Goal: Task Accomplishment & Management: Manage account settings

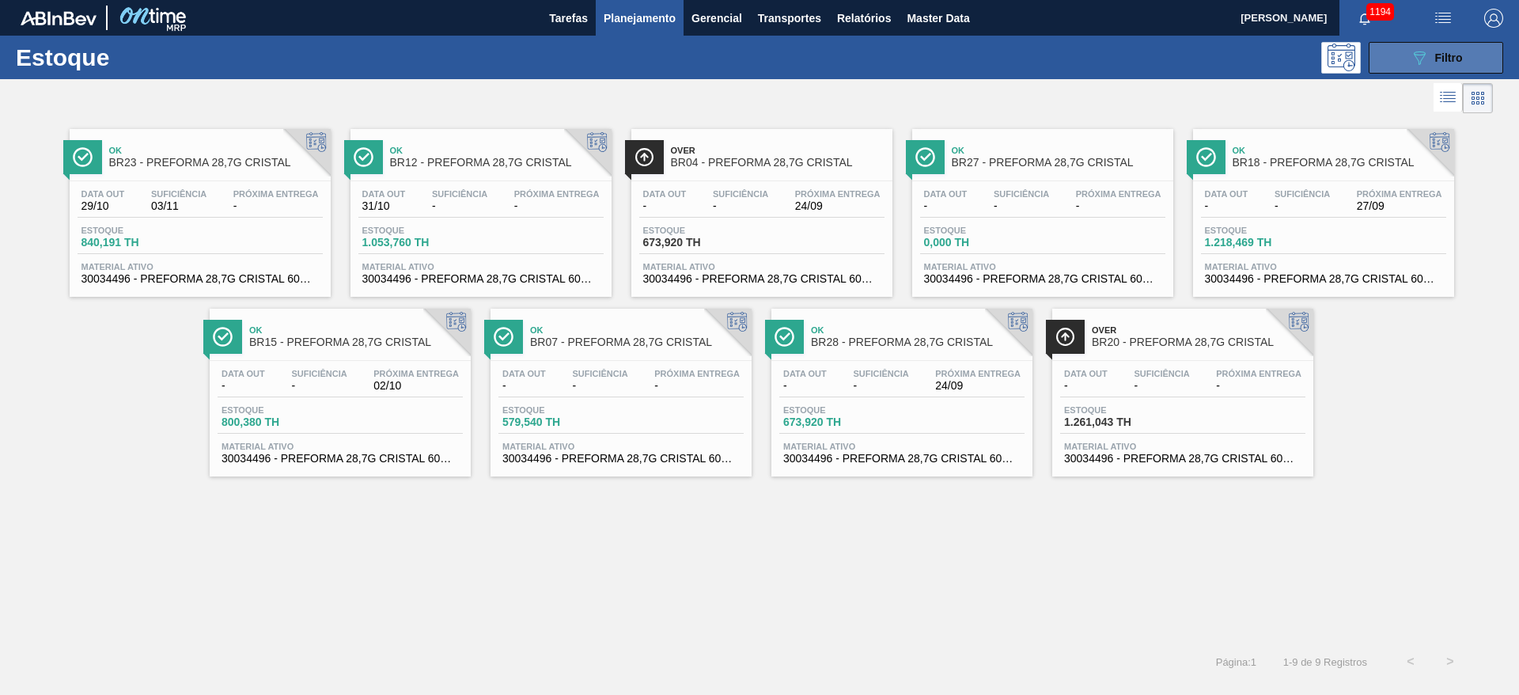
click at [1444, 44] on button "089F7B8B-B2A5-4AFE-B5C0-19BA573D28AC Filtro" at bounding box center [1436, 58] width 134 height 32
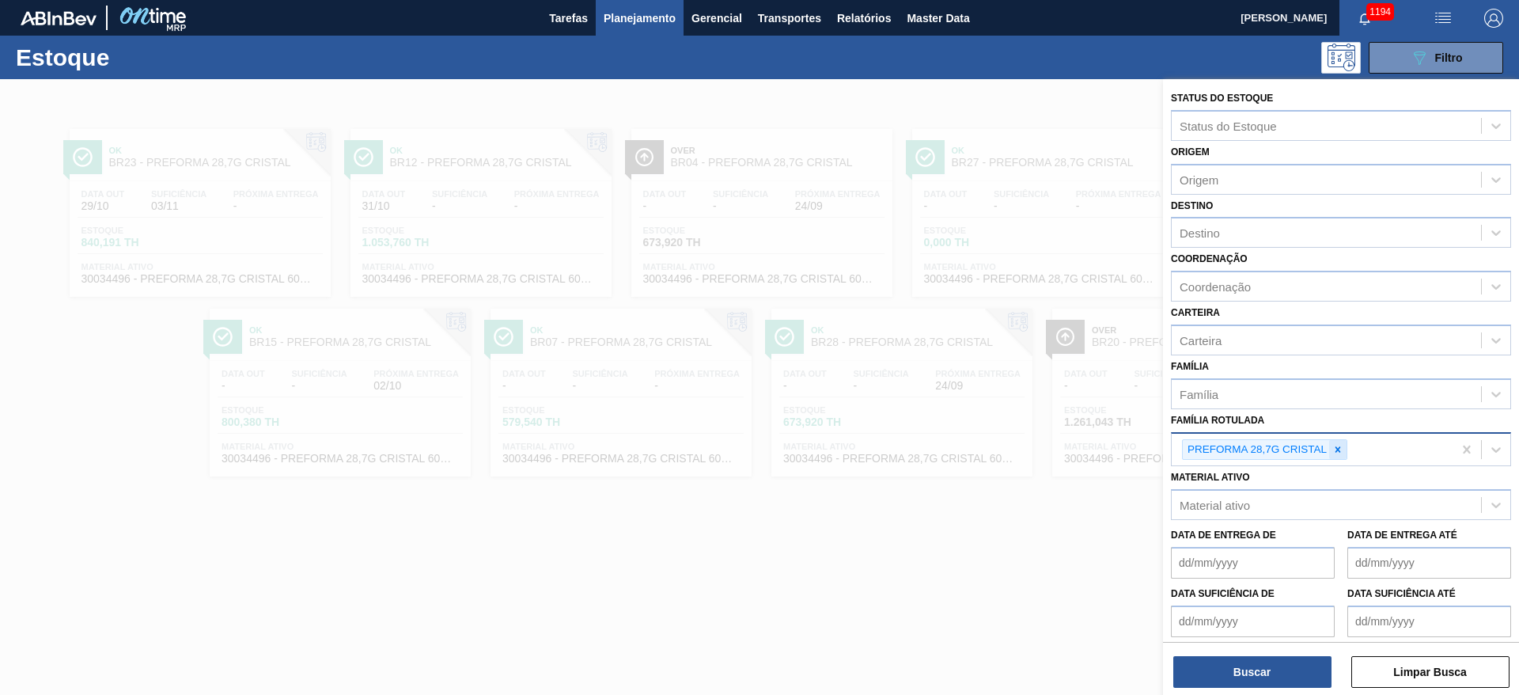
click at [1339, 449] on icon at bounding box center [1337, 449] width 11 height 11
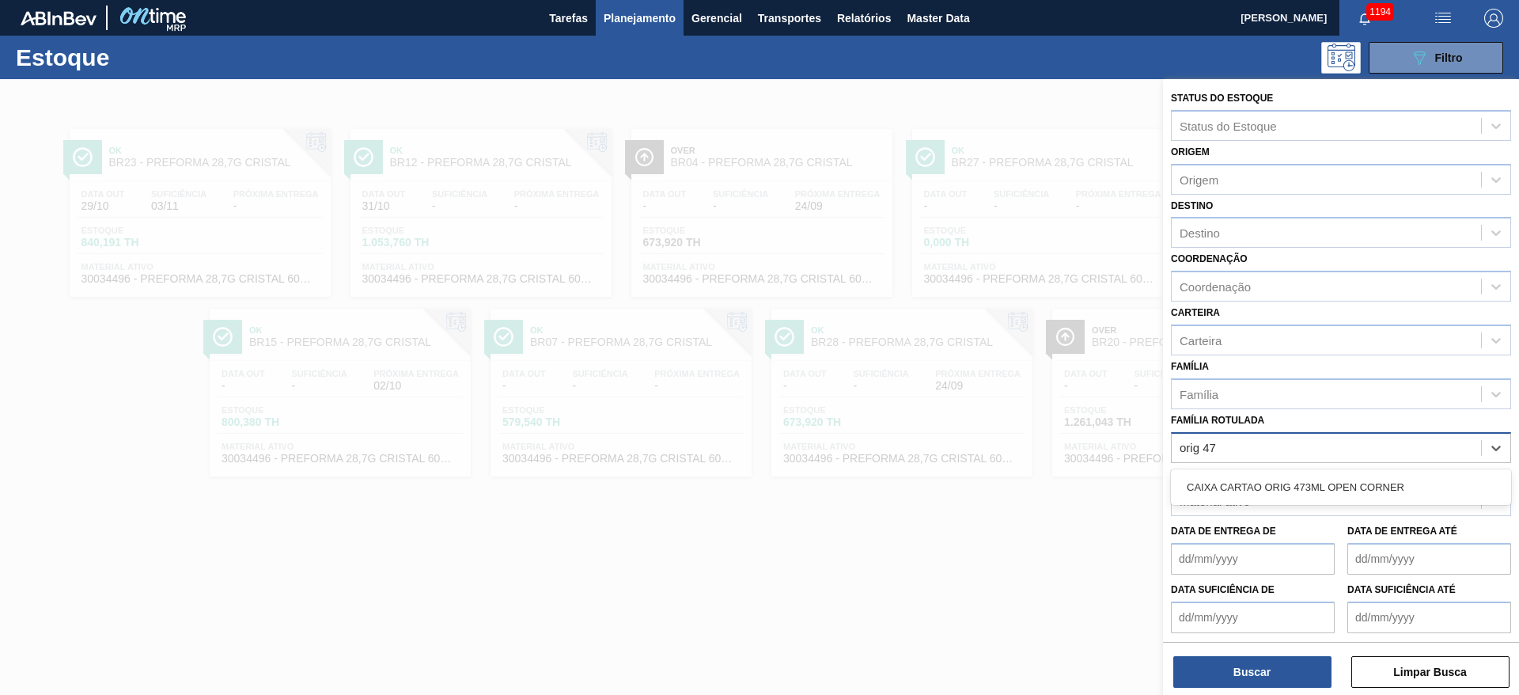
type Rotulada "orig 473"
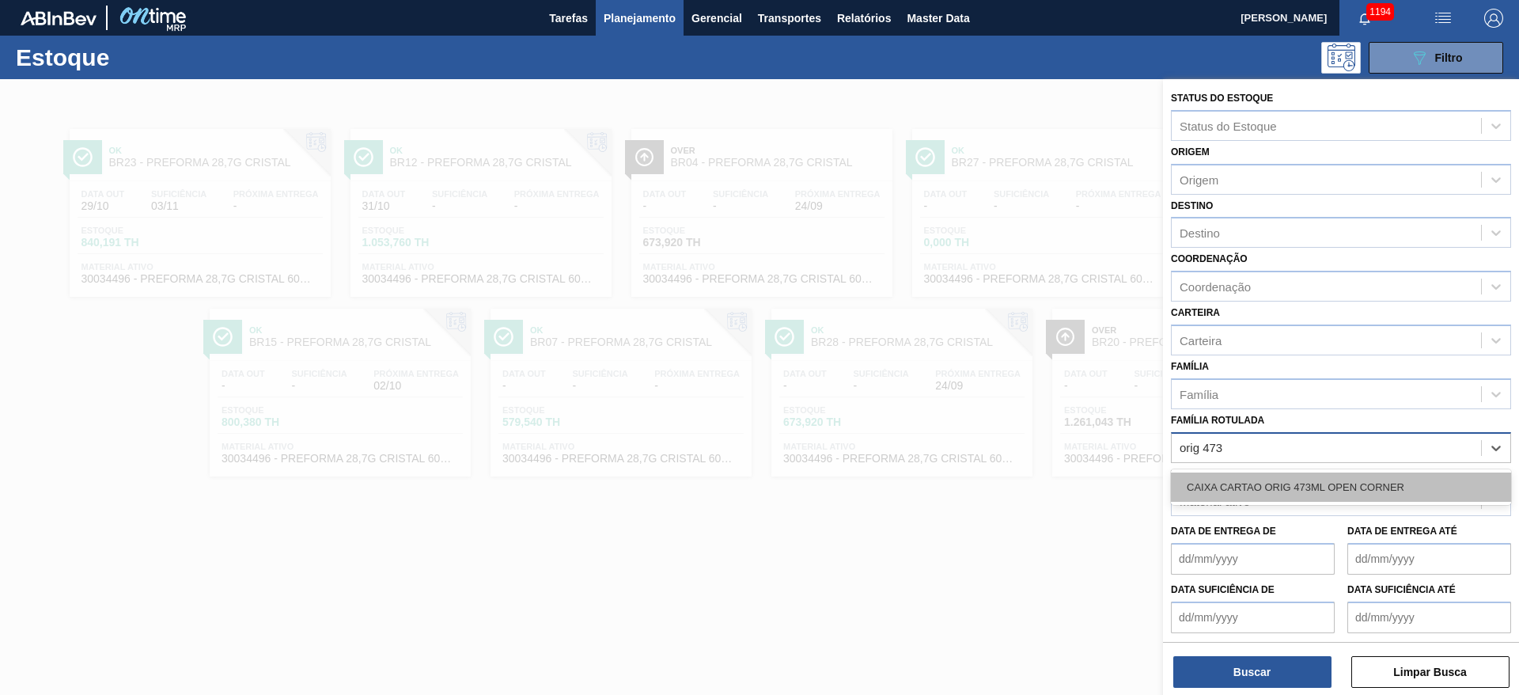
click at [1260, 481] on div "CAIXA CARTAO ORIG 473ML OPEN CORNER" at bounding box center [1341, 486] width 340 height 29
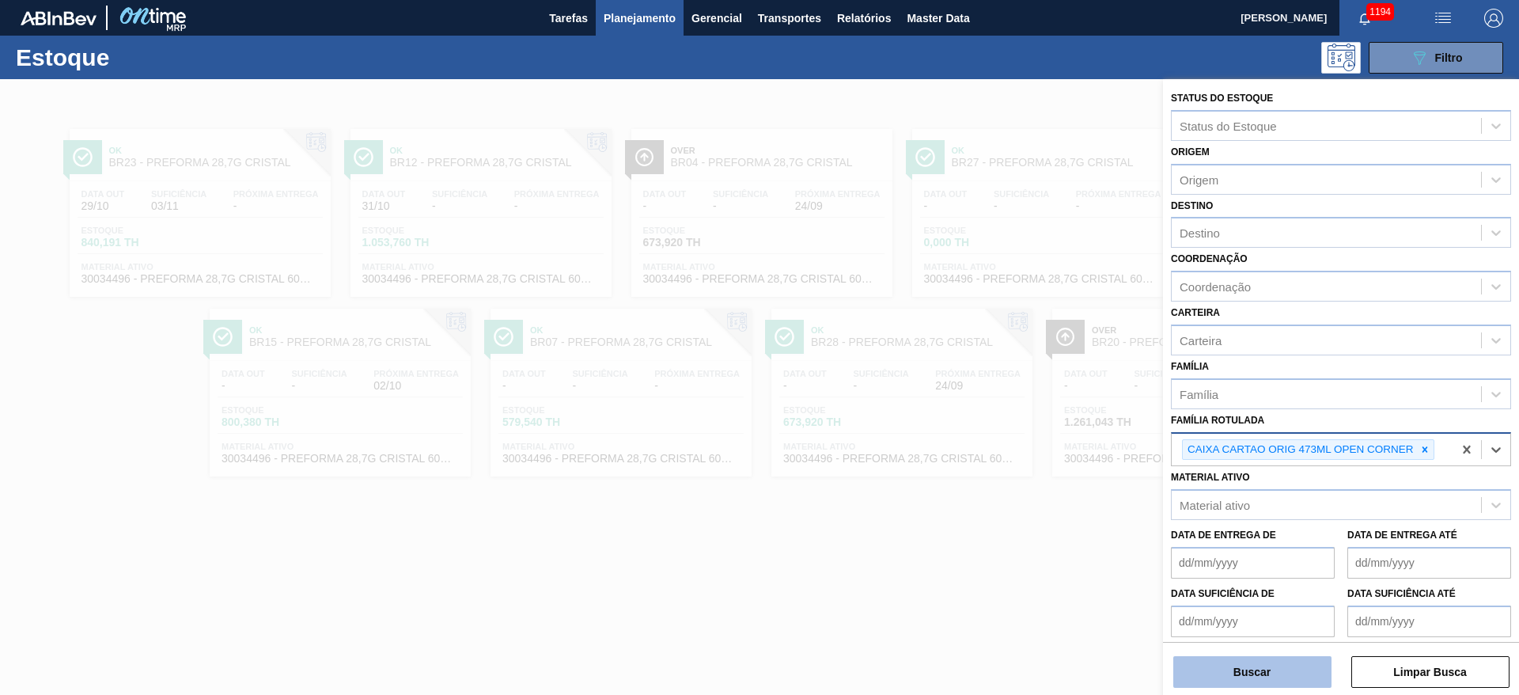
click at [1229, 672] on button "Buscar" at bounding box center [1252, 672] width 158 height 32
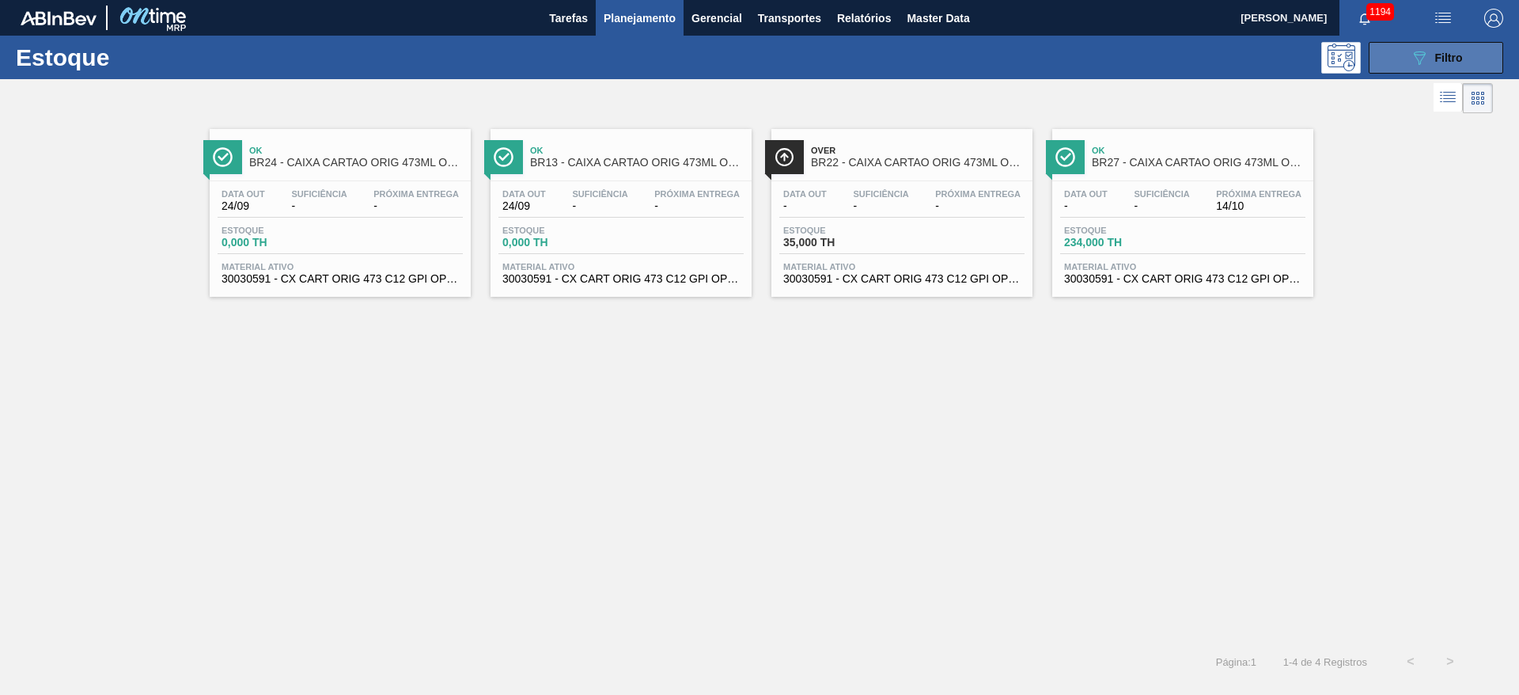
click at [1401, 60] on button "089F7B8B-B2A5-4AFE-B5C0-19BA573D28AC Filtro" at bounding box center [1436, 58] width 134 height 32
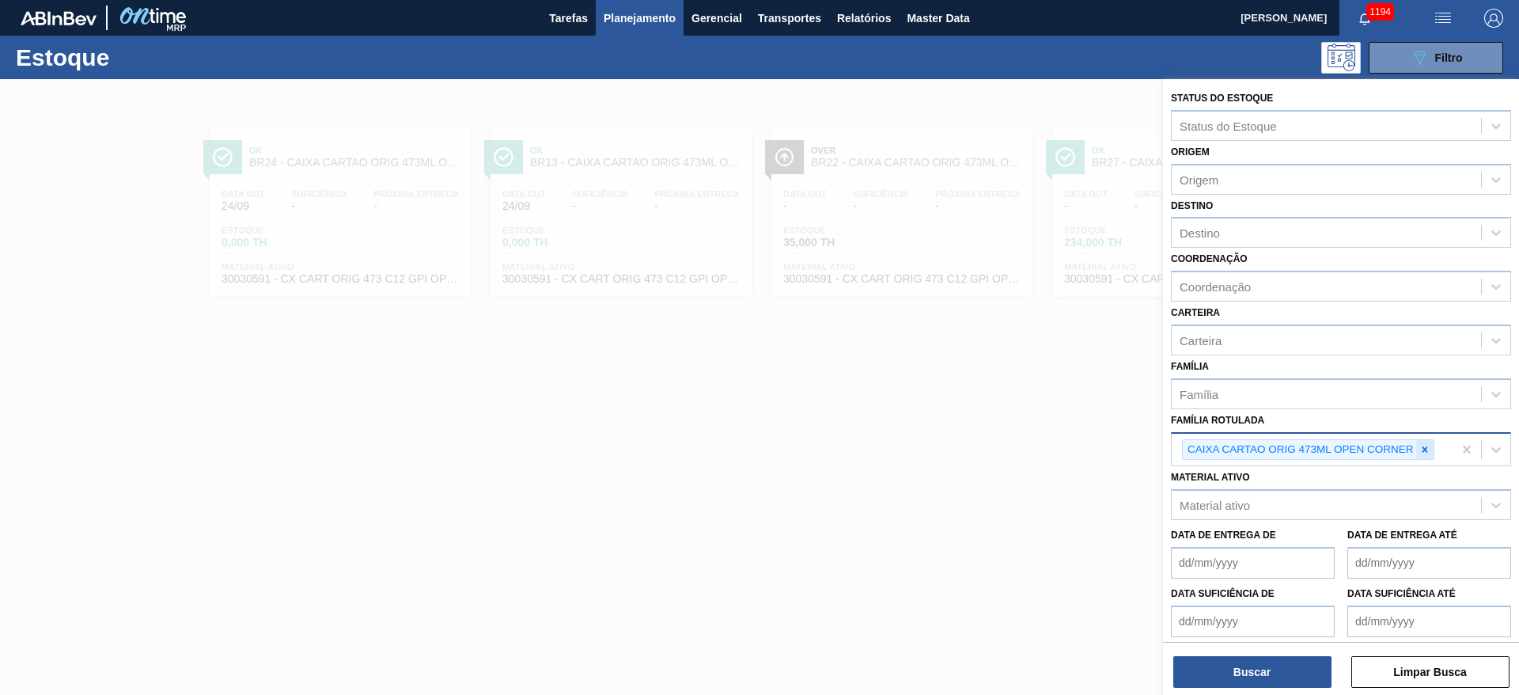
click at [1426, 448] on icon at bounding box center [1425, 449] width 6 height 6
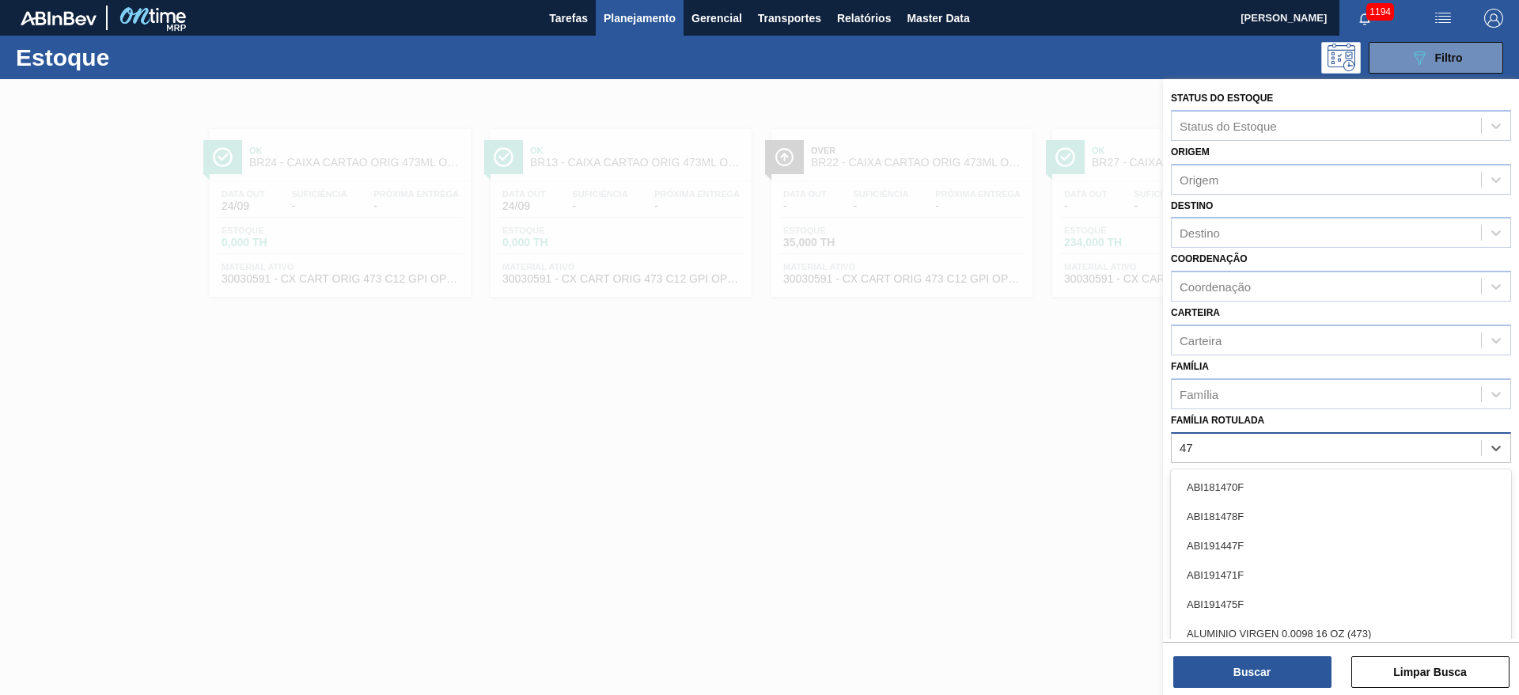
type Rotulada "473"
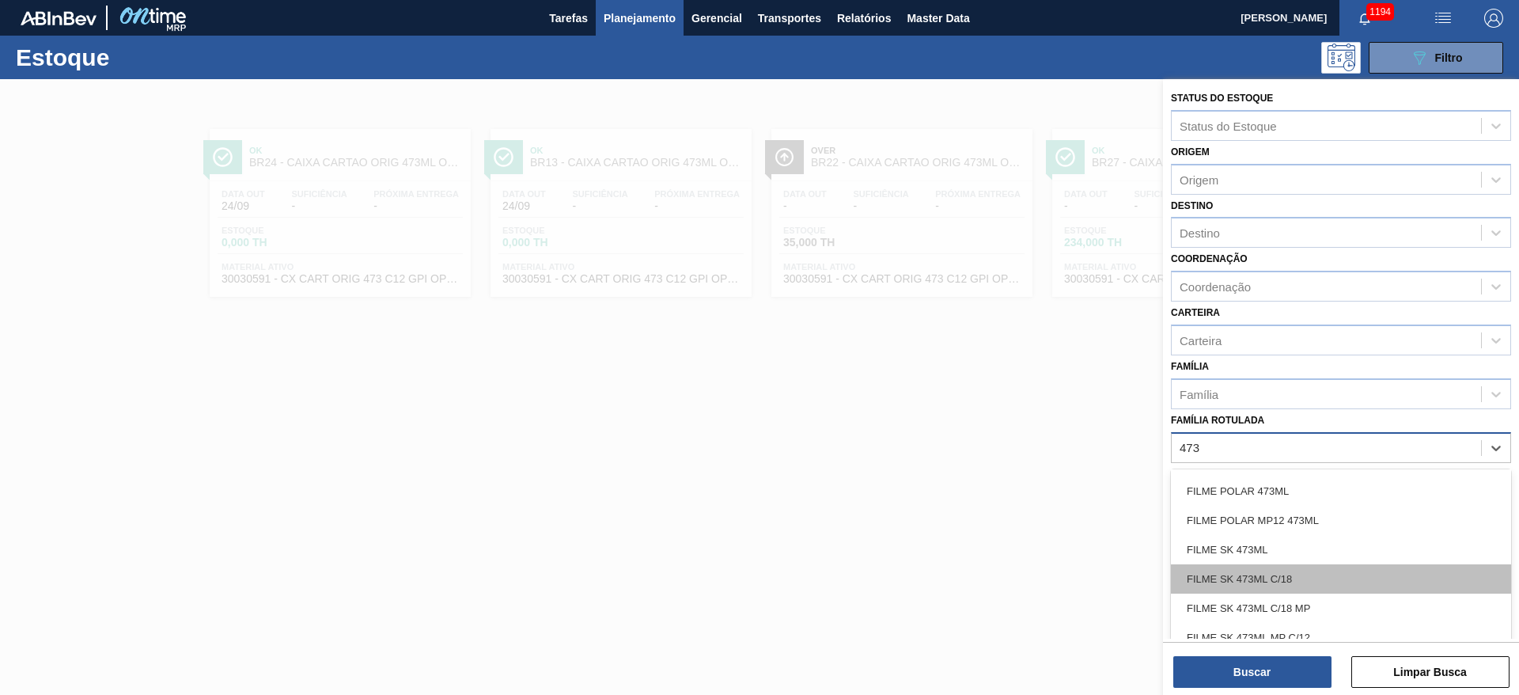
scroll to position [1780, 0]
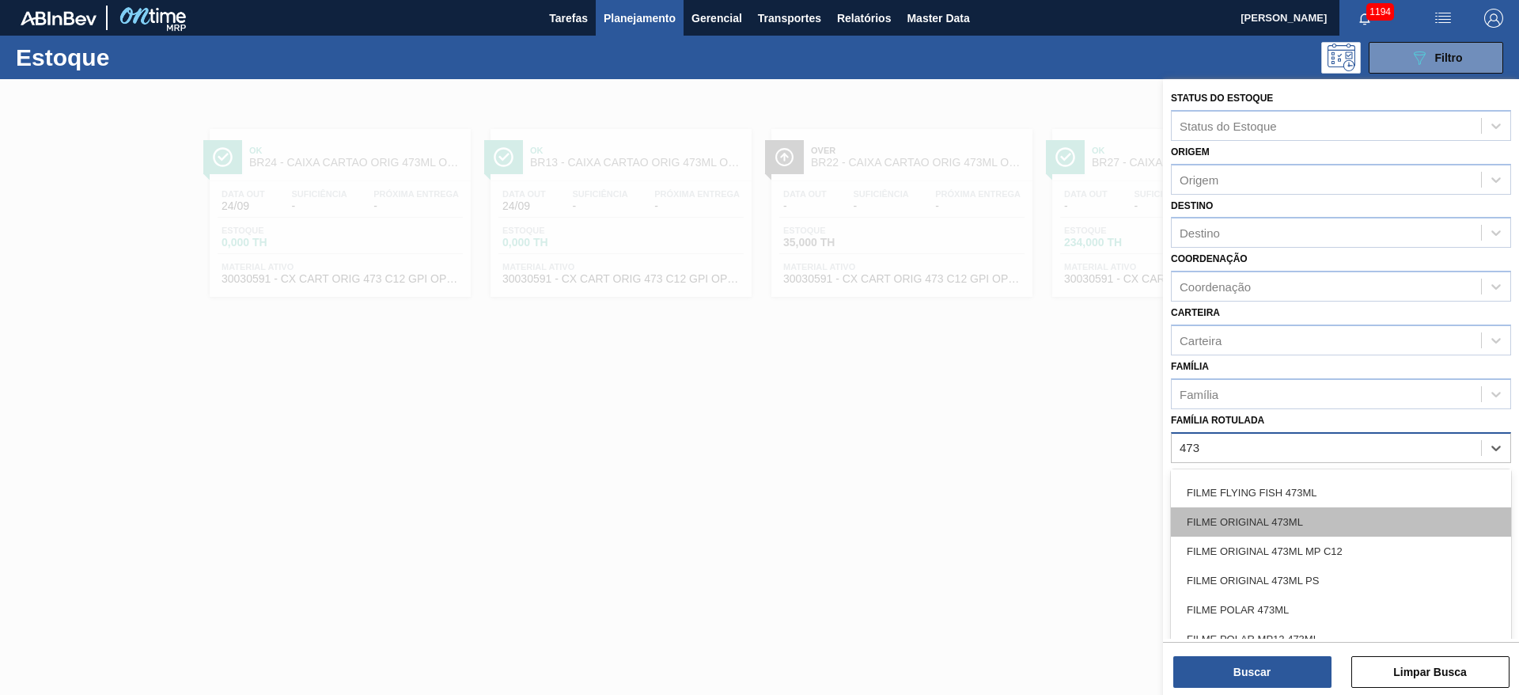
click at [1223, 517] on div "FILME ORIGINAL 473ML" at bounding box center [1341, 521] width 340 height 29
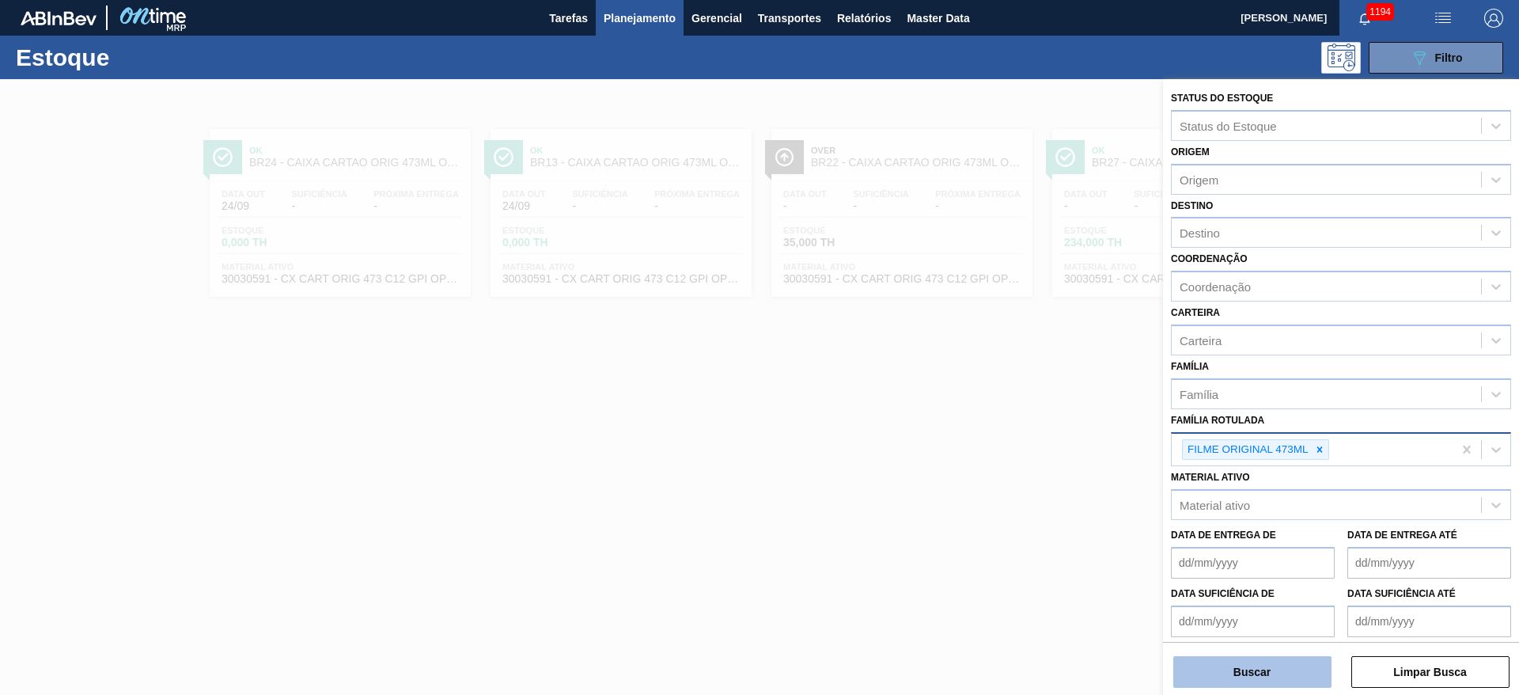
click at [1253, 675] on button "Buscar" at bounding box center [1252, 672] width 158 height 32
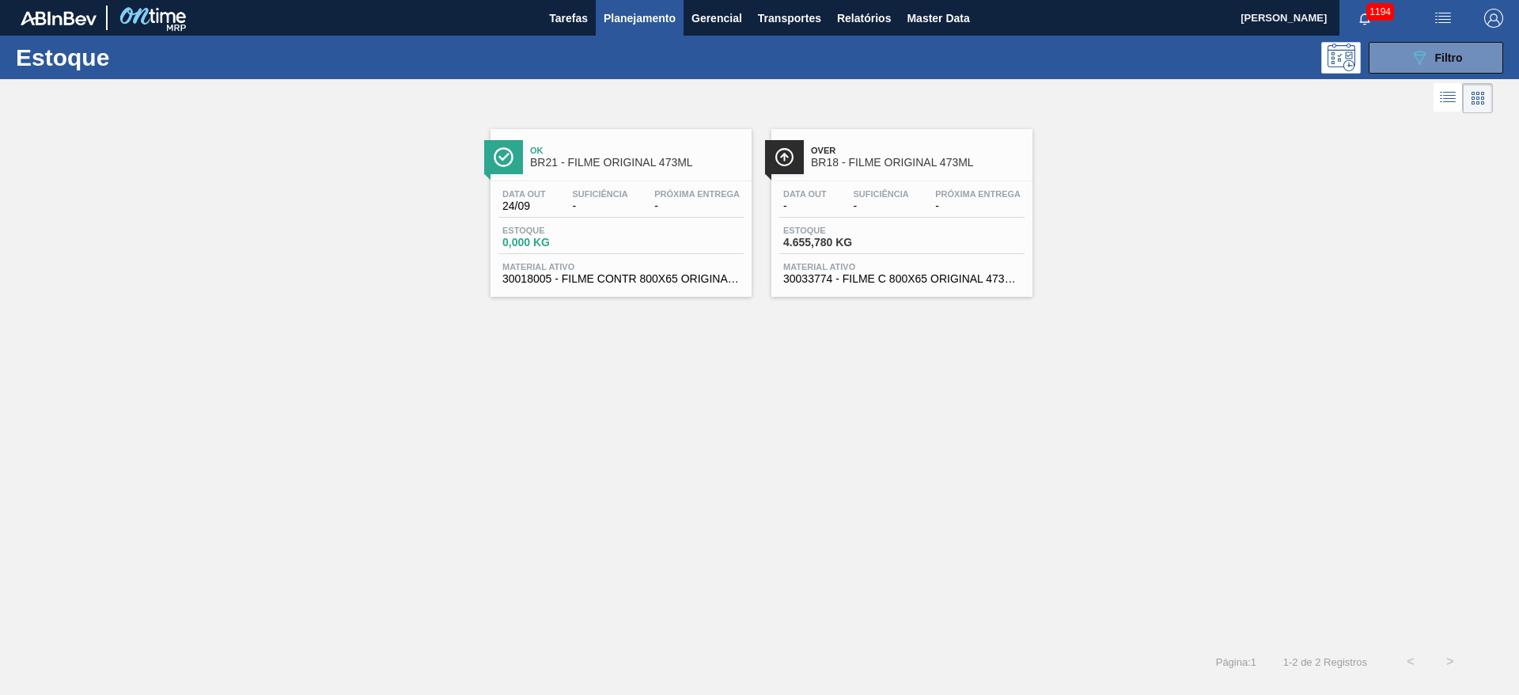
click at [876, 274] on span "30033774 - FILME C 800X65 ORIGINAL 473ML NIV24" at bounding box center [901, 279] width 237 height 12
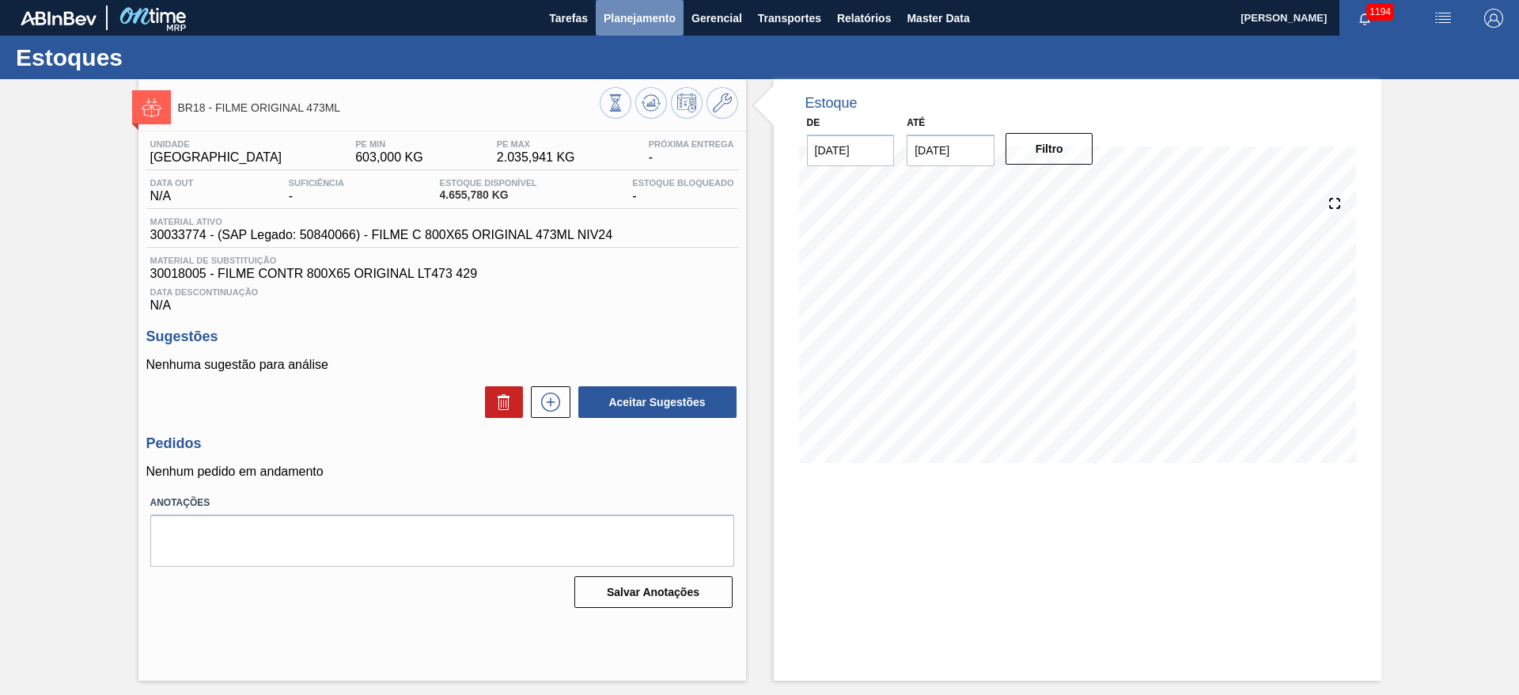
click at [631, 19] on span "Planejamento" at bounding box center [640, 18] width 72 height 19
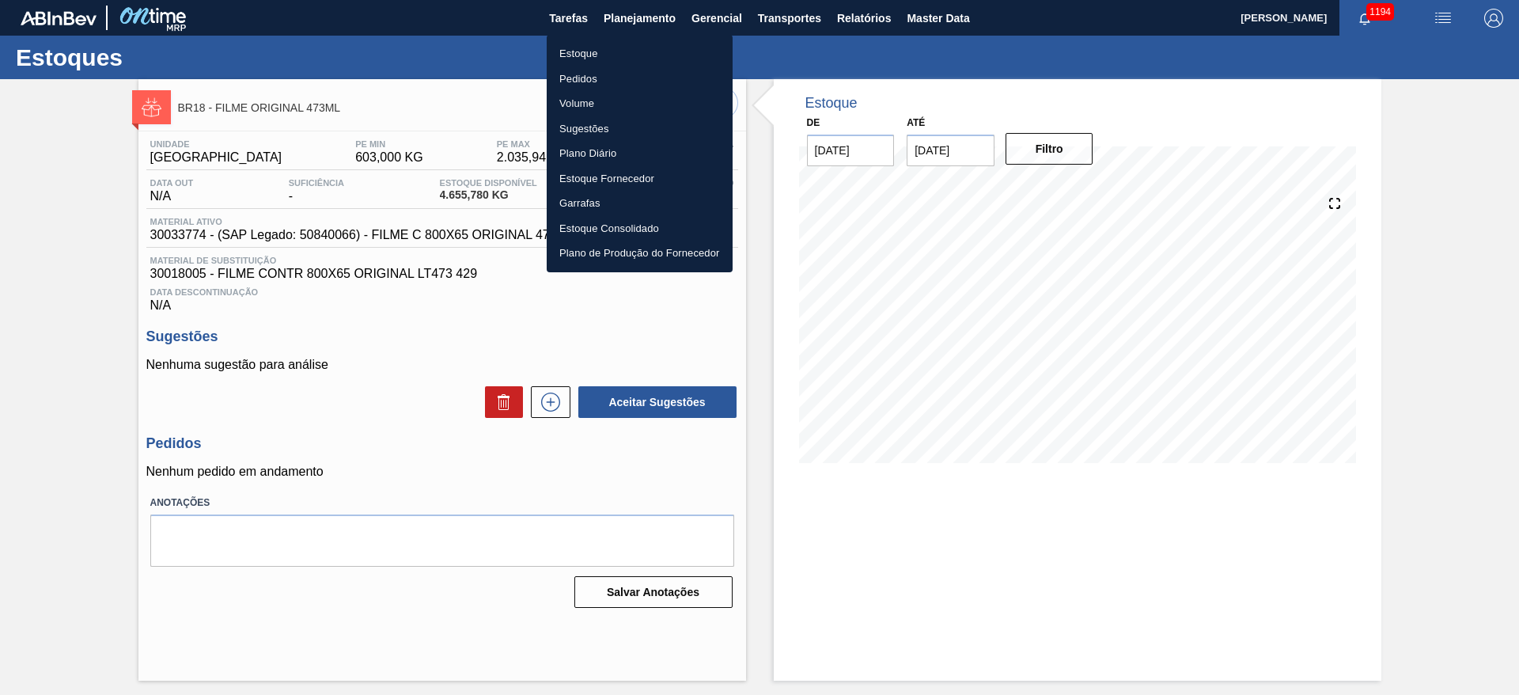
drag, startPoint x: 30, startPoint y: 336, endPoint x: 40, endPoint y: 332, distance: 11.0
click at [39, 333] on div at bounding box center [759, 347] width 1519 height 695
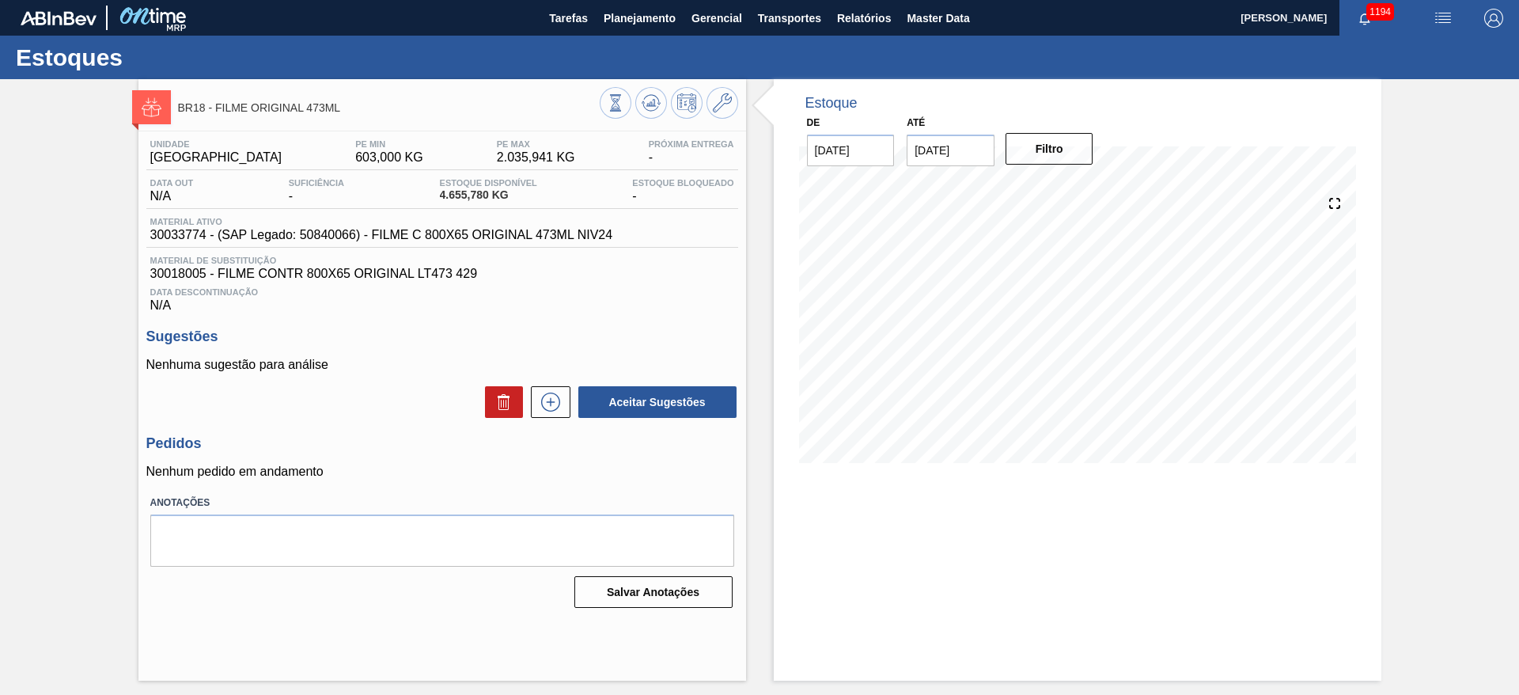
click at [185, 234] on span "30033774 - (SAP Legado: 50840066) - FILME C 800X65 ORIGINAL 473ML NIV24" at bounding box center [381, 235] width 463 height 14
copy span "30033774"
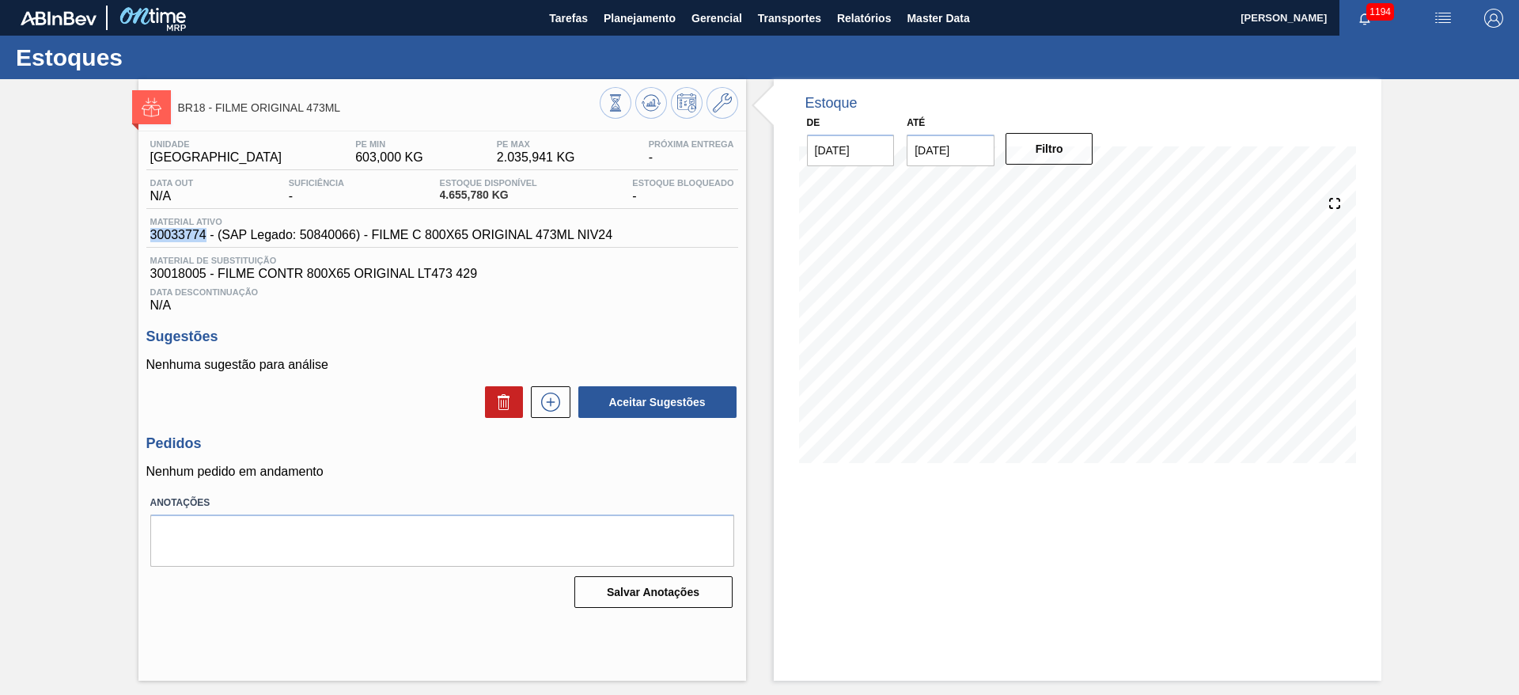
copy span "30033774"
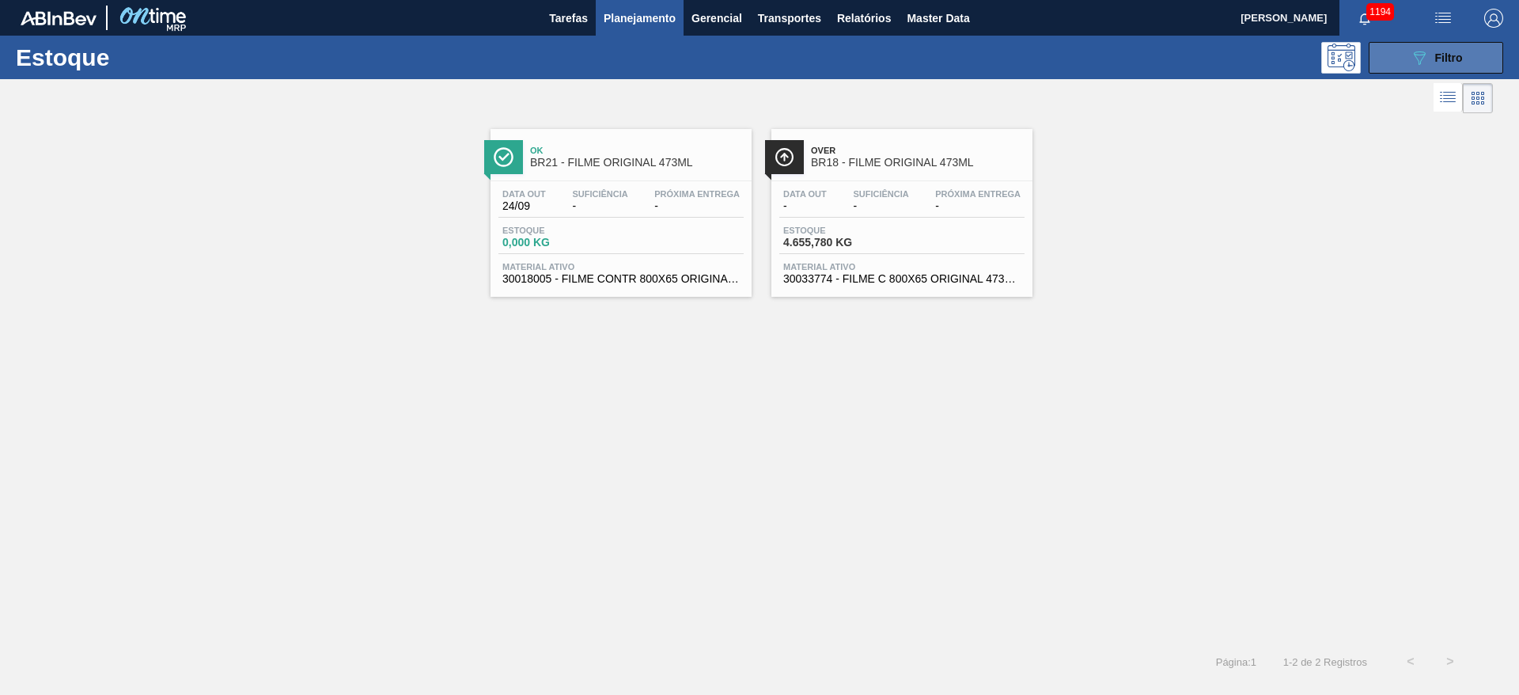
click at [1413, 58] on icon "089F7B8B-B2A5-4AFE-B5C0-19BA573D28AC" at bounding box center [1419, 57] width 19 height 19
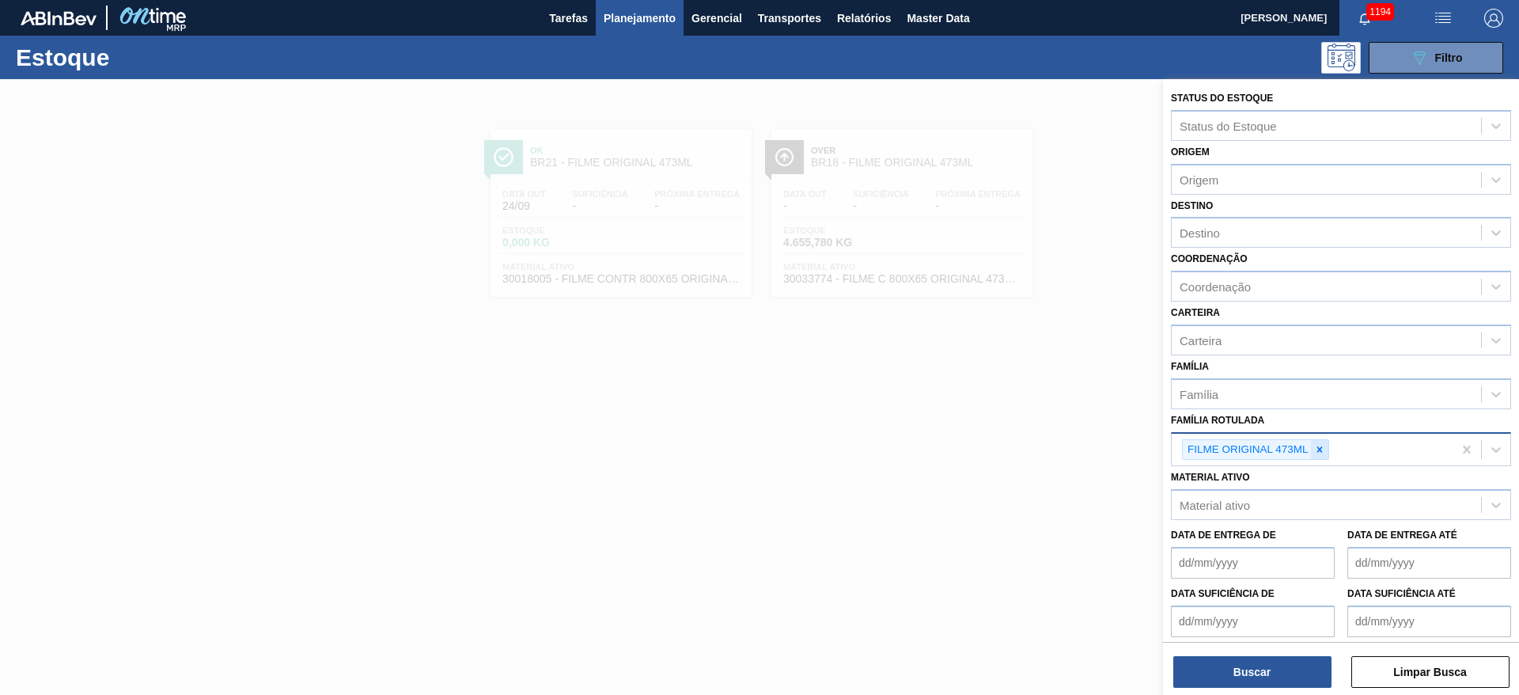
click at [1320, 449] on icon at bounding box center [1319, 449] width 6 height 6
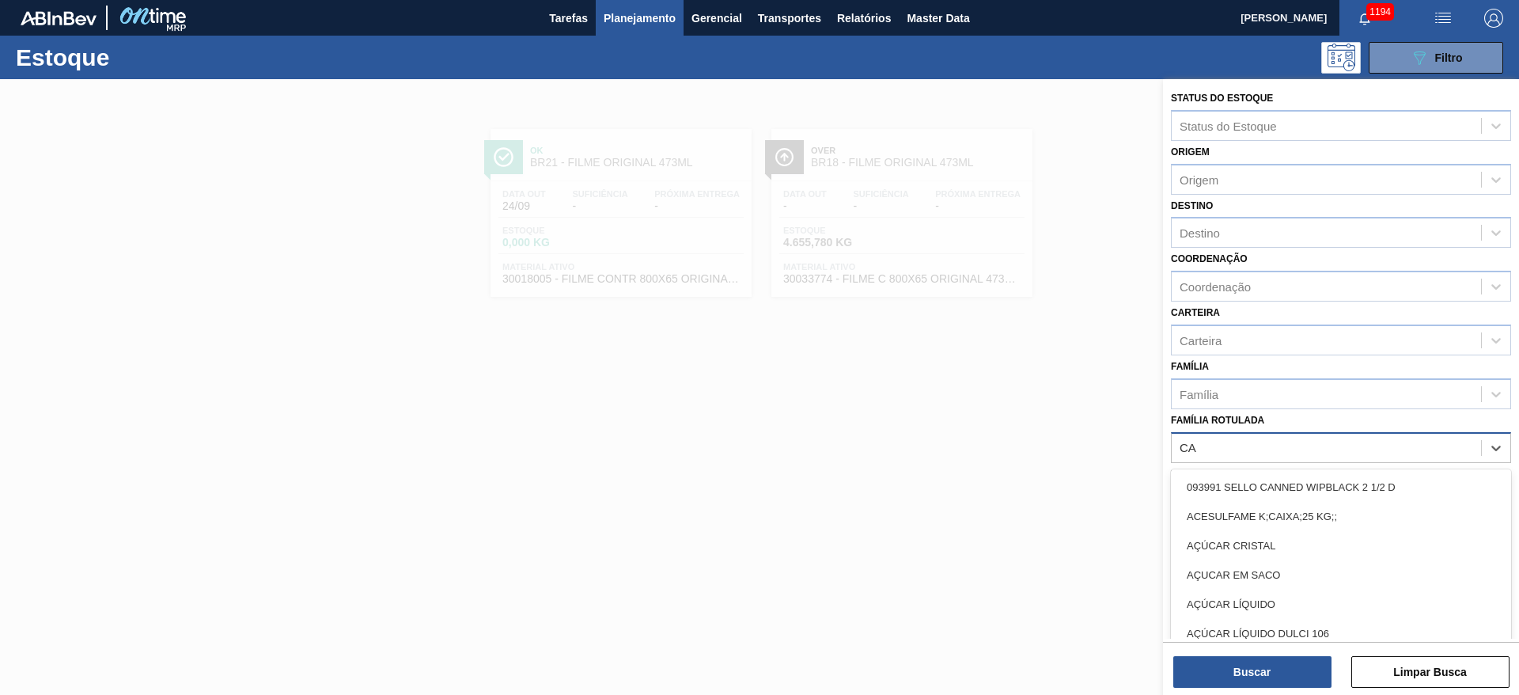
type Rotulada "C"
type Rotulada "4"
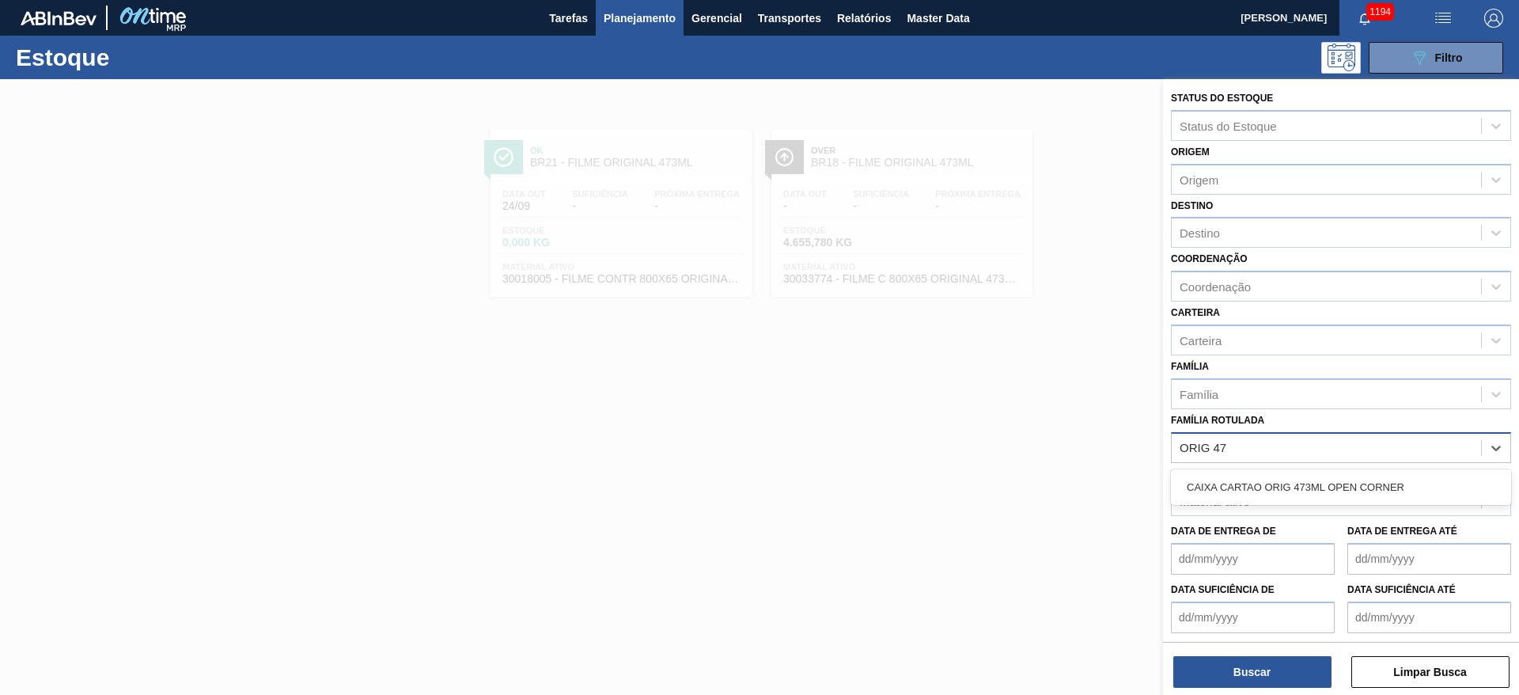
type Rotulada "ORIG 473"
click at [1279, 479] on div "CAIXA CARTAO ORIG 473ML OPEN CORNER" at bounding box center [1341, 486] width 340 height 29
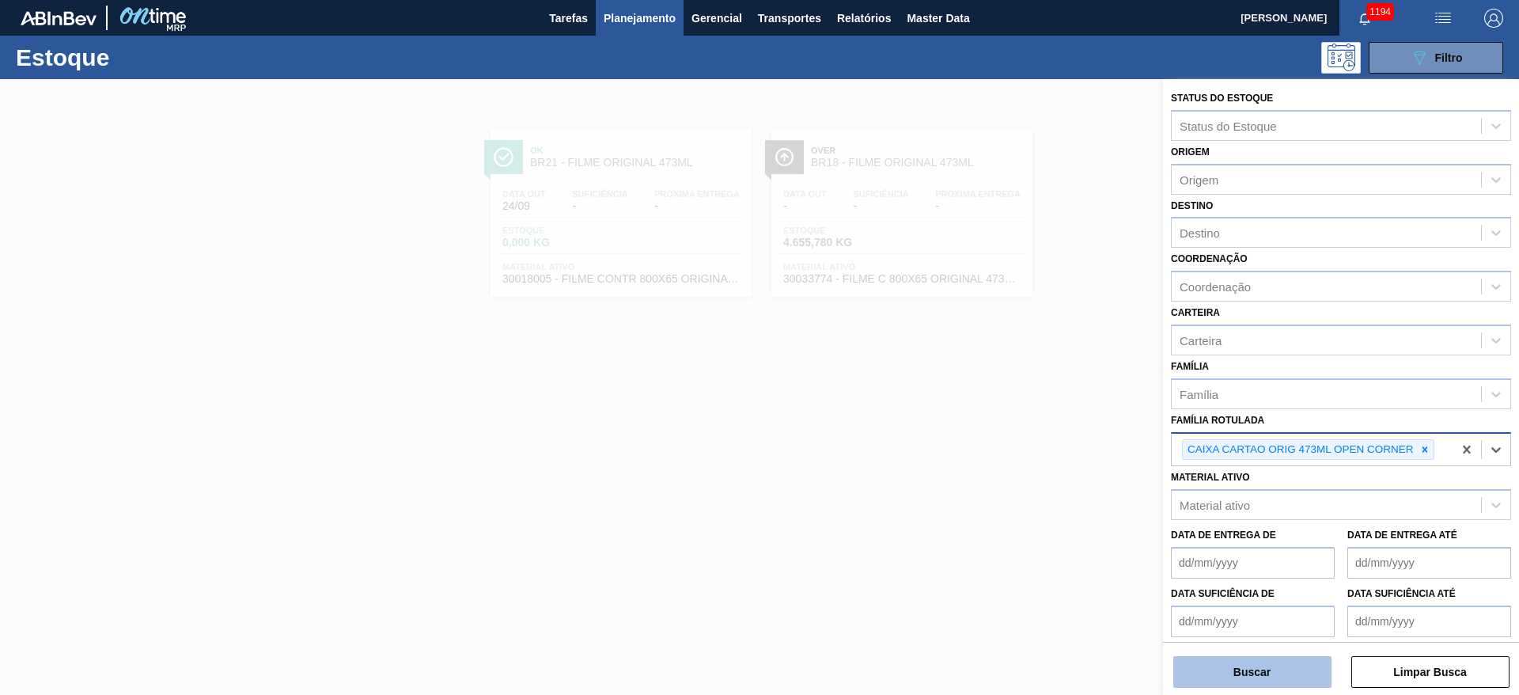
click at [1267, 676] on button "Buscar" at bounding box center [1252, 672] width 158 height 32
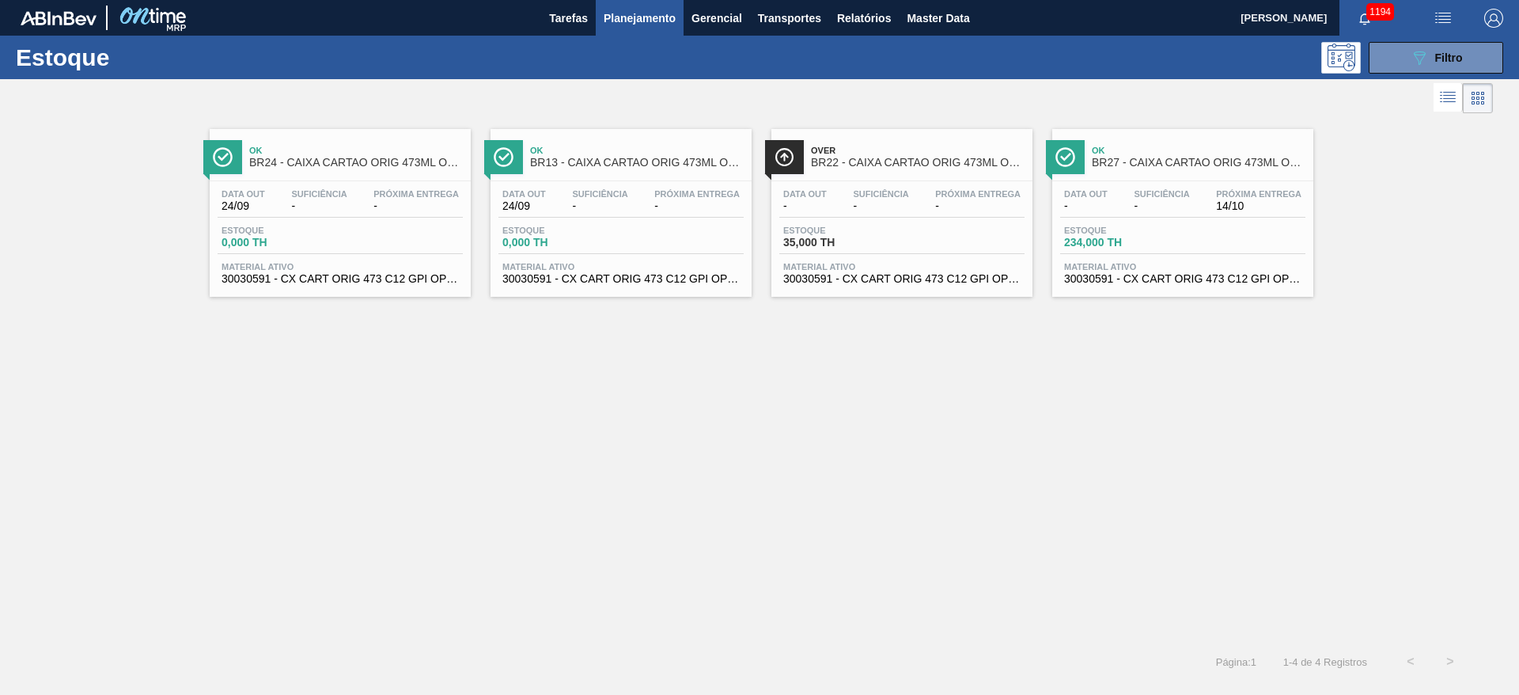
click at [1095, 201] on span "-" at bounding box center [1086, 206] width 44 height 12
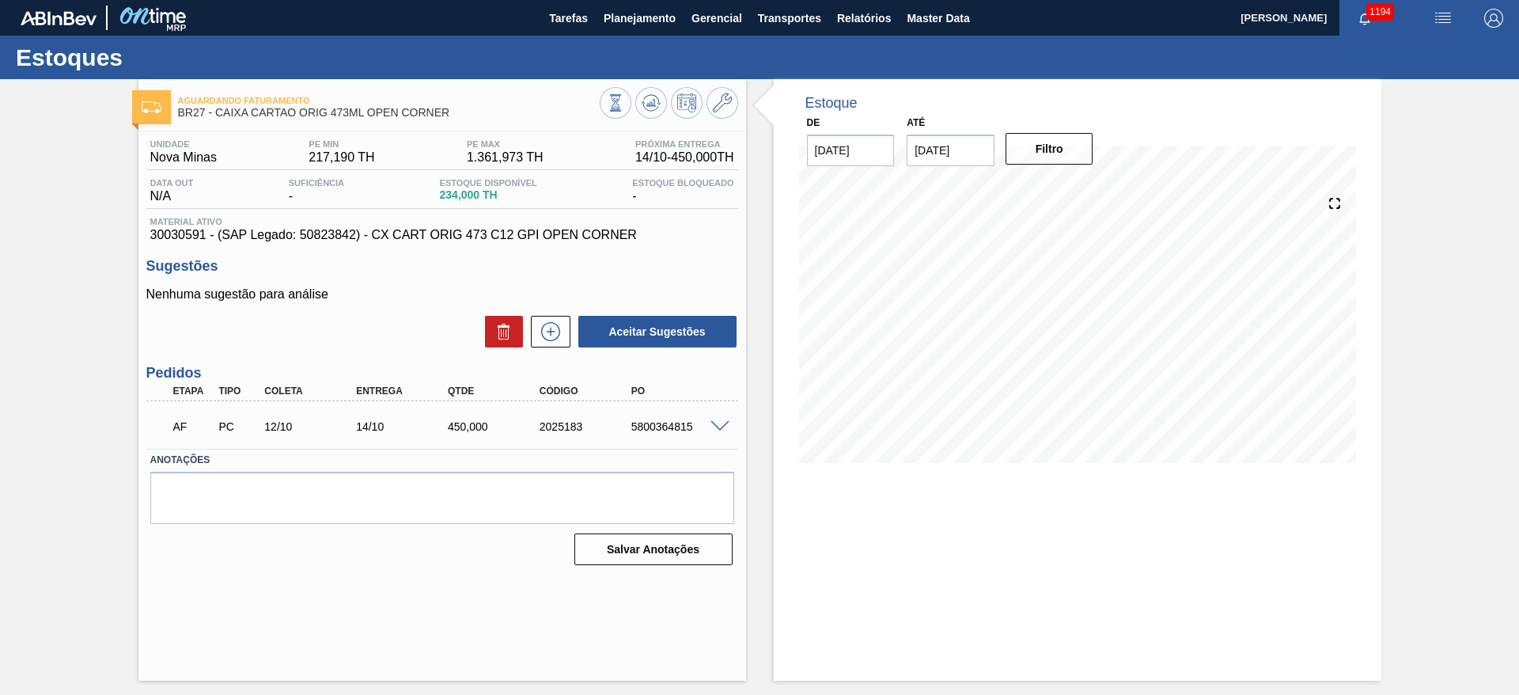
click at [157, 236] on span "30030591 - (SAP Legado: 50823842) - CX CART ORIG 473 C12 GPI OPEN CORNER" at bounding box center [442, 235] width 584 height 14
copy span "30030591"
click at [638, 26] on span "Planejamento" at bounding box center [640, 18] width 72 height 19
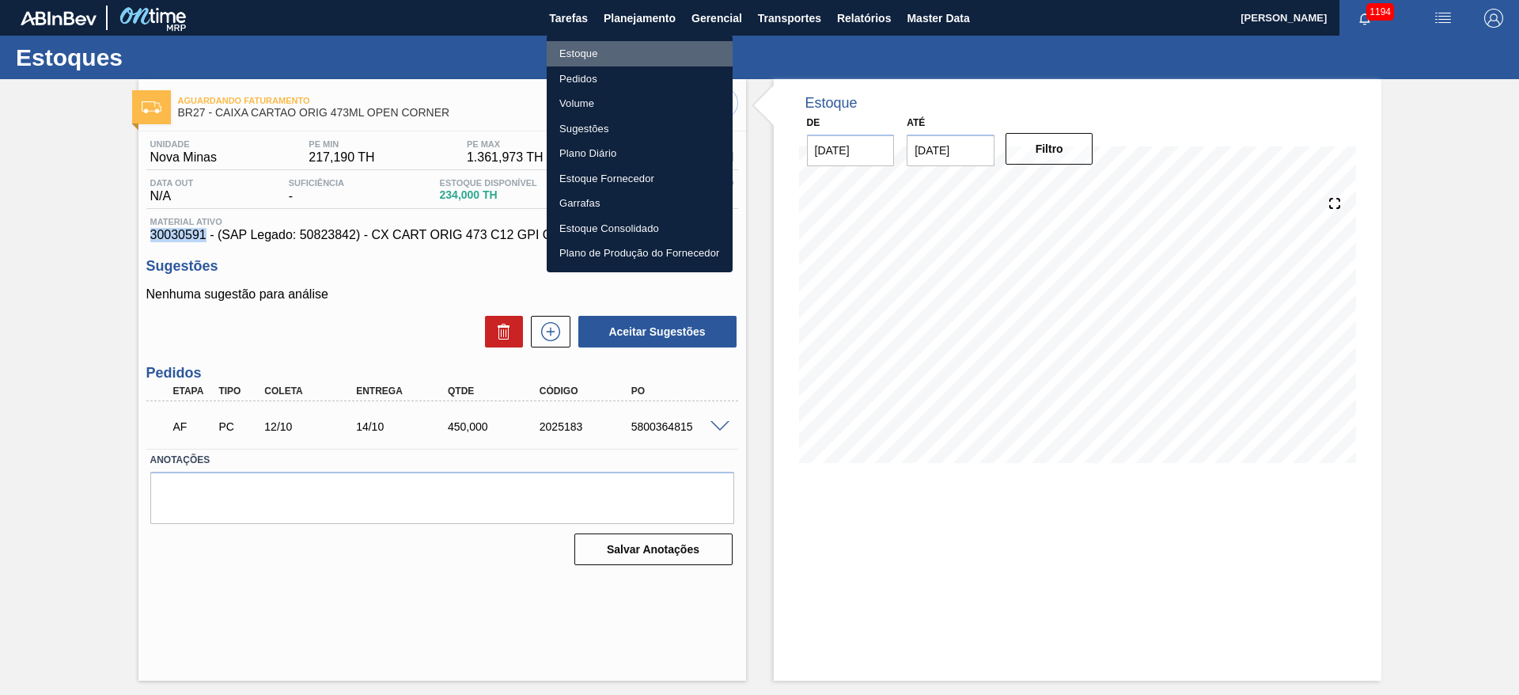
click at [587, 52] on li "Estoque" at bounding box center [640, 53] width 186 height 25
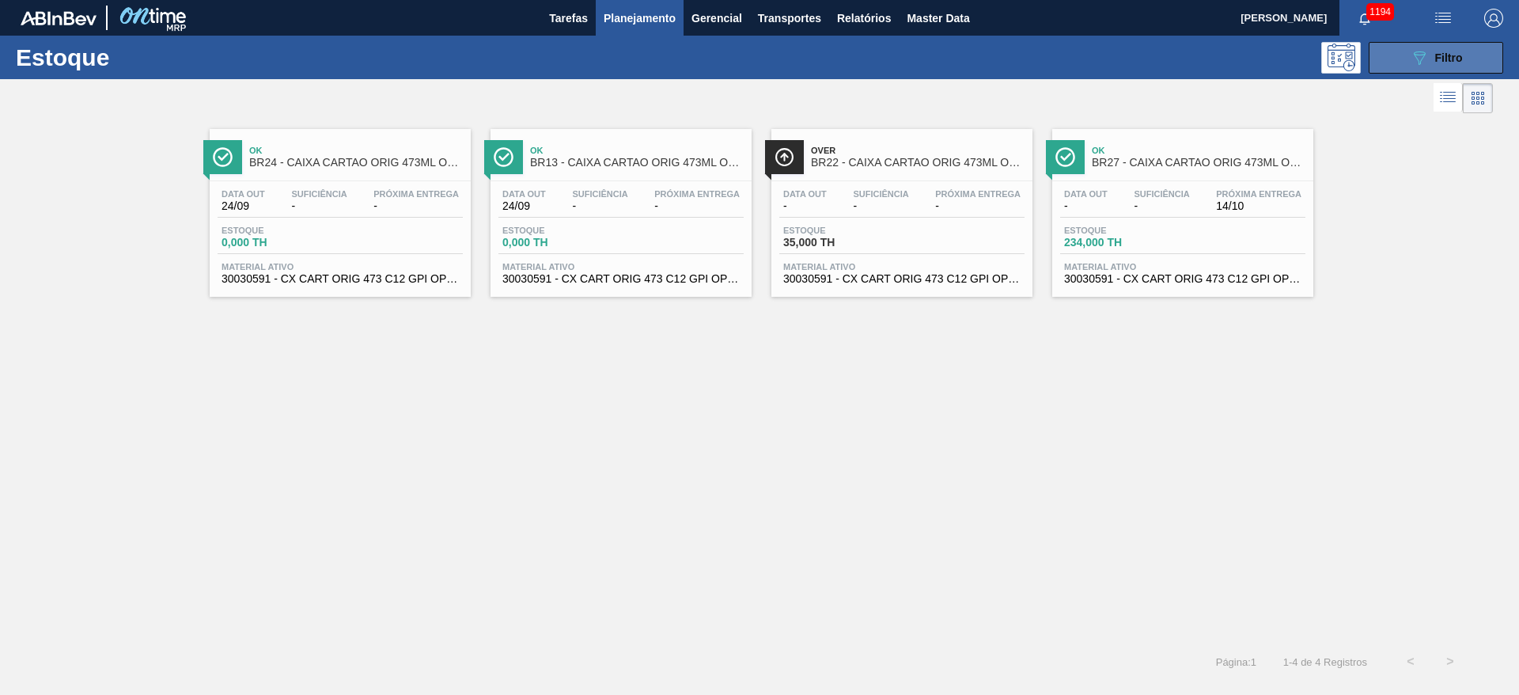
drag, startPoint x: 1434, startPoint y: 63, endPoint x: 1415, endPoint y: 69, distance: 20.5
click at [1434, 63] on div "089F7B8B-B2A5-4AFE-B5C0-19BA573D28AC Filtro" at bounding box center [1436, 57] width 53 height 19
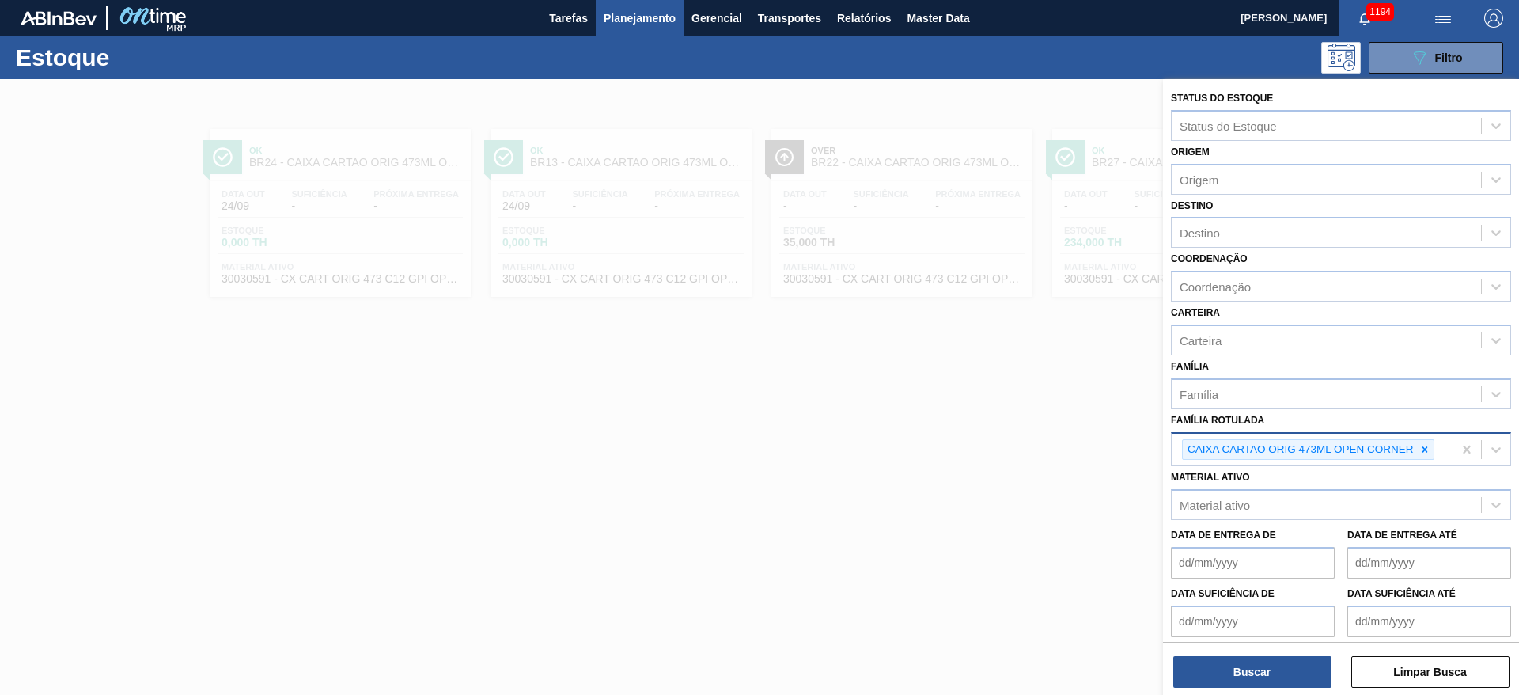
click at [1446, 444] on div "CAIXA CARTAO ORIG 473ML OPEN CORNER" at bounding box center [1312, 450] width 281 height 32
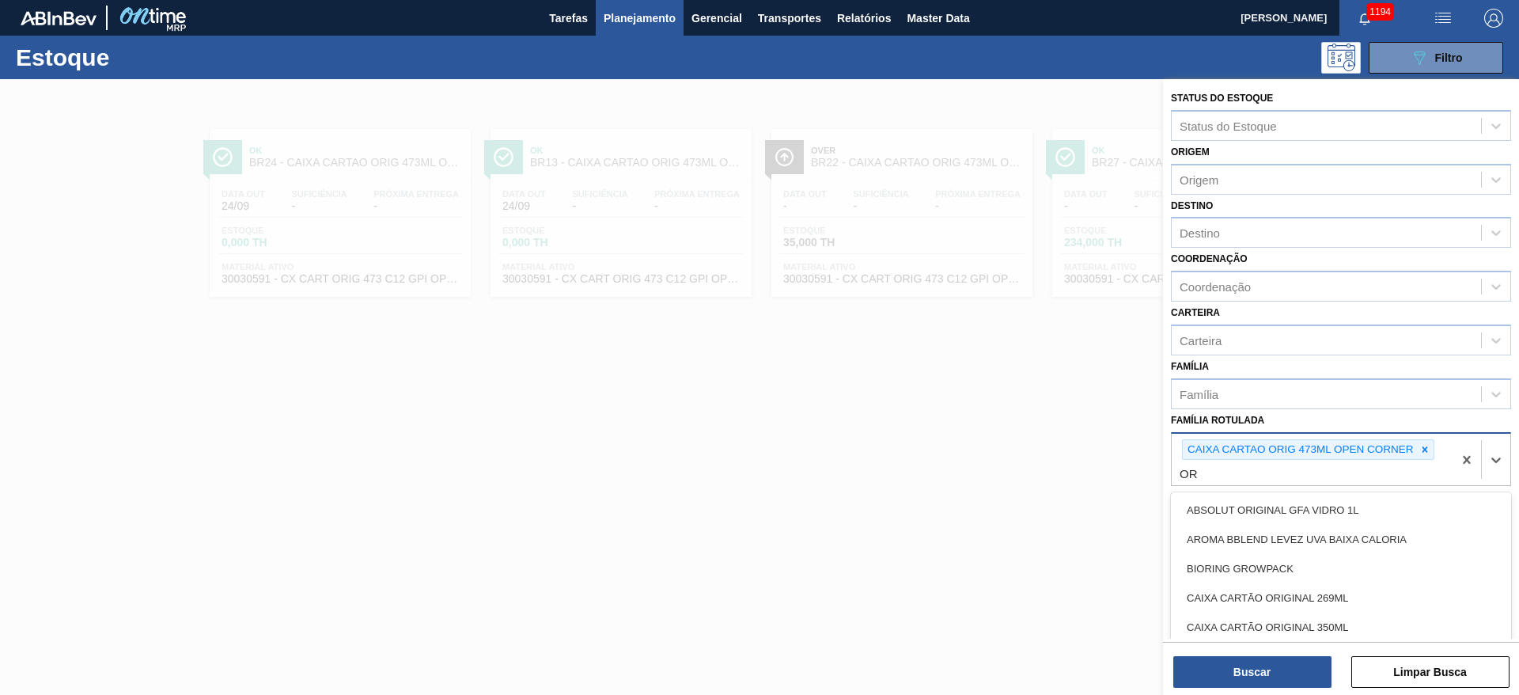
type Rotulada "O"
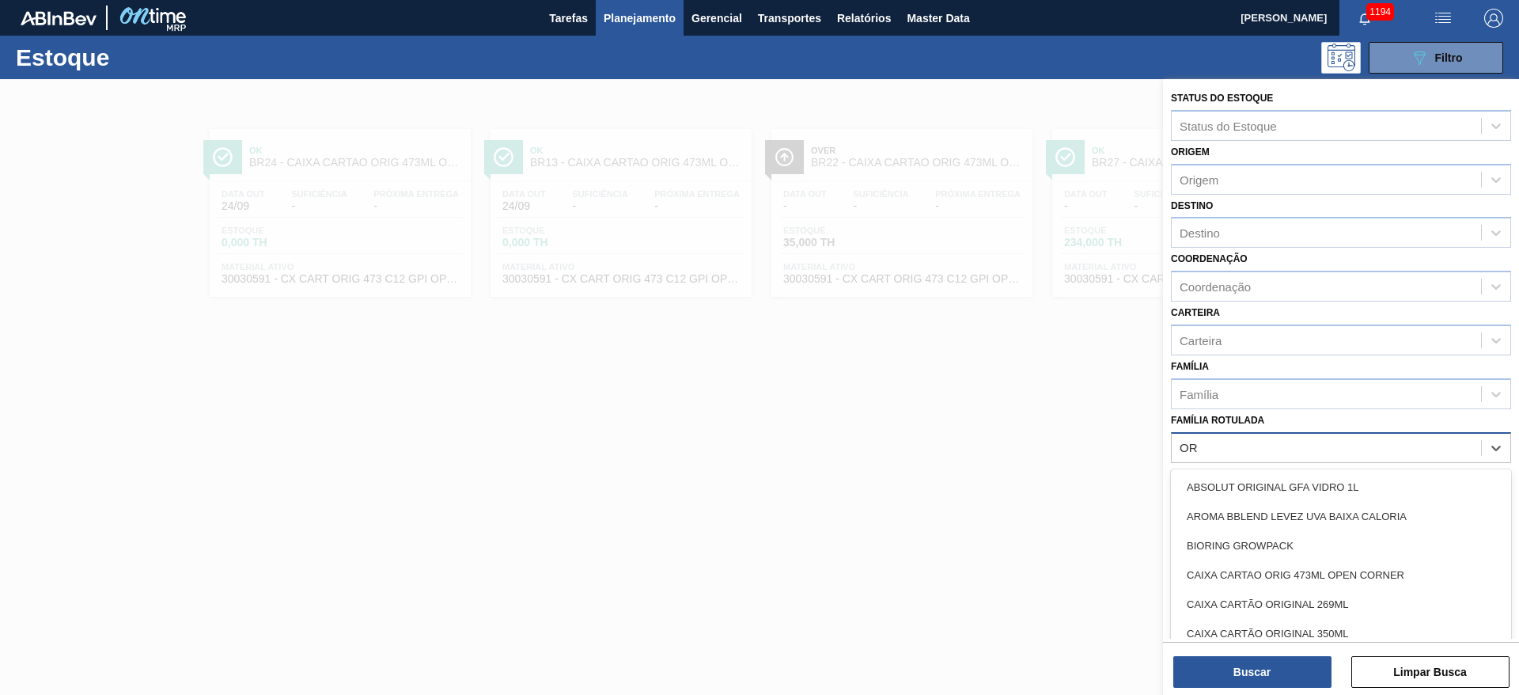
type Rotulada "O"
type Rotulada "473"
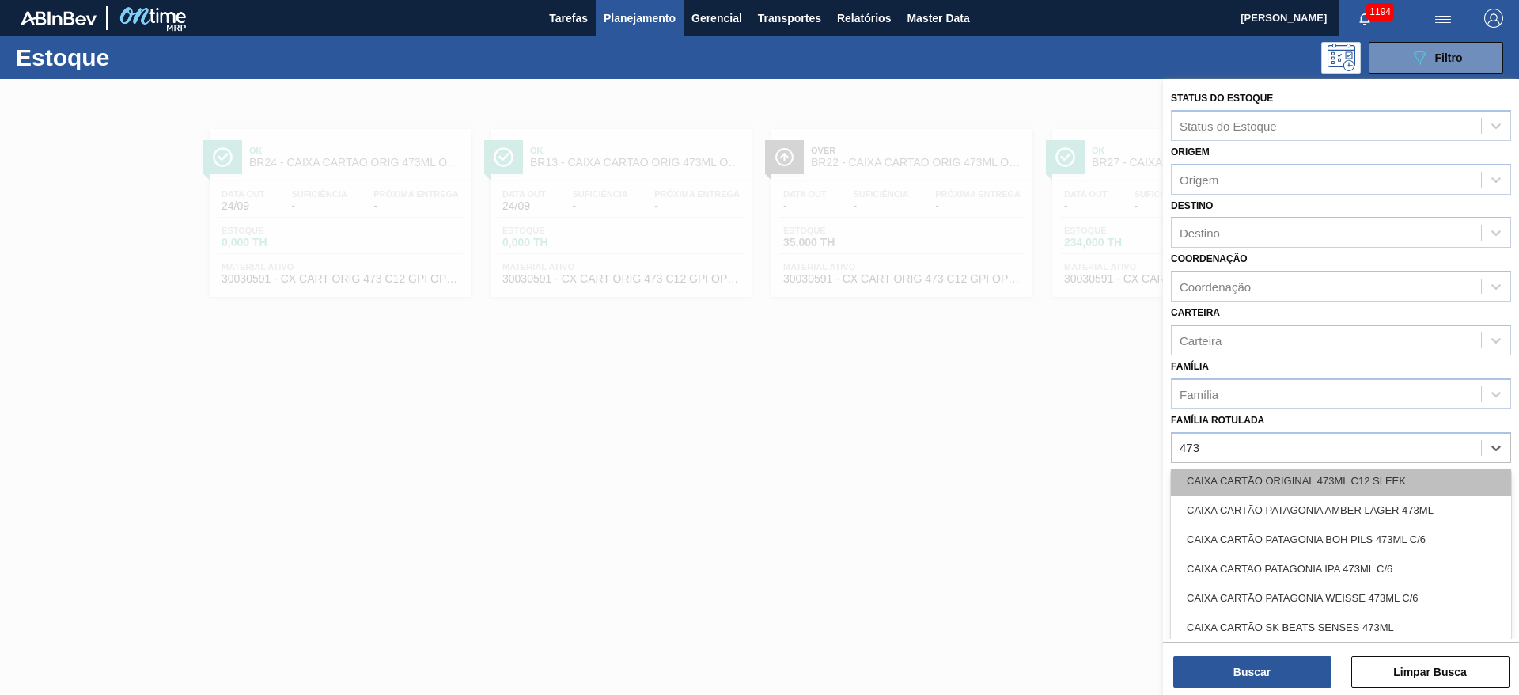
click at [1322, 479] on div "CAIXA CARTÃO ORIGINAL 473ML C12 SLEEK" at bounding box center [1341, 480] width 340 height 29
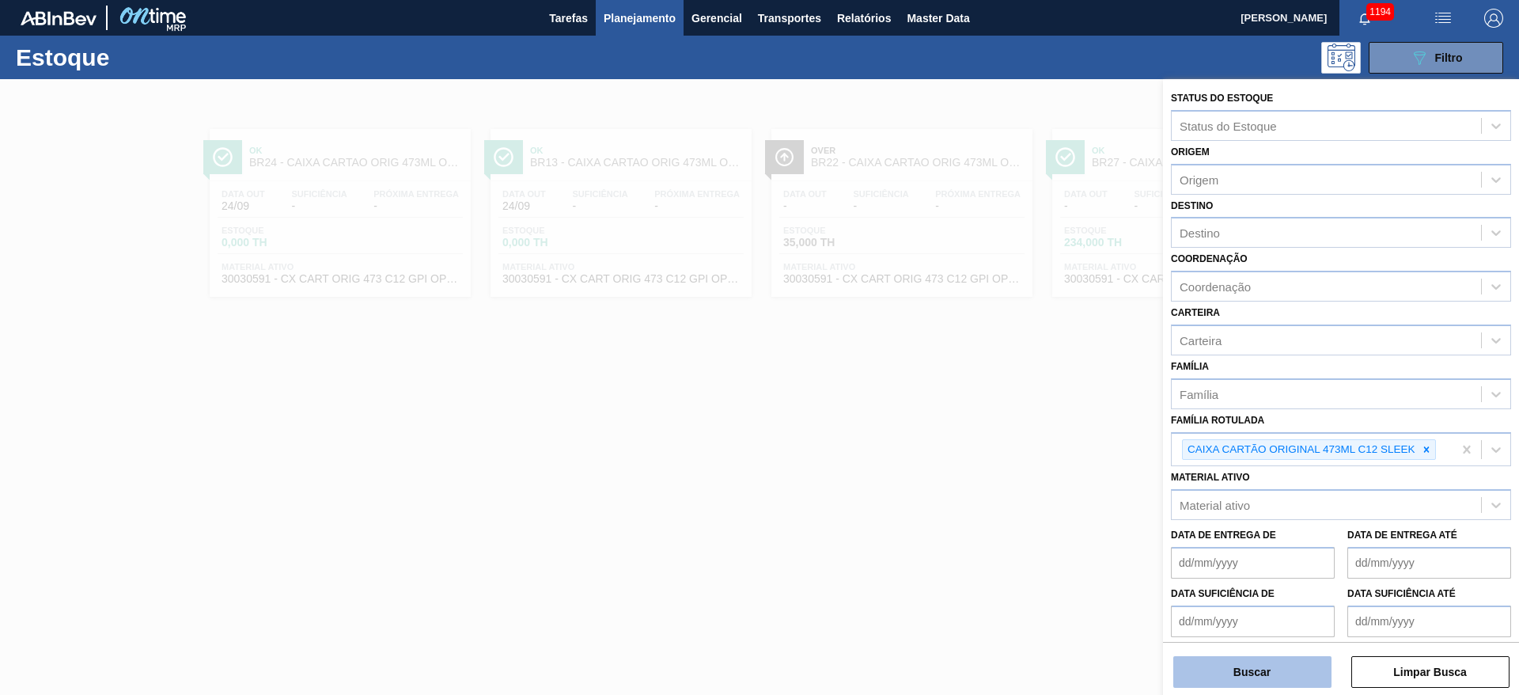
click at [1244, 674] on button "Buscar" at bounding box center [1252, 672] width 158 height 32
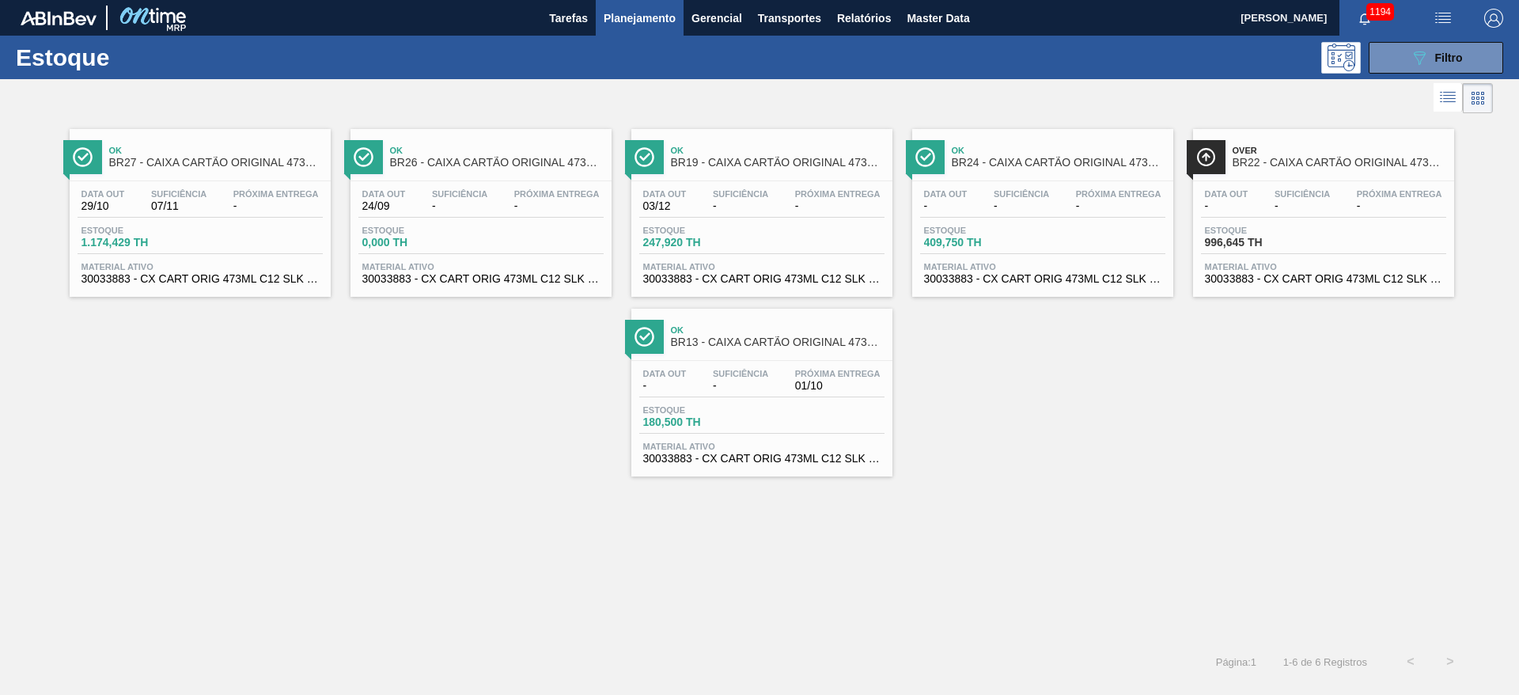
click at [1004, 231] on span "Estoque" at bounding box center [979, 229] width 111 height 9
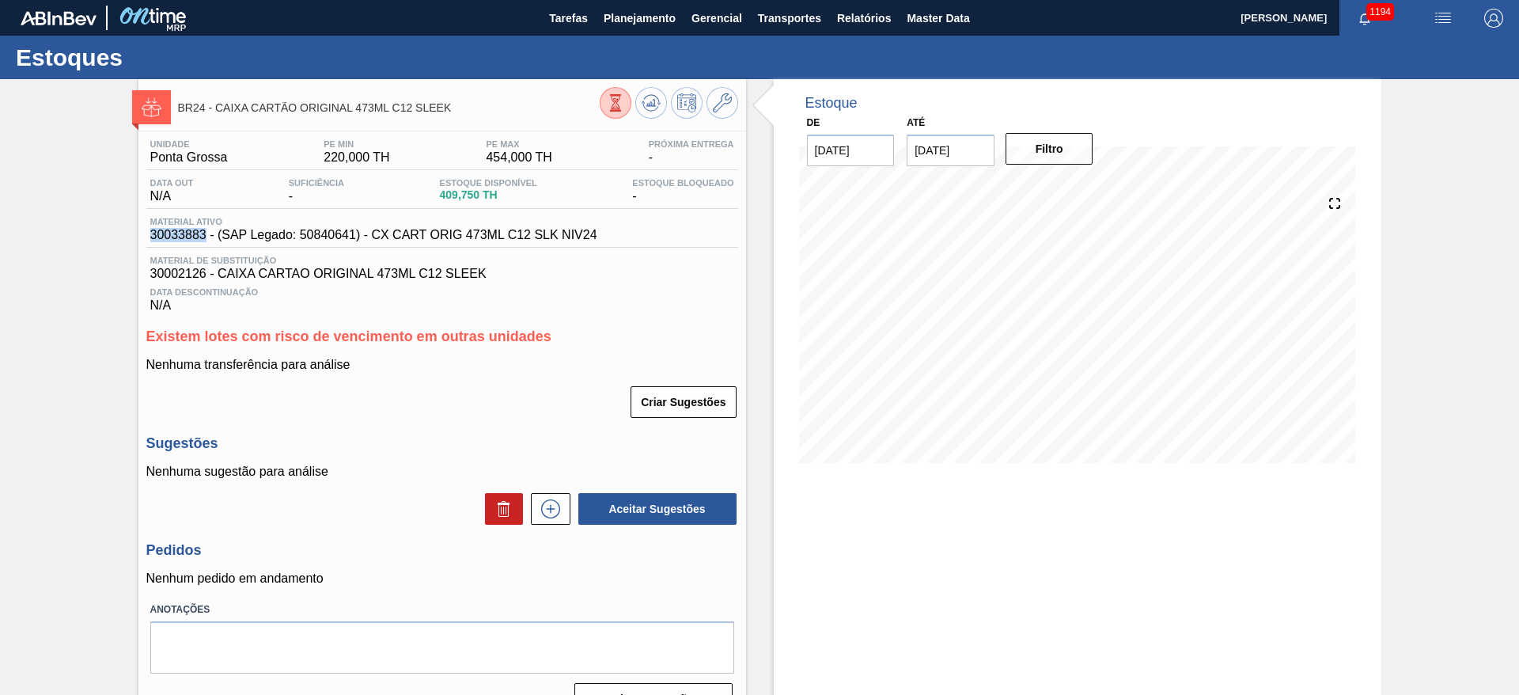
drag, startPoint x: 204, startPoint y: 230, endPoint x: 128, endPoint y: 229, distance: 76.0
click at [128, 229] on div "BR24 - CAIXA CARTÃO ORIGINAL 473ML C12 SLEEK Unidade [GEOGRAPHIC_DATA] PE MIN 2…" at bounding box center [759, 403] width 1519 height 649
copy span "30033883"
click at [618, 23] on span "Planejamento" at bounding box center [640, 18] width 72 height 19
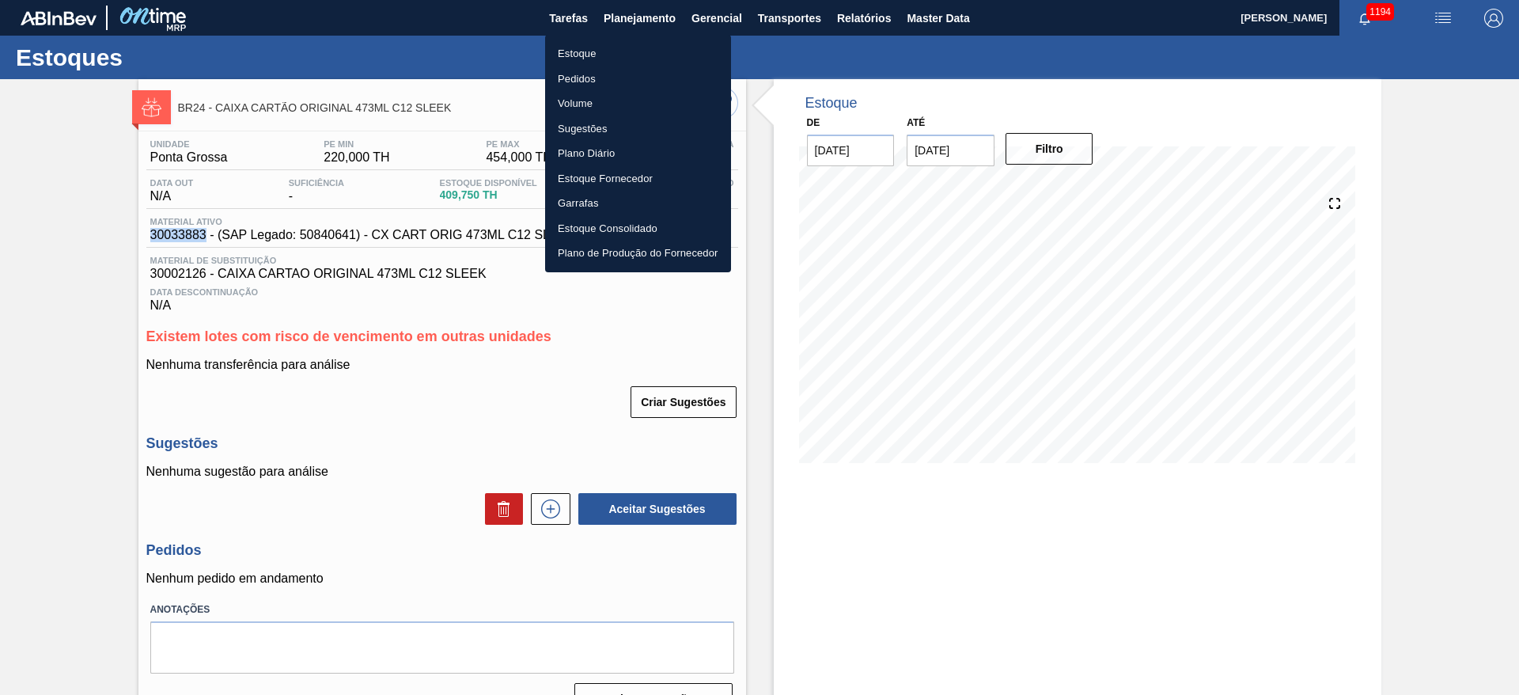
click at [587, 50] on li "Estoque" at bounding box center [638, 53] width 186 height 25
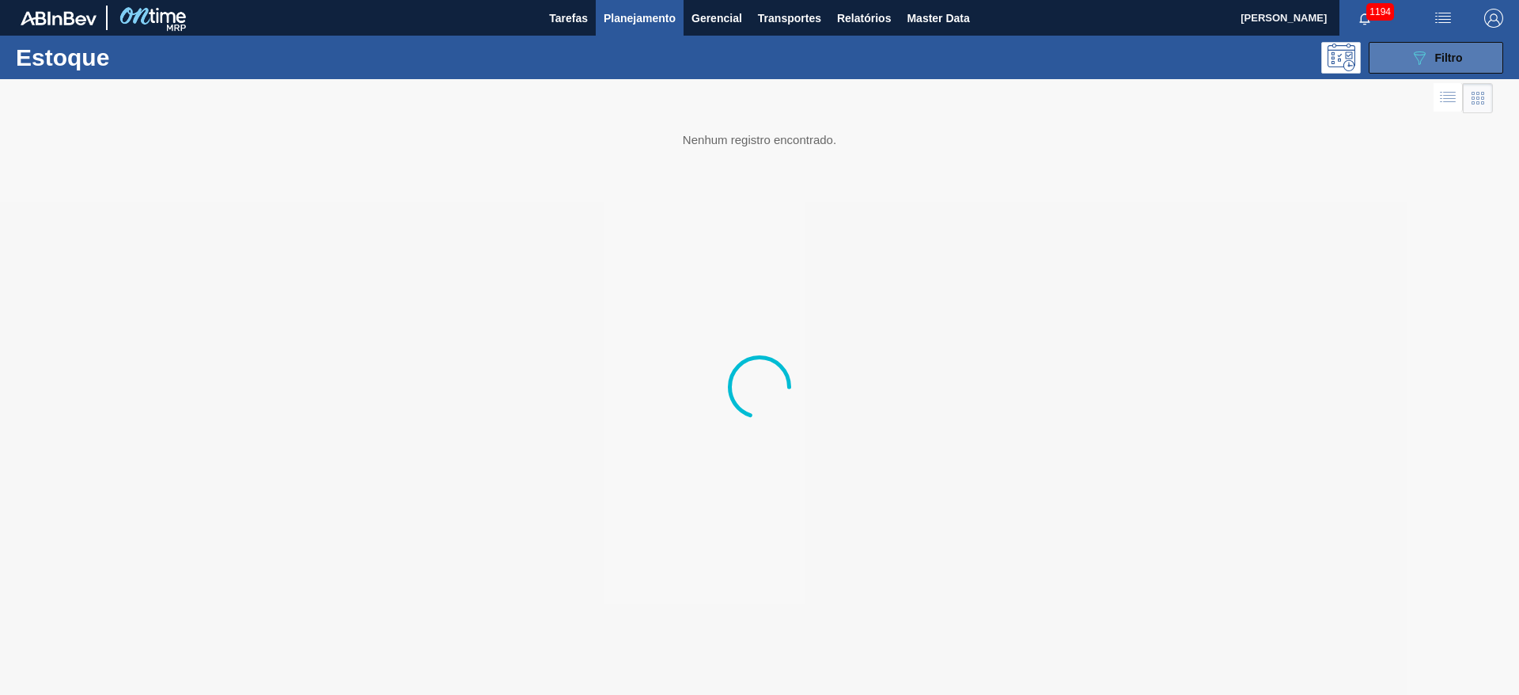
drag, startPoint x: 1415, startPoint y: 50, endPoint x: 1399, endPoint y: 55, distance: 16.5
click at [1415, 50] on icon "089F7B8B-B2A5-4AFE-B5C0-19BA573D28AC" at bounding box center [1419, 57] width 19 height 19
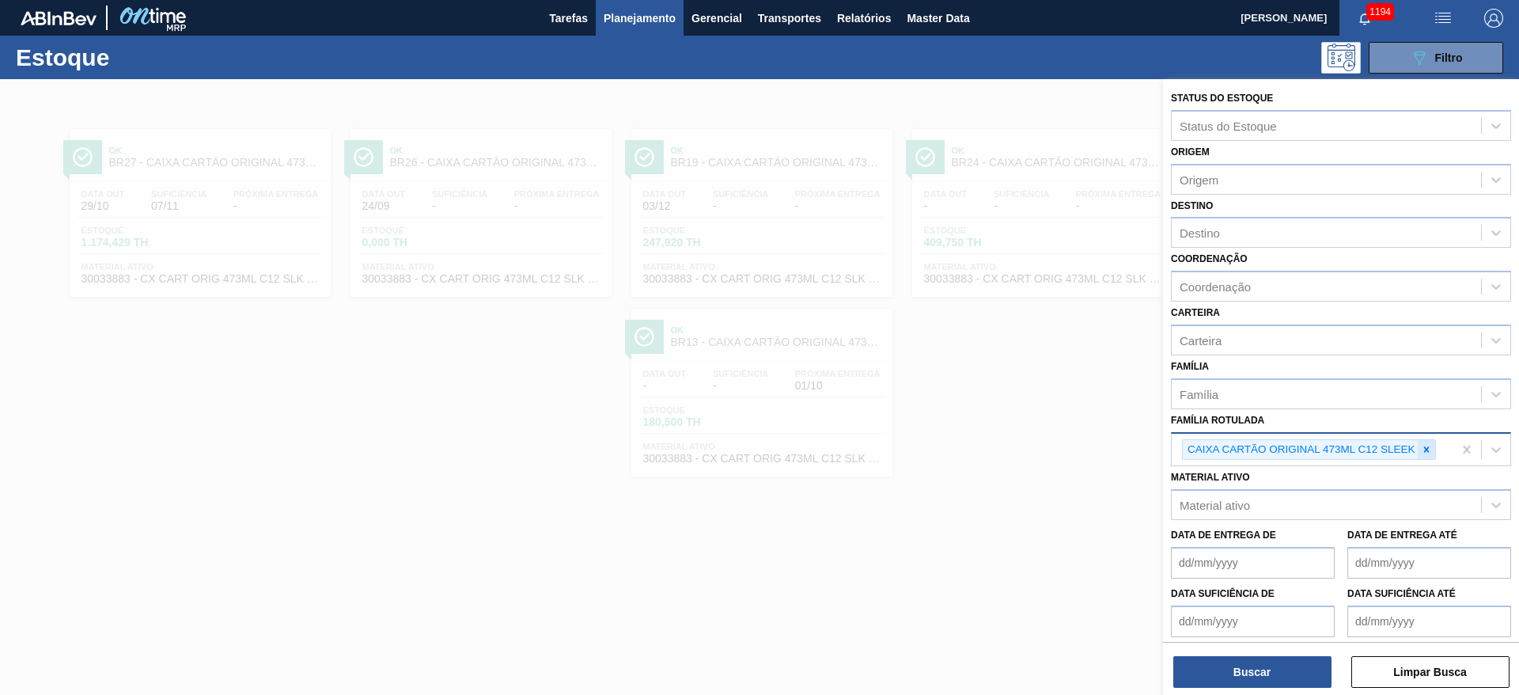
click at [1429, 449] on icon at bounding box center [1426, 449] width 11 height 11
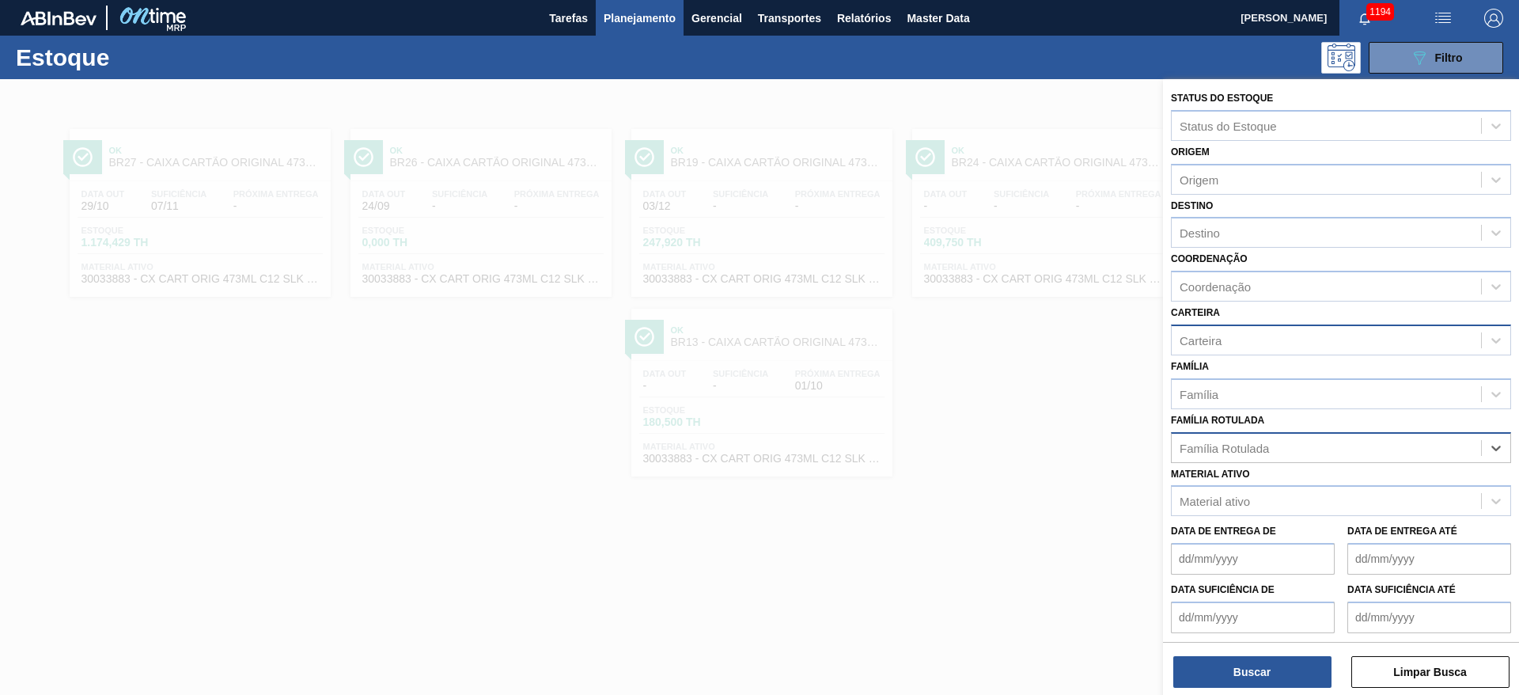
click at [1210, 336] on div "Carteira" at bounding box center [1201, 339] width 42 height 13
type input "ROLHA"
click at [1241, 439] on div "Rolhas" at bounding box center [1341, 437] width 340 height 29
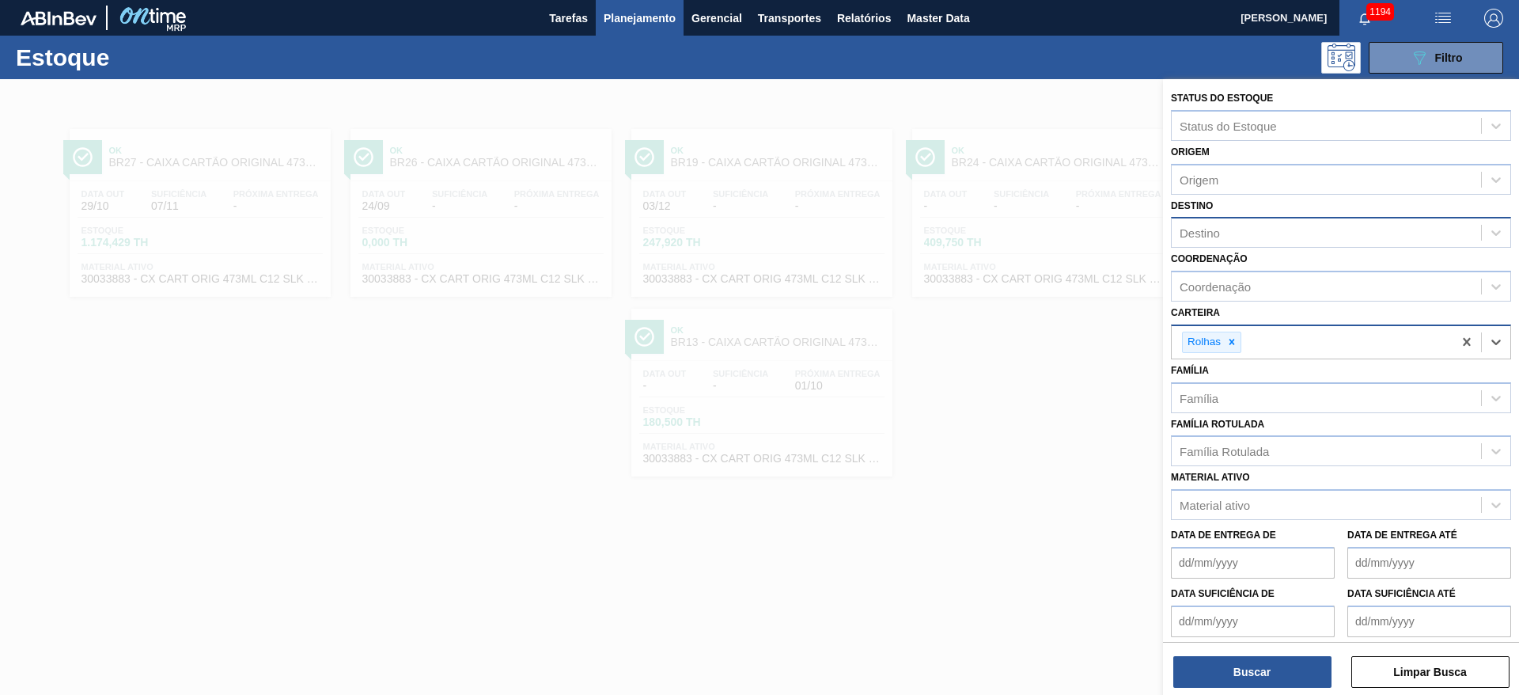
click at [1191, 229] on div "Destino" at bounding box center [1200, 232] width 40 height 13
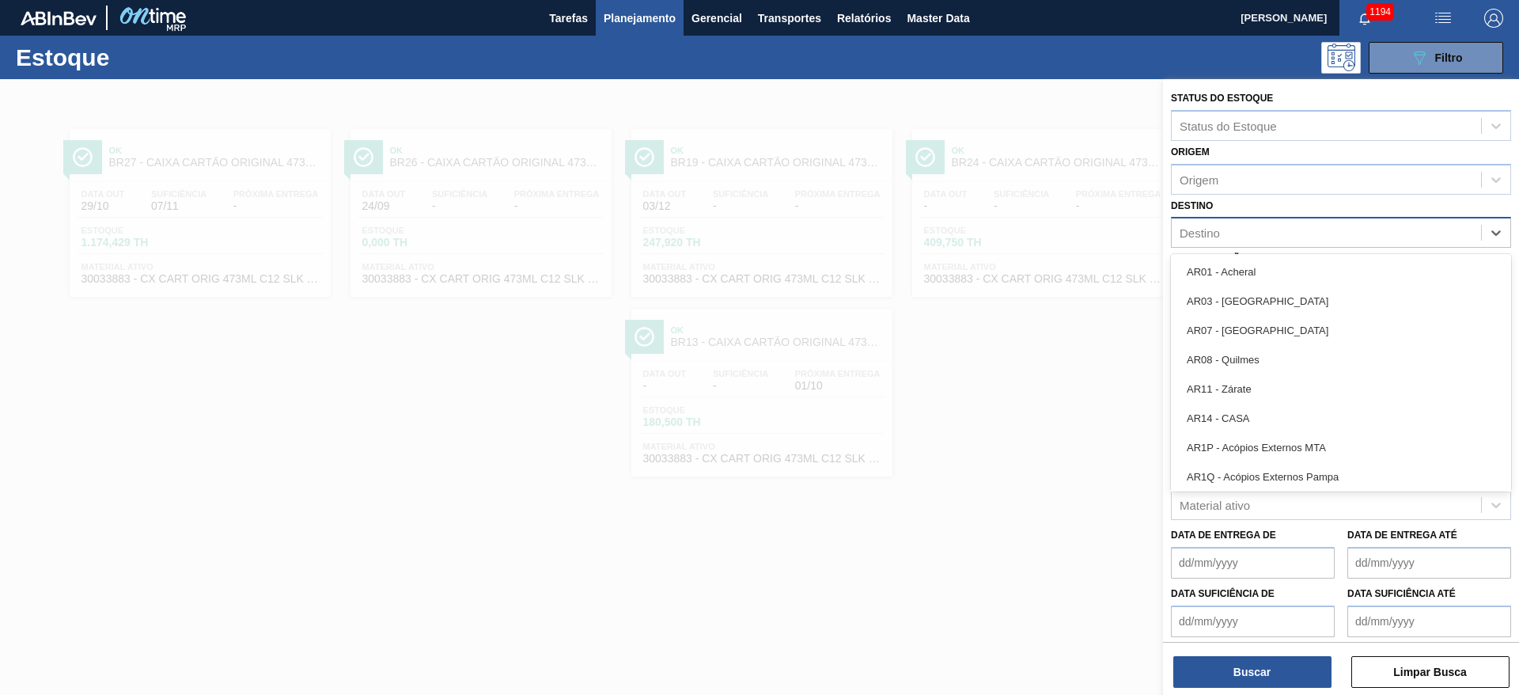
type input "15"
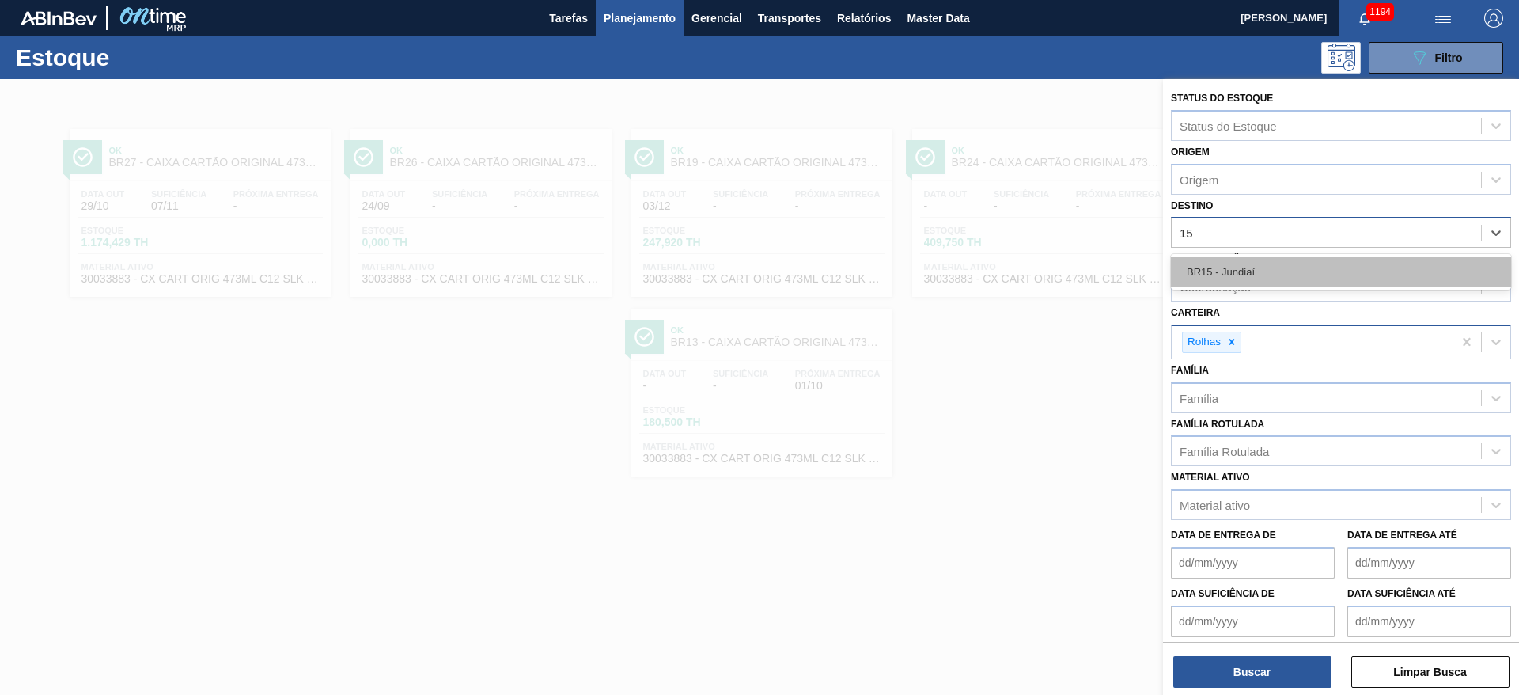
click at [1194, 268] on div "BR15 - Jundiaí" at bounding box center [1341, 271] width 340 height 29
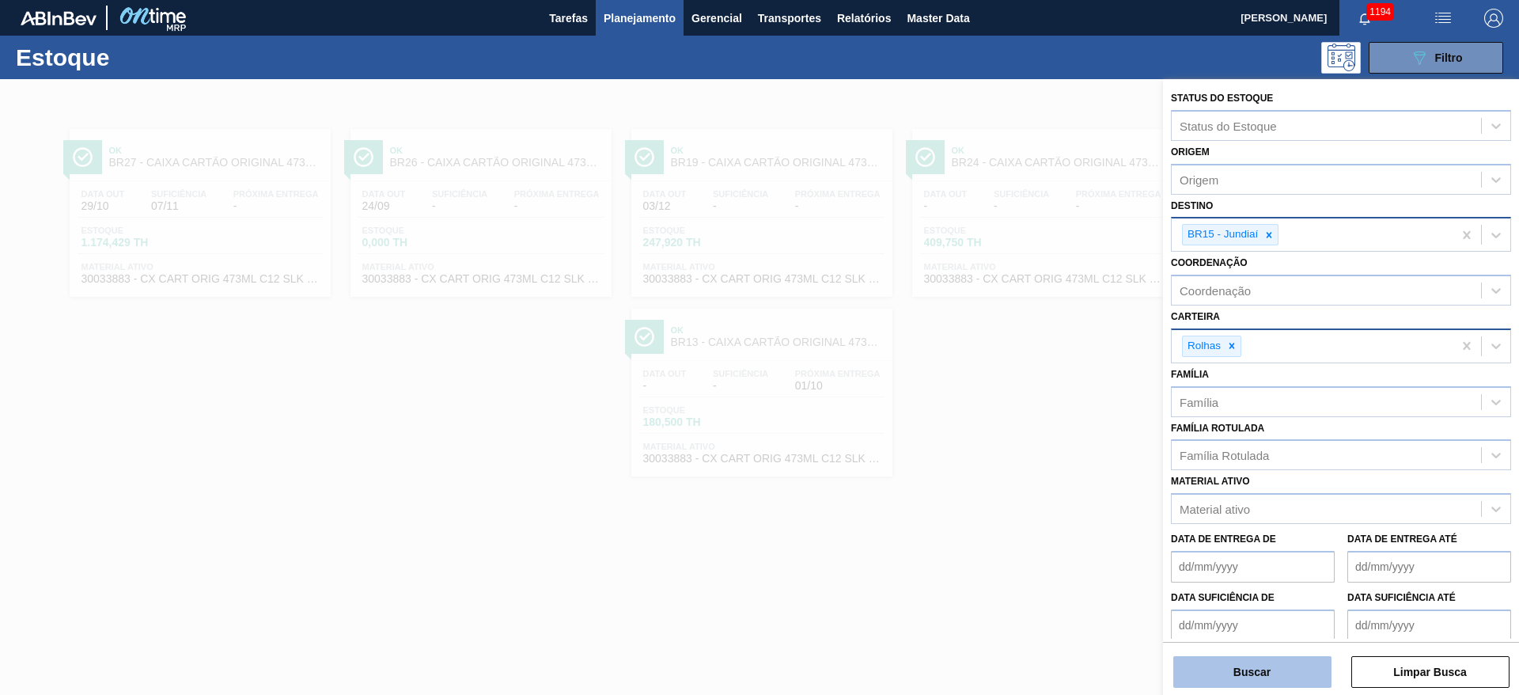
click at [1235, 670] on button "Buscar" at bounding box center [1252, 672] width 158 height 32
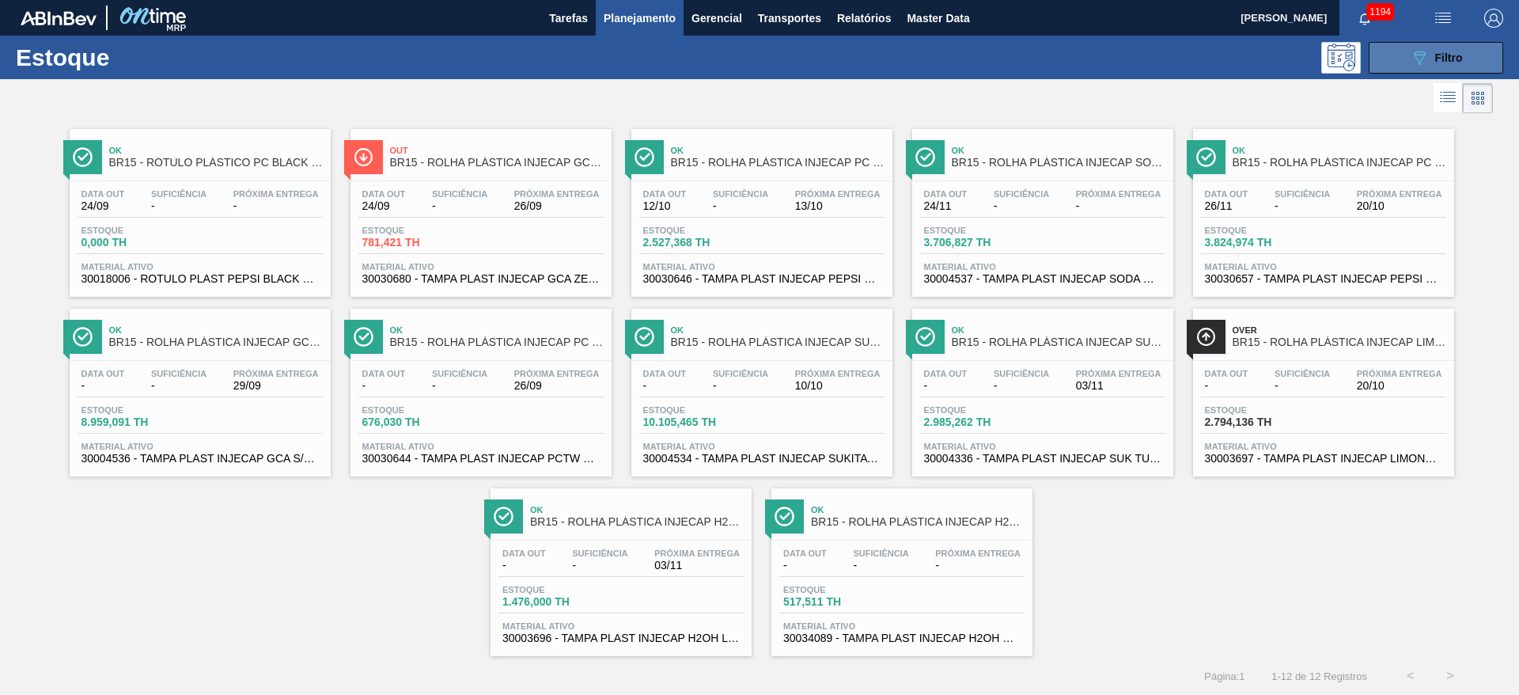
click at [1426, 54] on icon "089F7B8B-B2A5-4AFE-B5C0-19BA573D28AC" at bounding box center [1419, 57] width 19 height 19
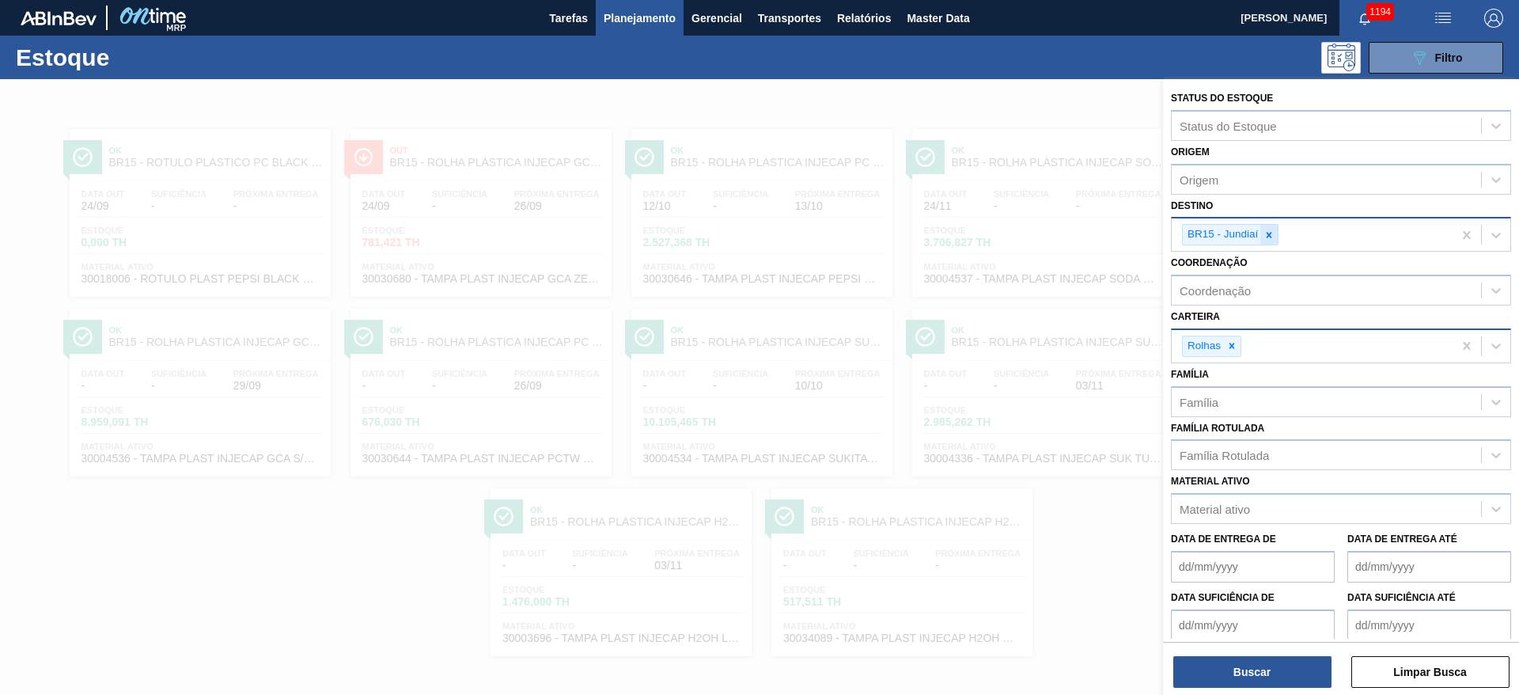
click at [1275, 233] on icon at bounding box center [1268, 234] width 11 height 11
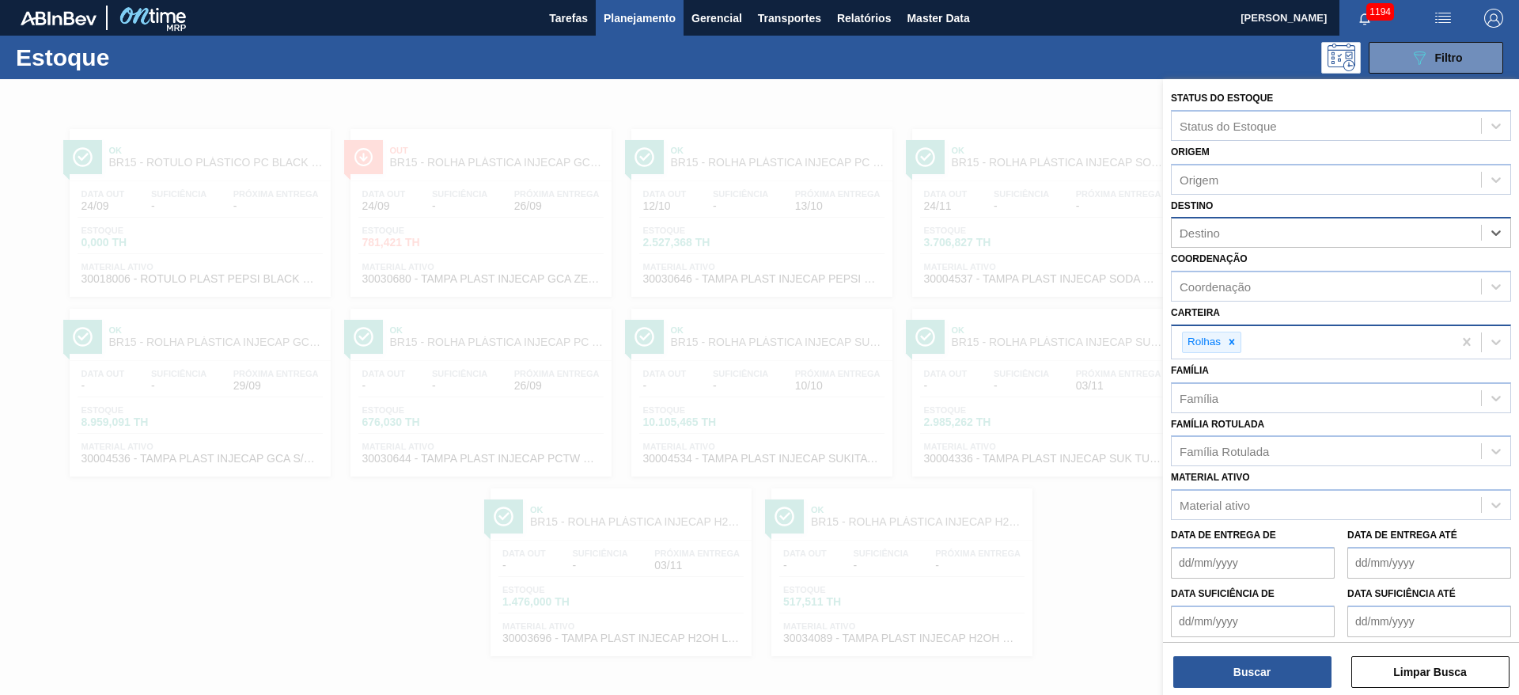
type input "20"
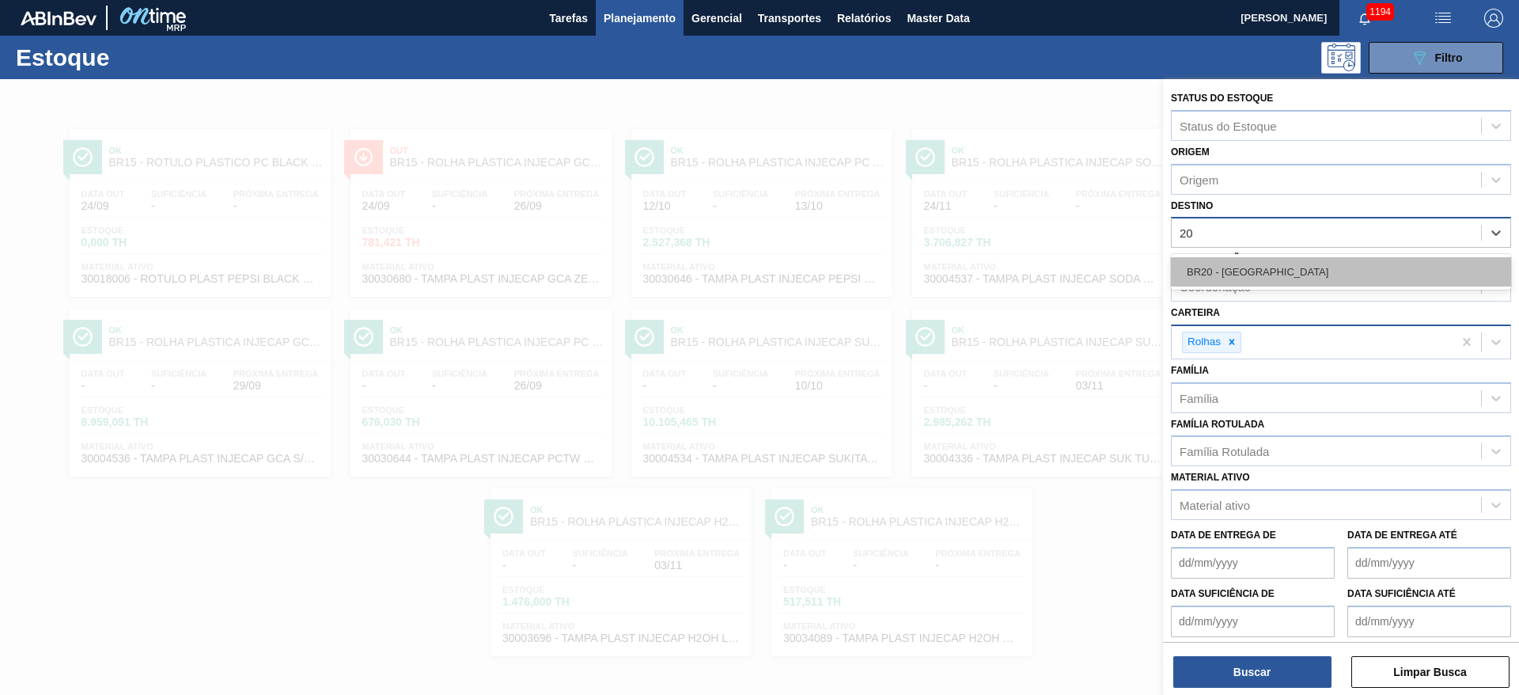
click at [1280, 277] on div "BR20 - [GEOGRAPHIC_DATA]" at bounding box center [1341, 271] width 340 height 29
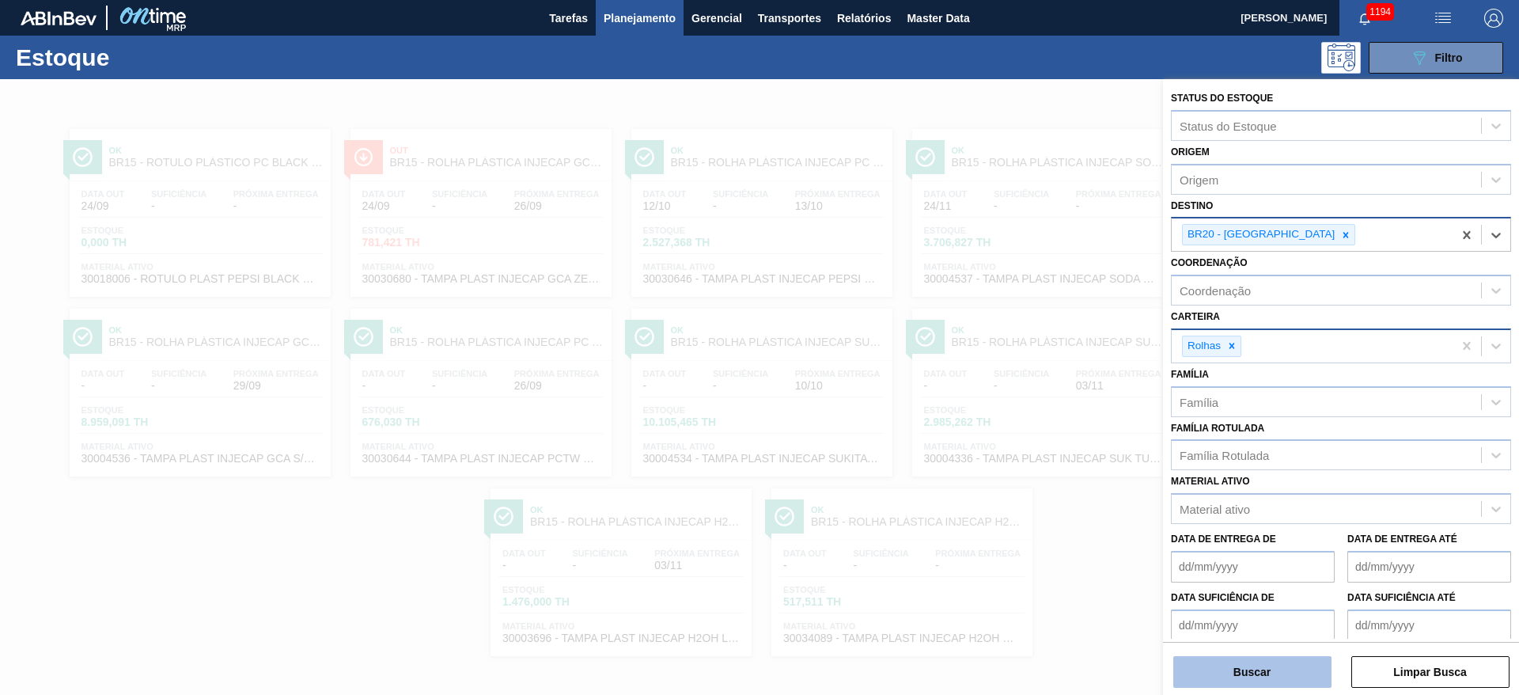
click at [1237, 665] on button "Buscar" at bounding box center [1252, 672] width 158 height 32
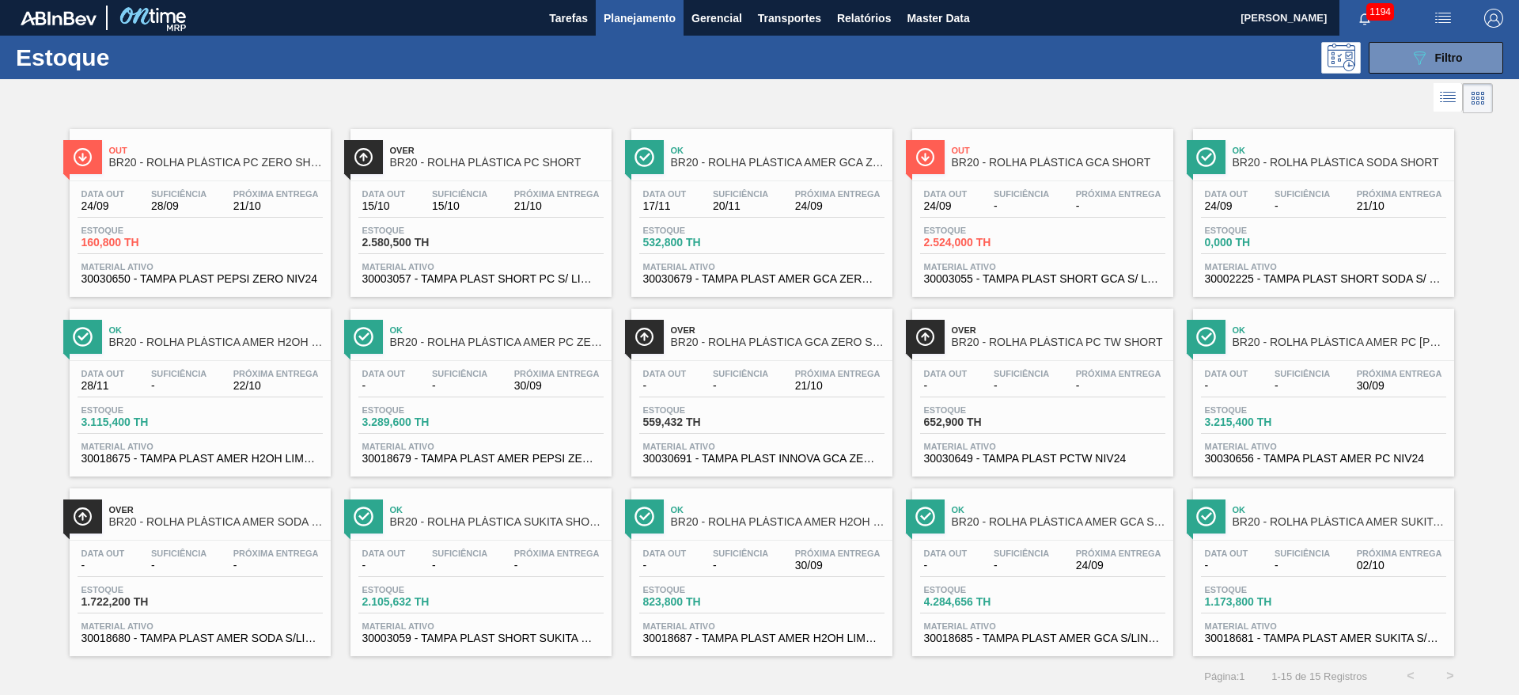
scroll to position [1, 0]
click at [1410, 48] on icon "089F7B8B-B2A5-4AFE-B5C0-19BA573D28AC" at bounding box center [1419, 56] width 19 height 19
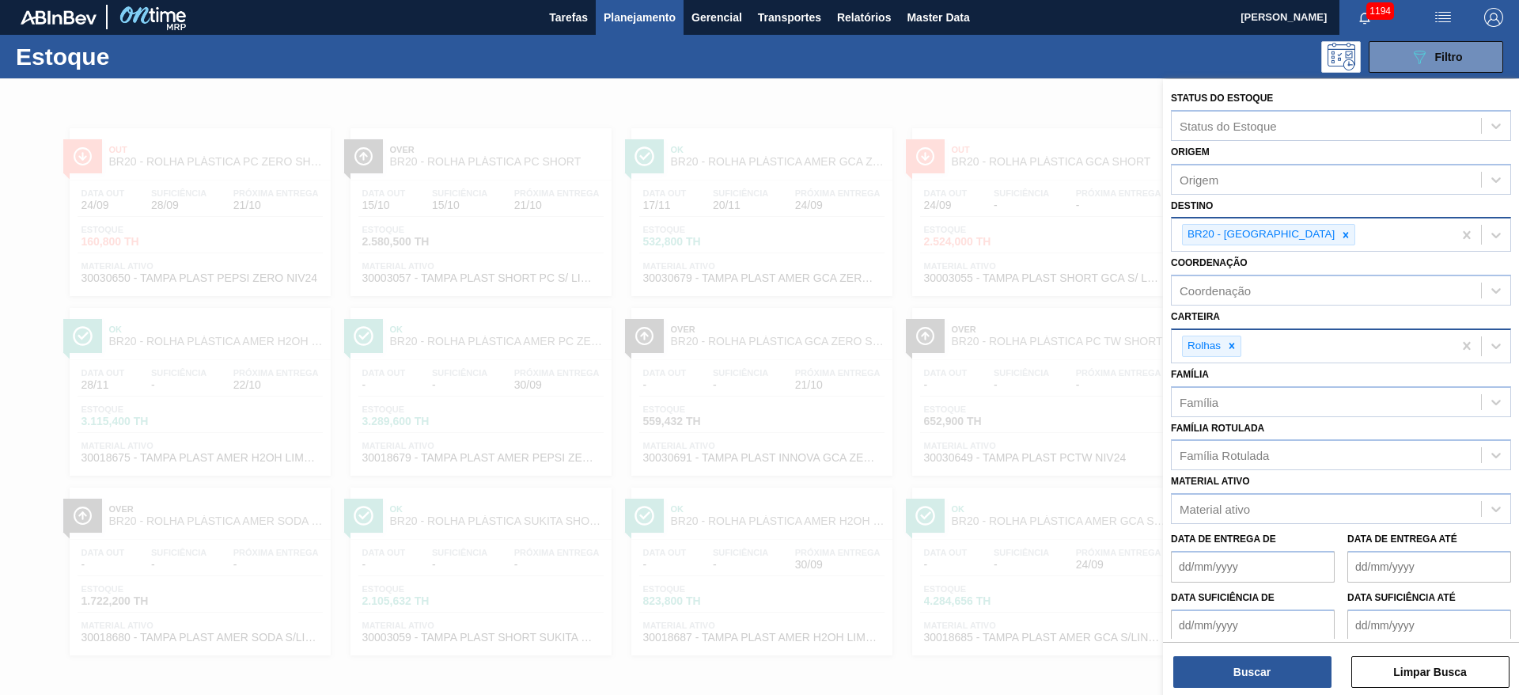
click at [1358, 234] on input "Destino" at bounding box center [1359, 234] width 2 height 13
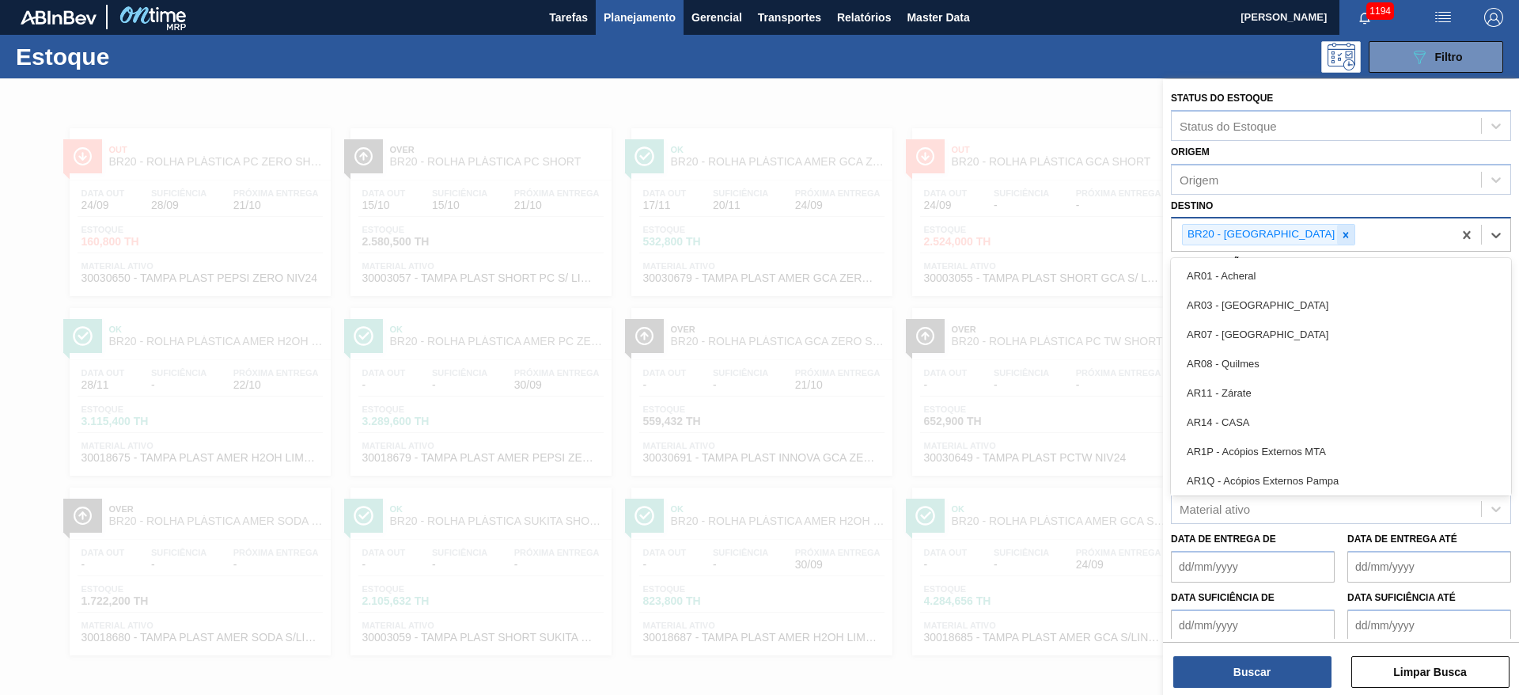
click at [1343, 232] on icon at bounding box center [1346, 235] width 6 height 6
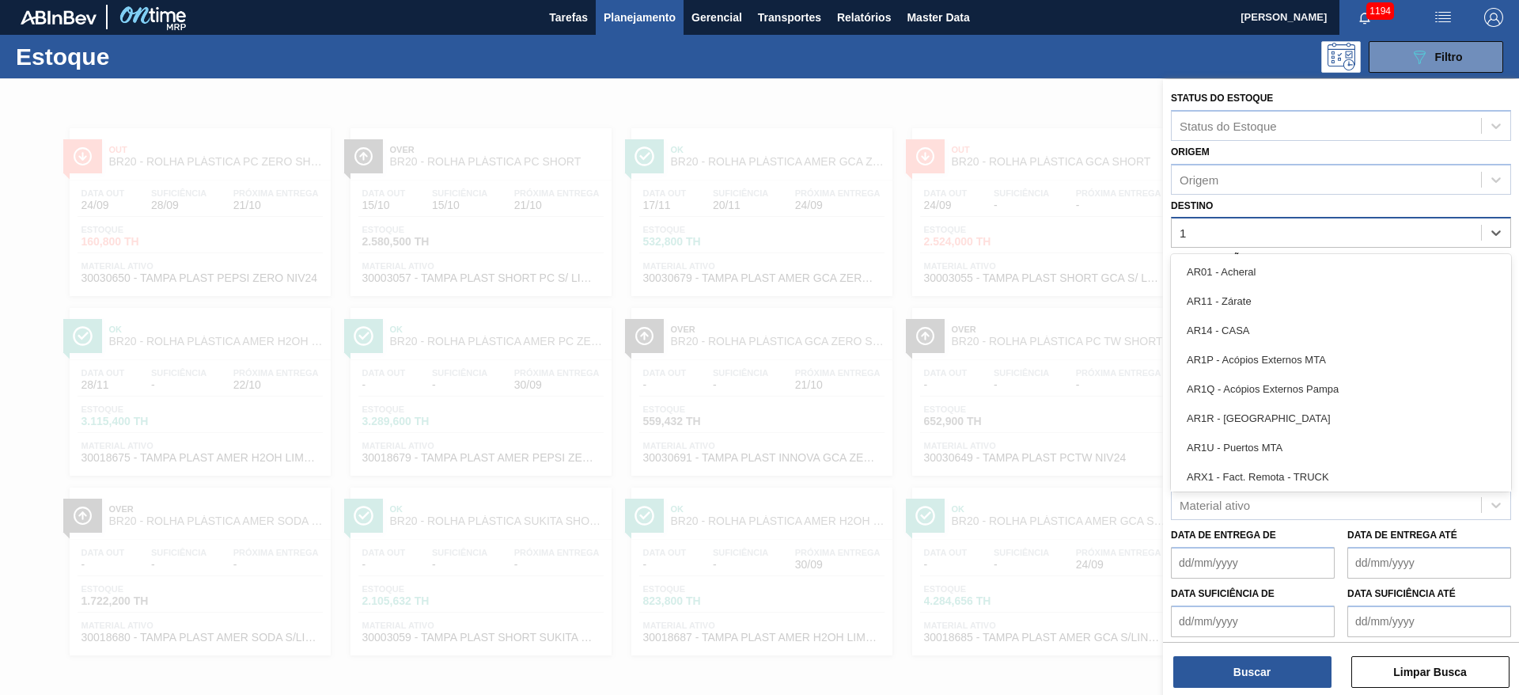
type input "11"
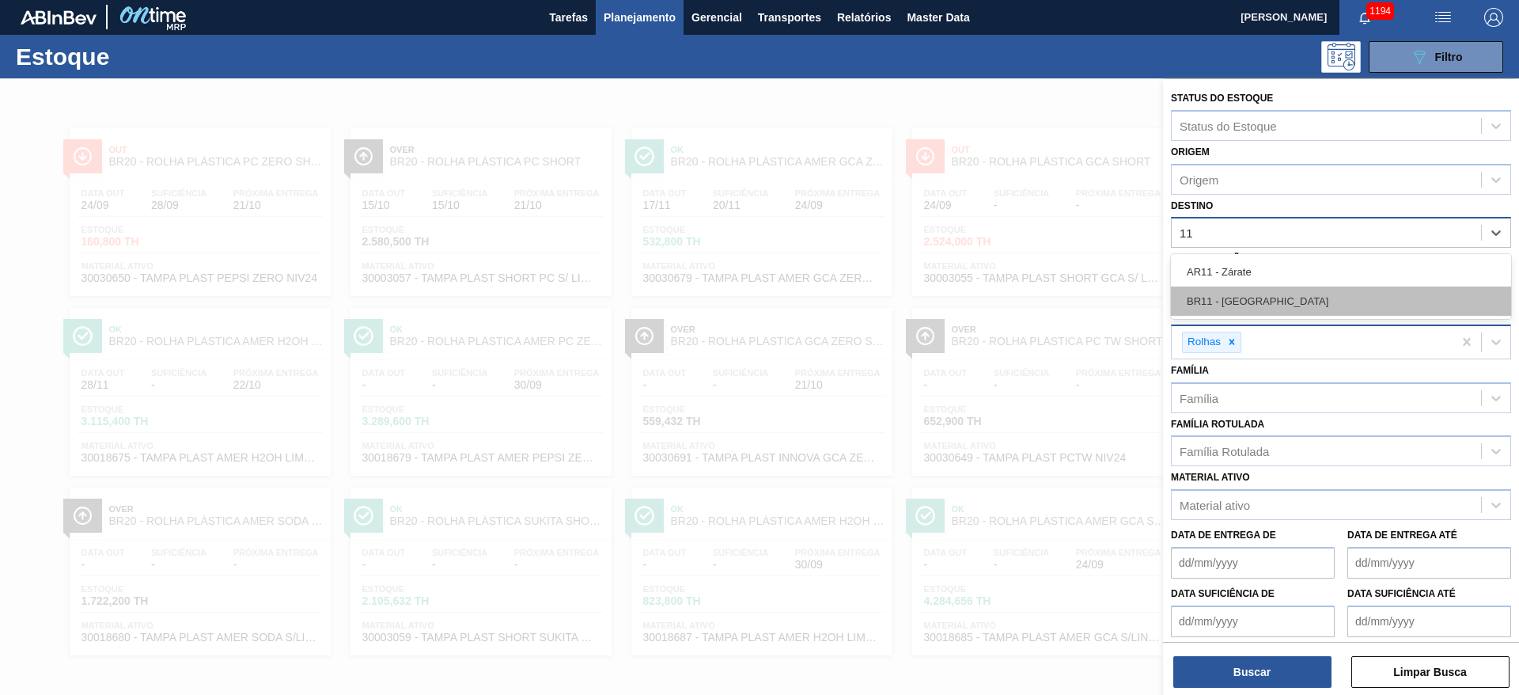
click at [1195, 304] on div "BR11 - [GEOGRAPHIC_DATA]" at bounding box center [1341, 300] width 340 height 29
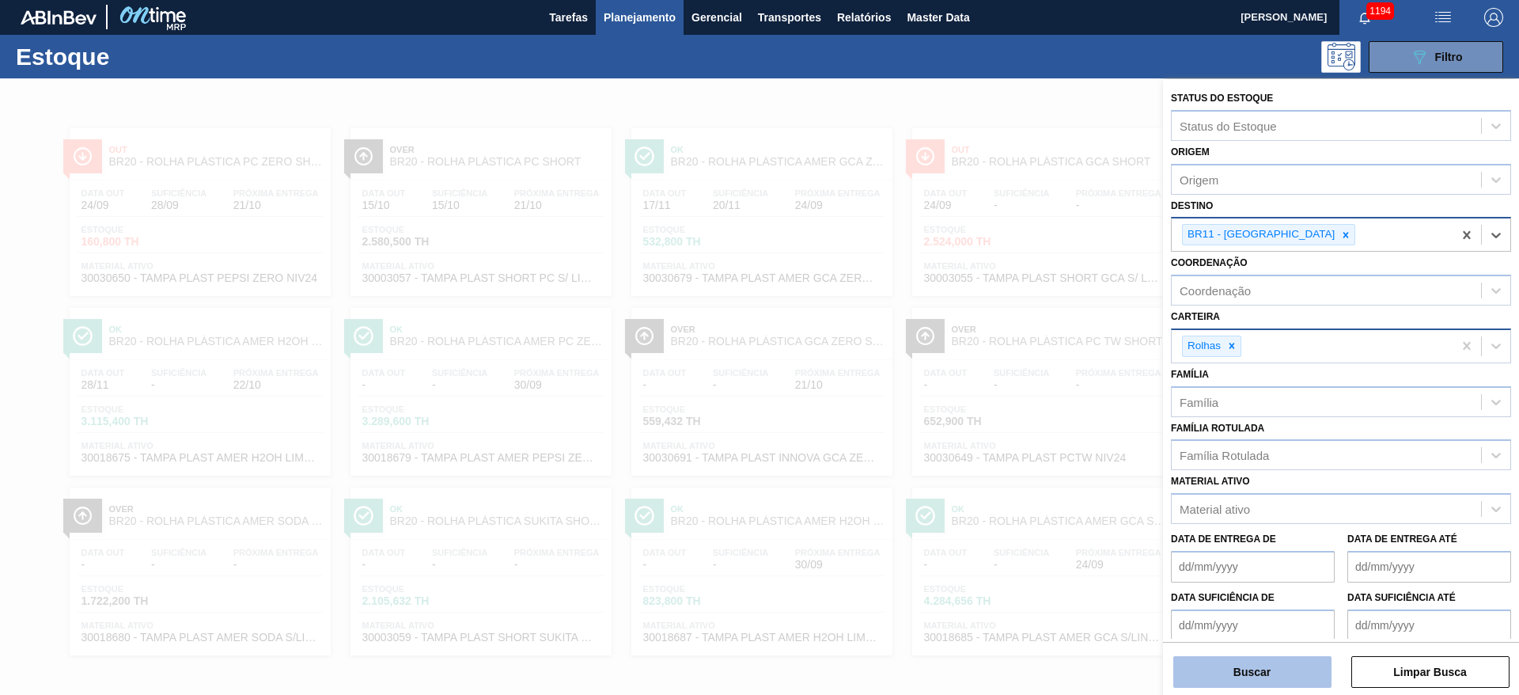
click at [1211, 665] on button "Buscar" at bounding box center [1252, 672] width 158 height 32
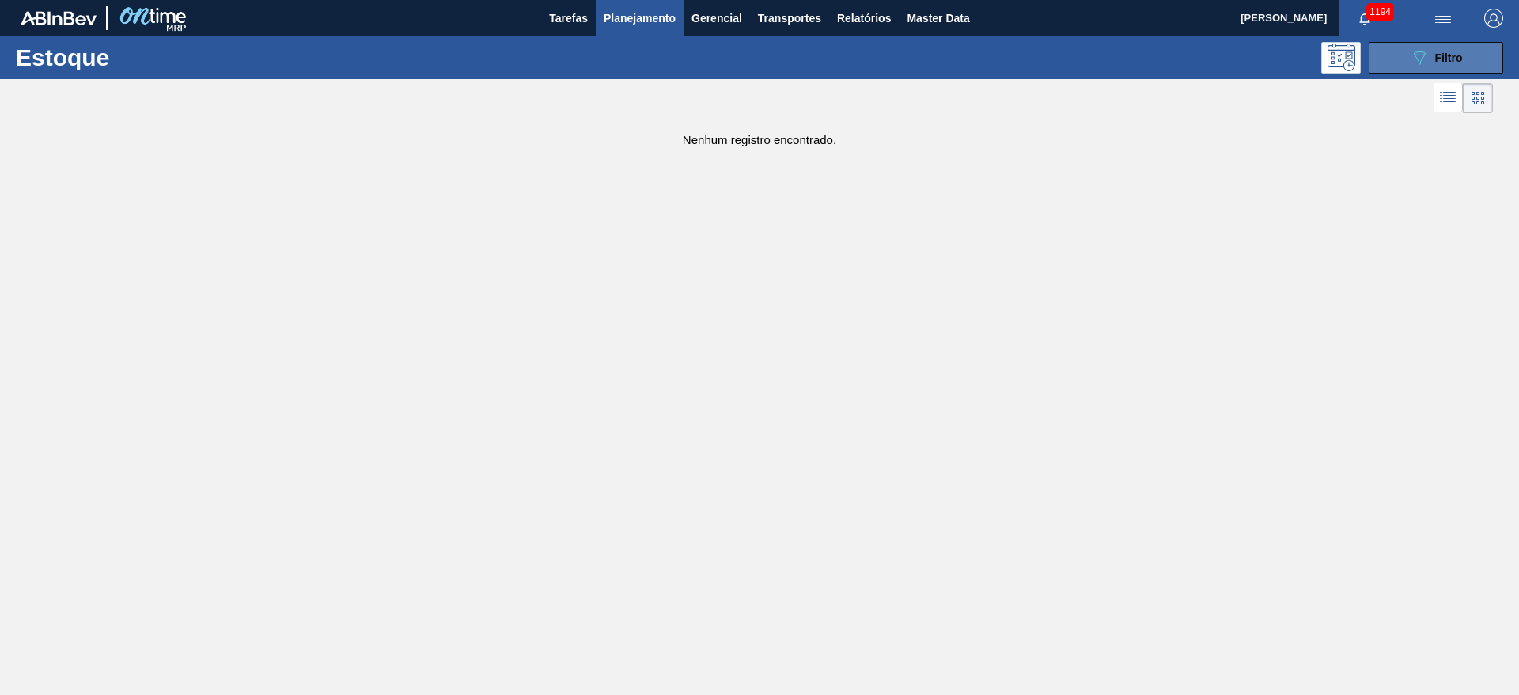
click at [1400, 52] on button "089F7B8B-B2A5-4AFE-B5C0-19BA573D28AC Filtro" at bounding box center [1436, 58] width 134 height 32
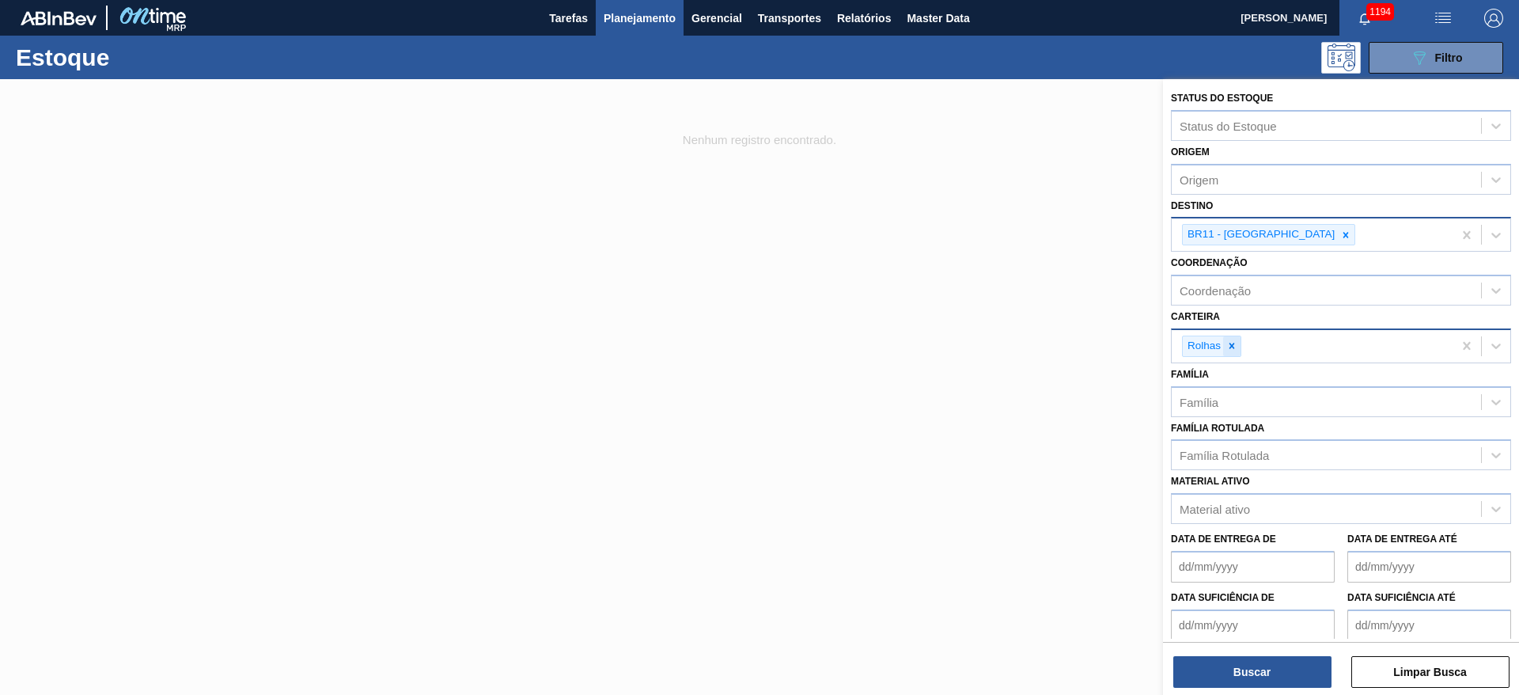
click at [1231, 340] on icon at bounding box center [1231, 345] width 11 height 11
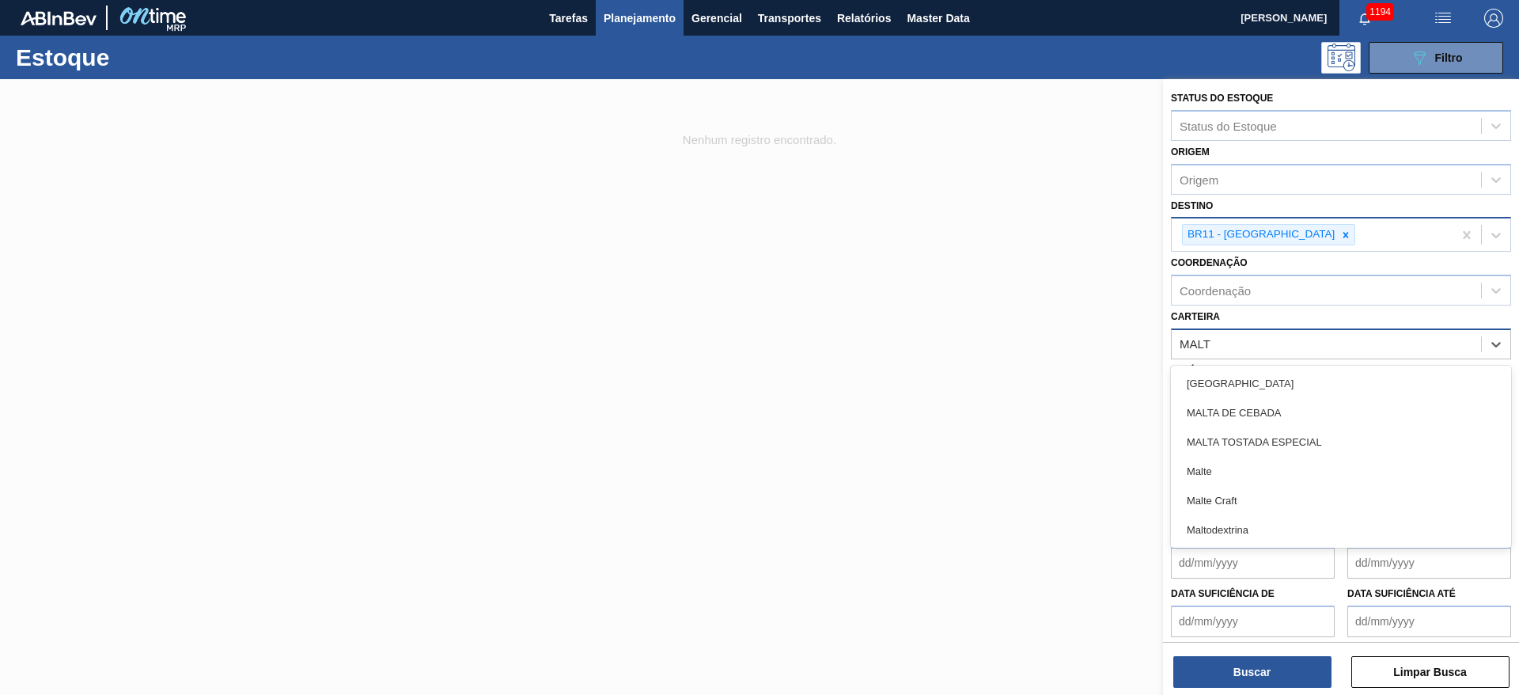
type input "MALTE"
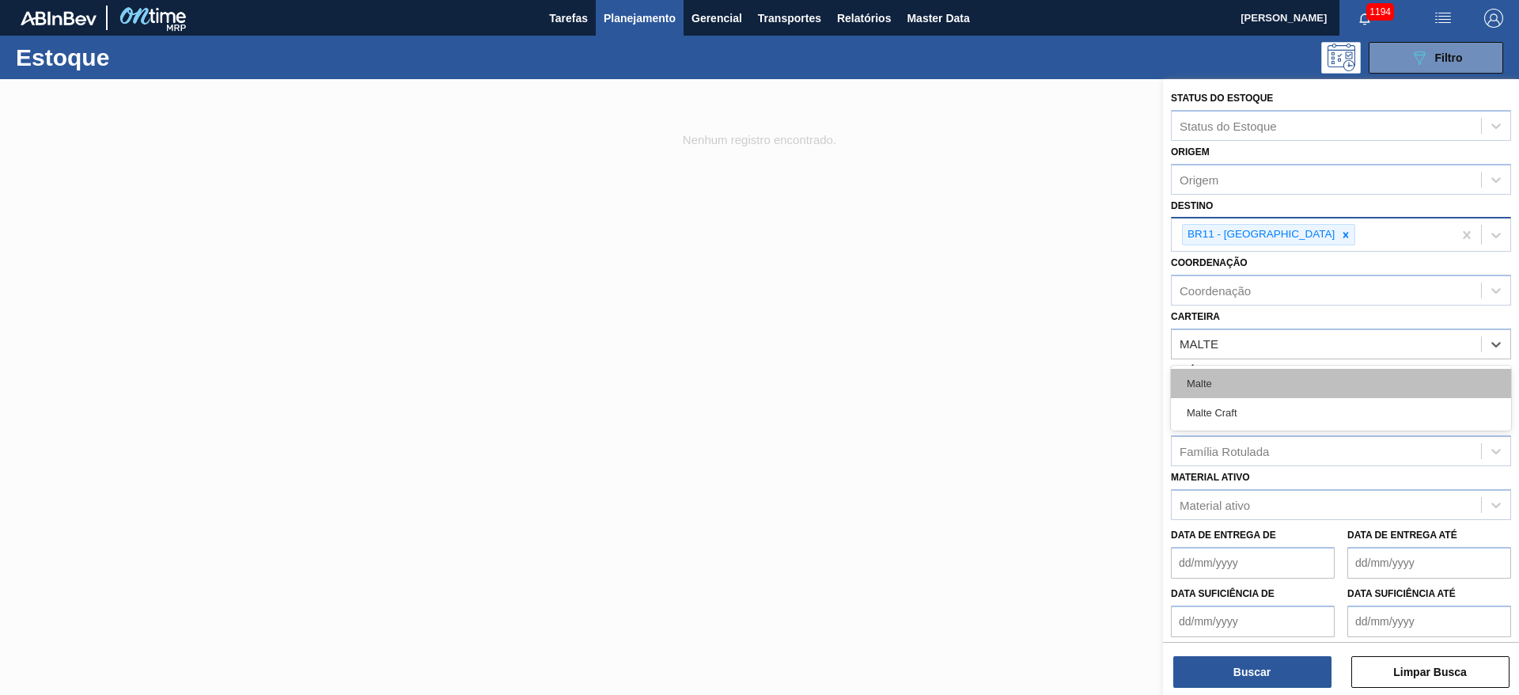
click at [1204, 375] on div "Malte" at bounding box center [1341, 383] width 340 height 29
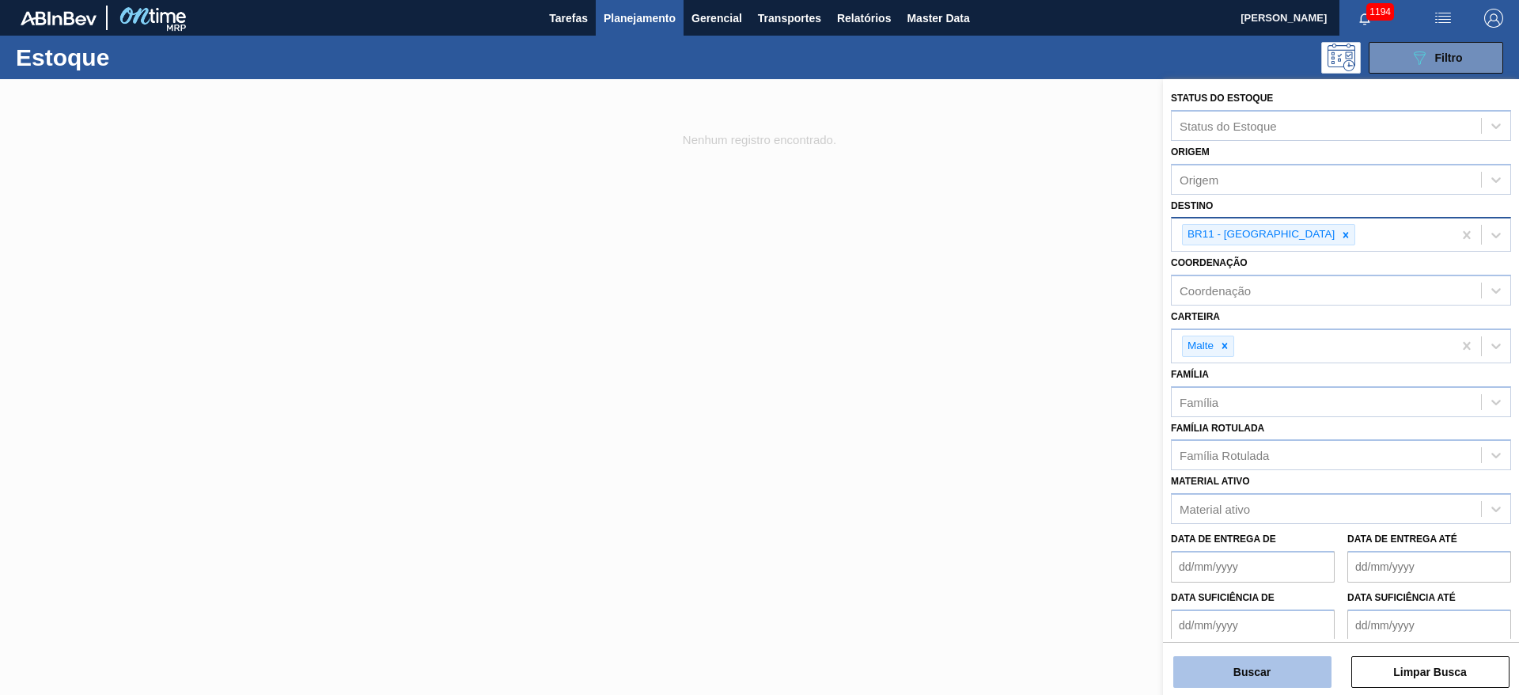
click at [1241, 670] on button "Buscar" at bounding box center [1252, 672] width 158 height 32
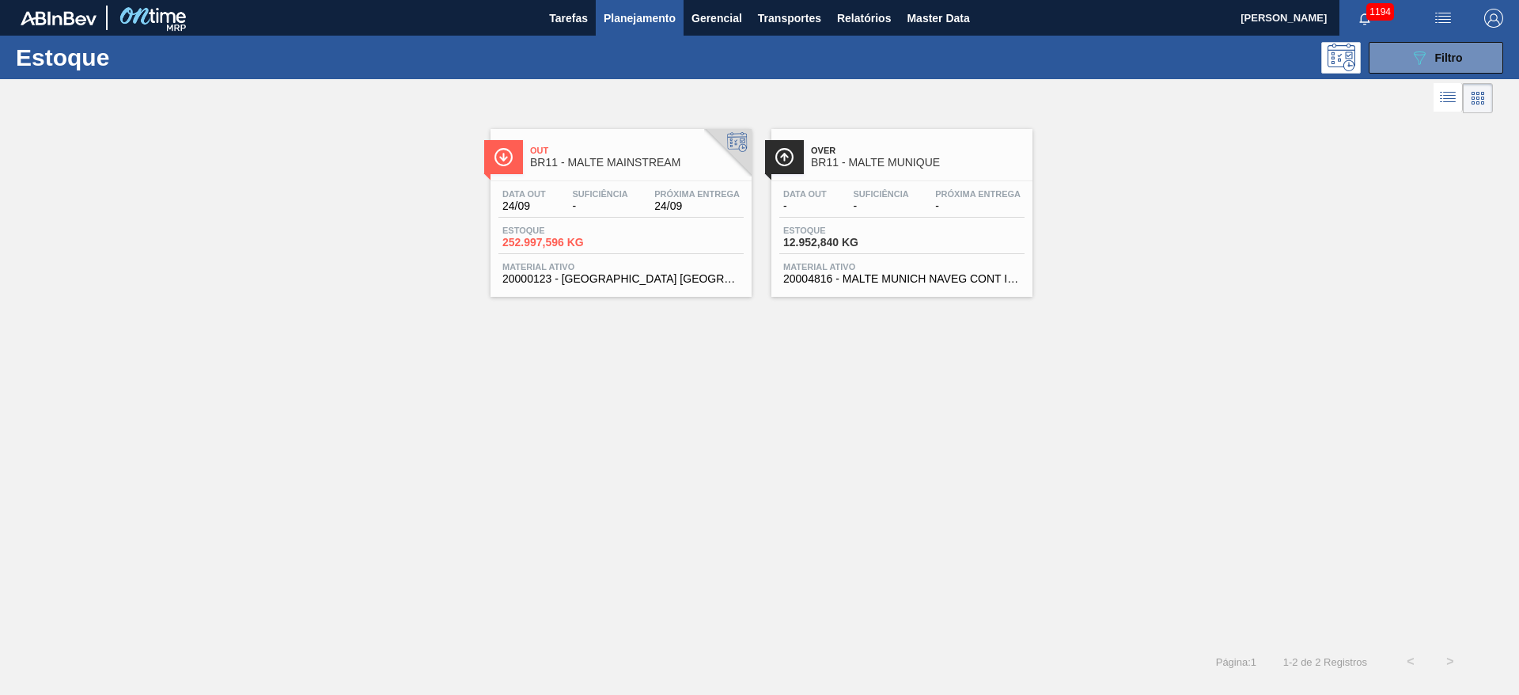
click at [627, 208] on span "-" at bounding box center [599, 206] width 55 height 12
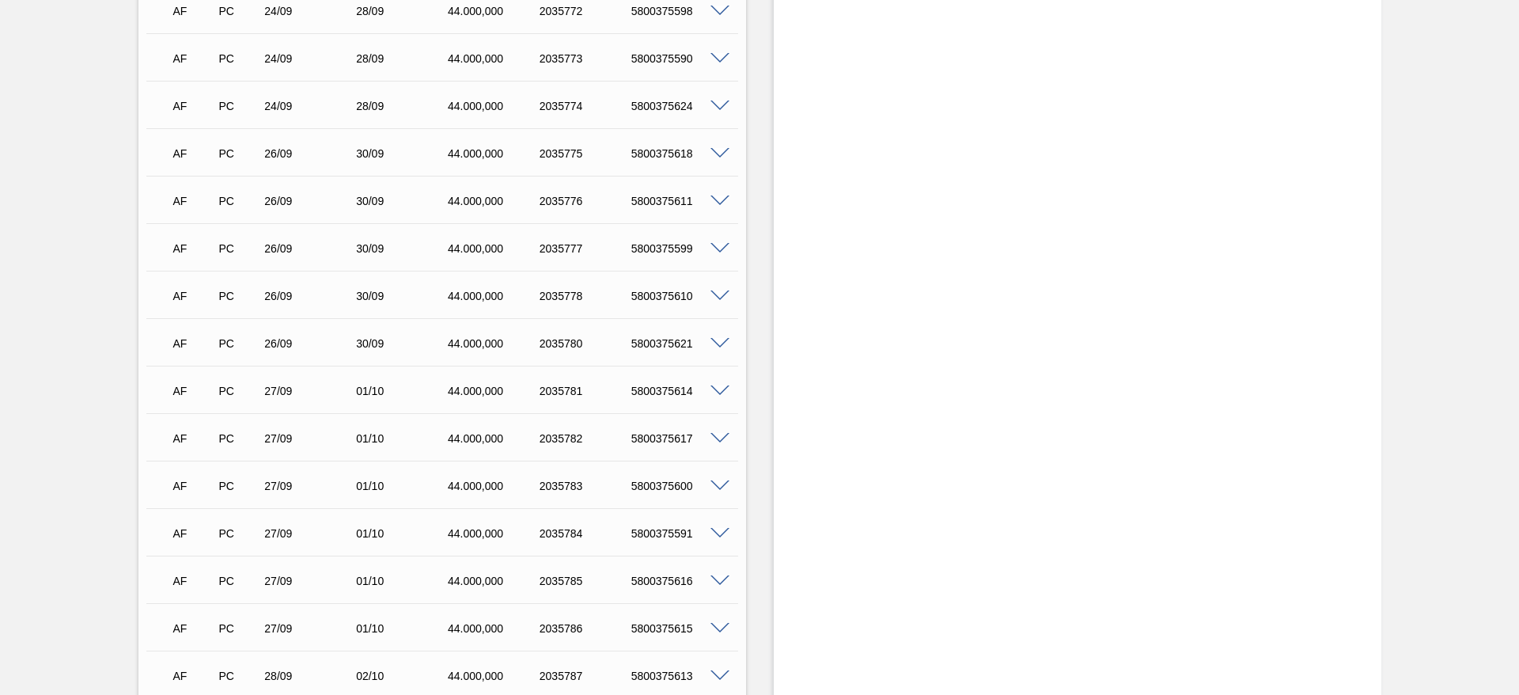
scroll to position [3336, 0]
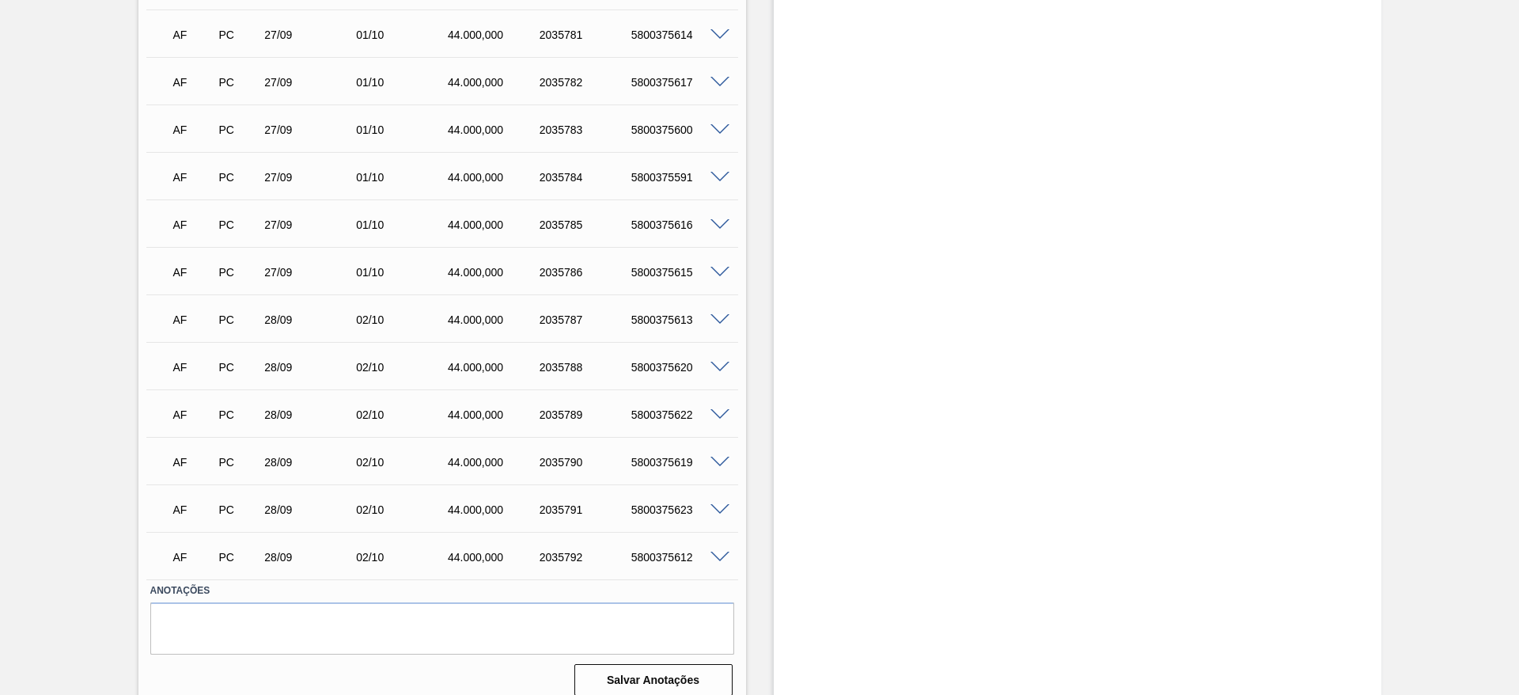
click at [717, 551] on span at bounding box center [719, 557] width 19 height 12
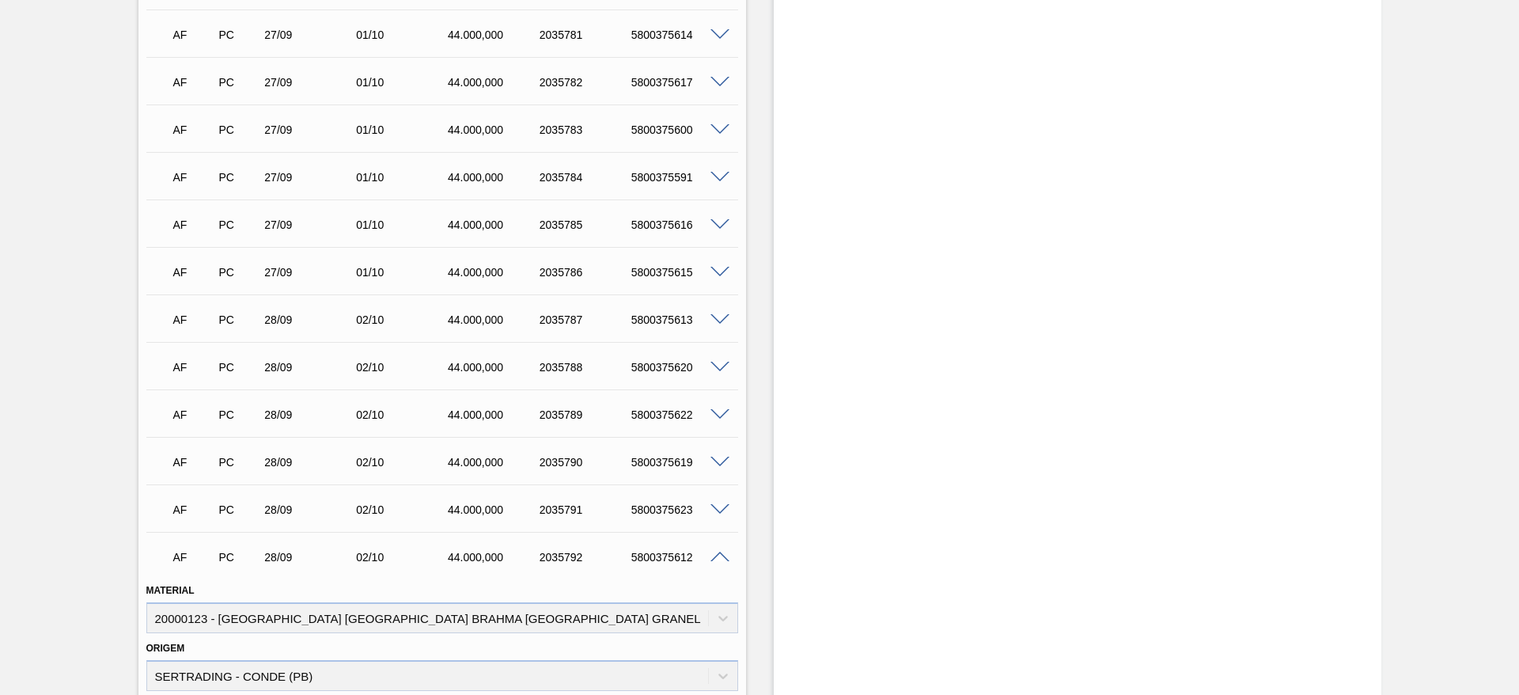
scroll to position [3692, 0]
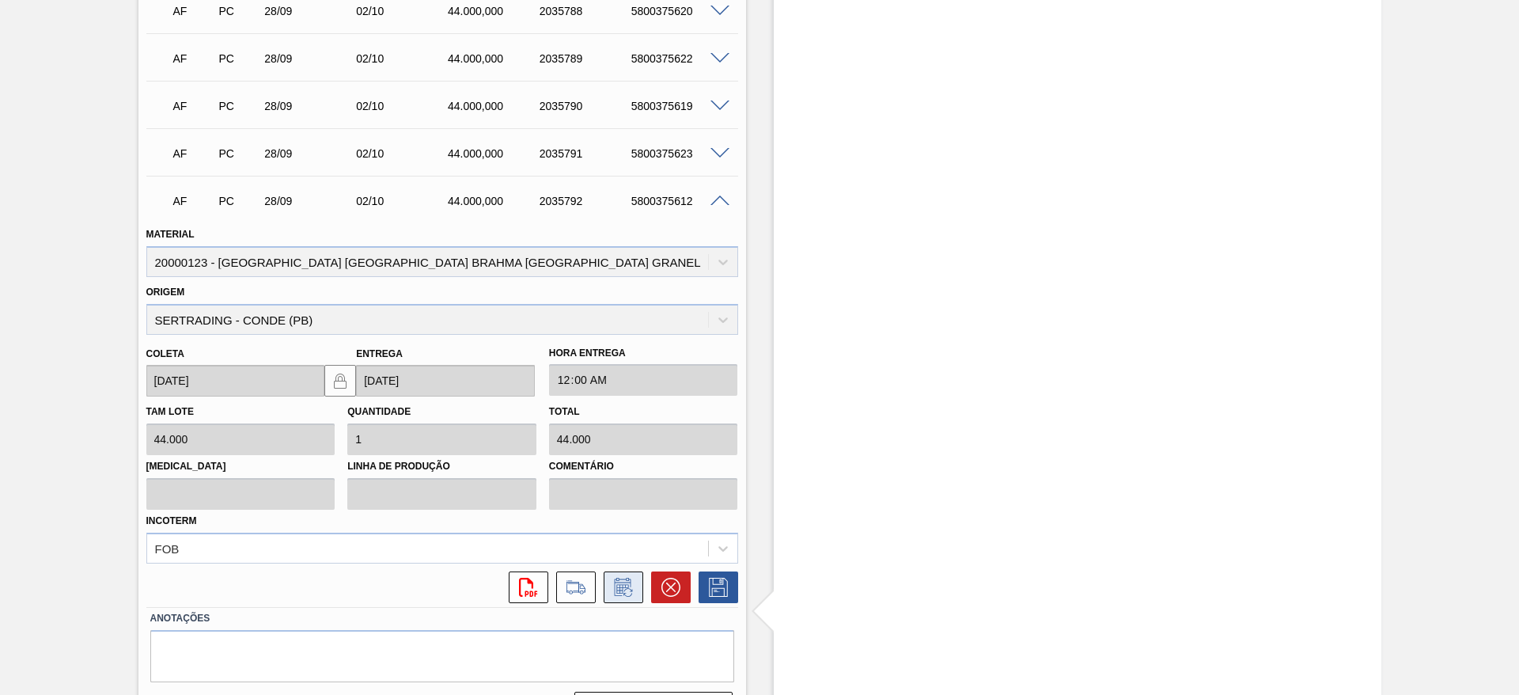
click at [627, 578] on icon at bounding box center [623, 587] width 25 height 19
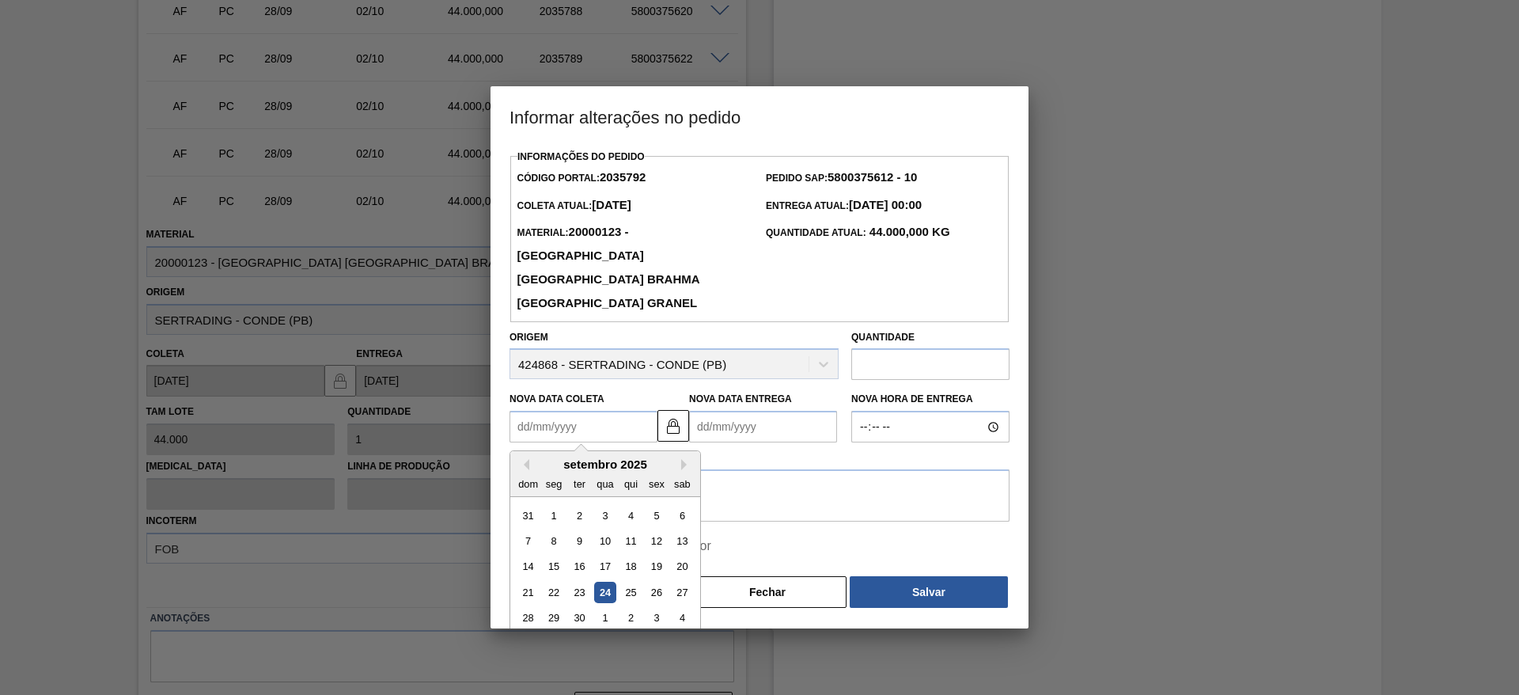
click at [527, 411] on Coleta2035792 "Nova Data Coleta" at bounding box center [584, 427] width 148 height 32
click at [658, 582] on div "26" at bounding box center [656, 592] width 21 height 21
type Coleta2035792 "[DATE]"
type Entrega2035792 "[DATE]"
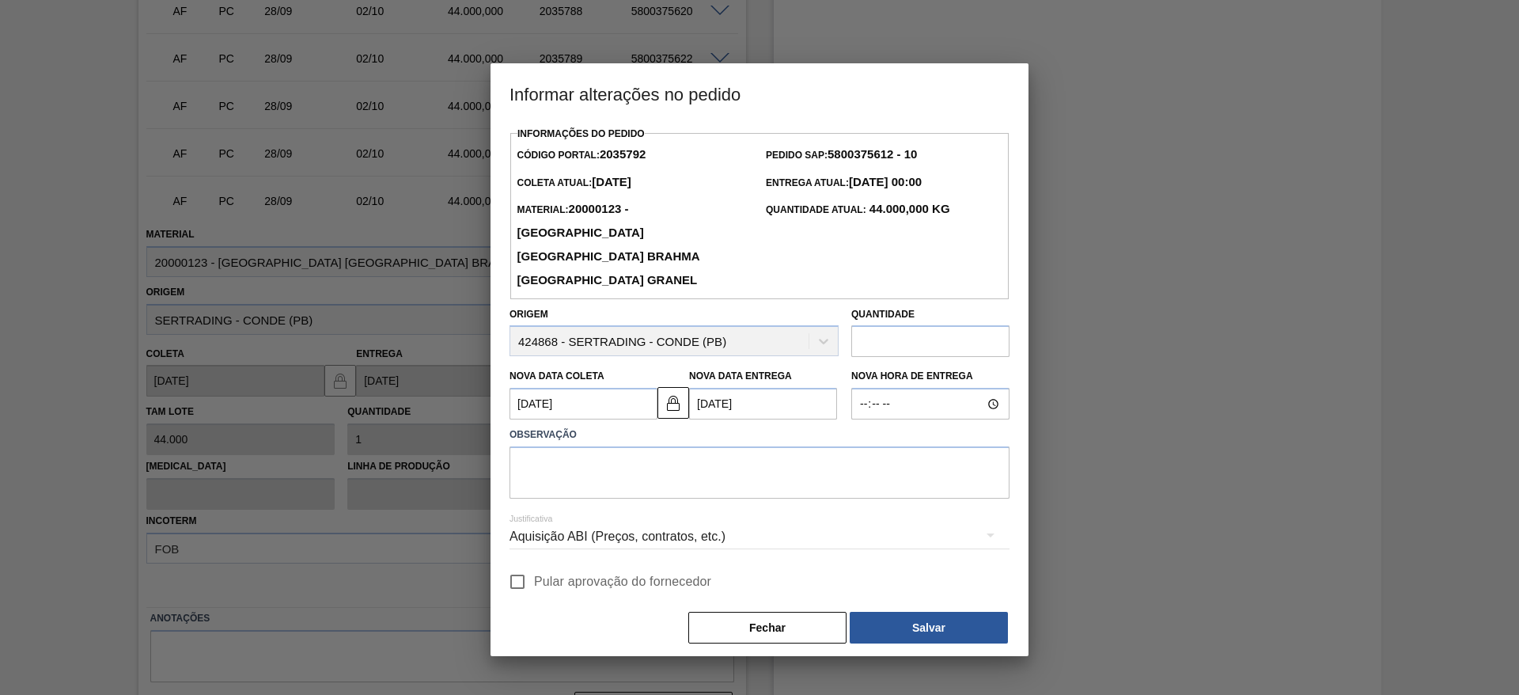
drag, startPoint x: 521, startPoint y: 558, endPoint x: 540, endPoint y: 498, distance: 62.5
click at [526, 565] on input "Pular aprovação do fornecedor" at bounding box center [517, 581] width 33 height 33
checkbox input "true"
click at [557, 446] on textarea at bounding box center [760, 472] width 500 height 52
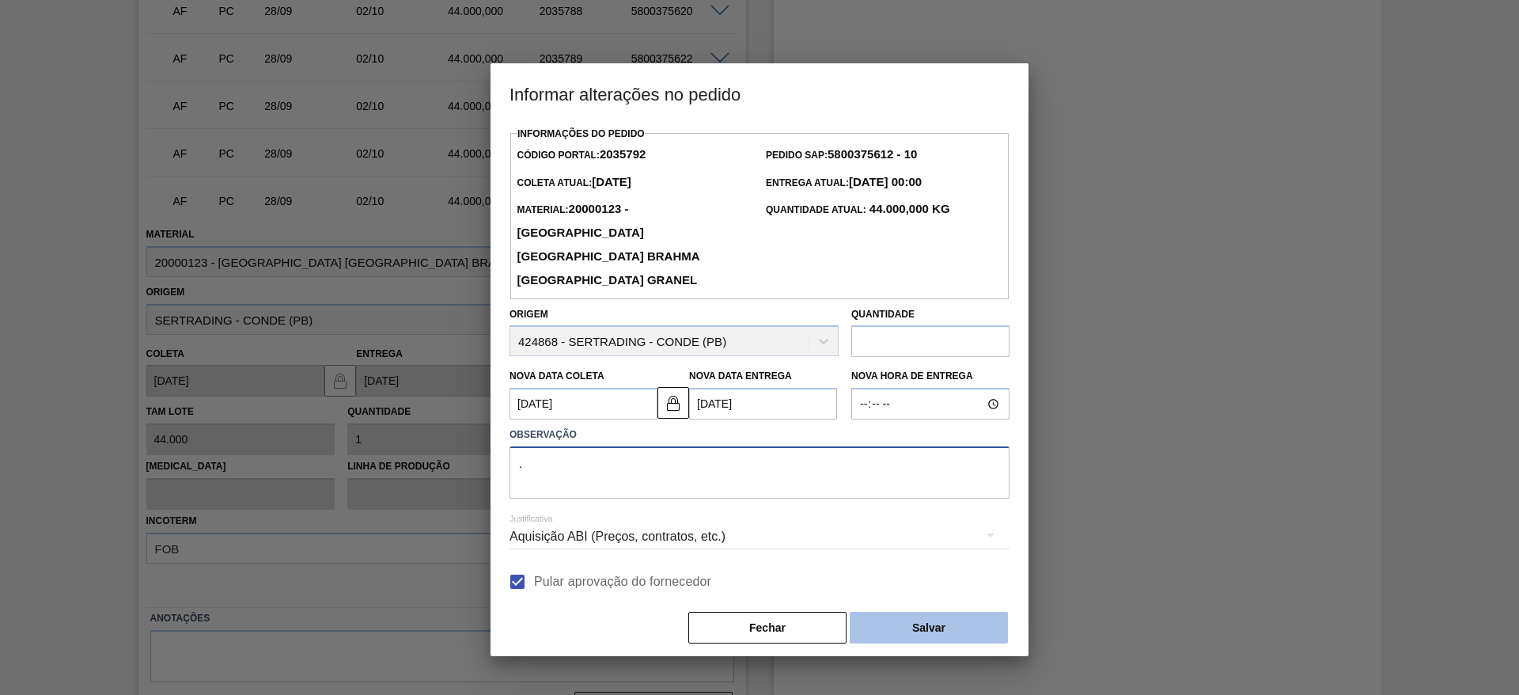
type textarea "."
click at [956, 615] on button "Salvar" at bounding box center [929, 628] width 158 height 32
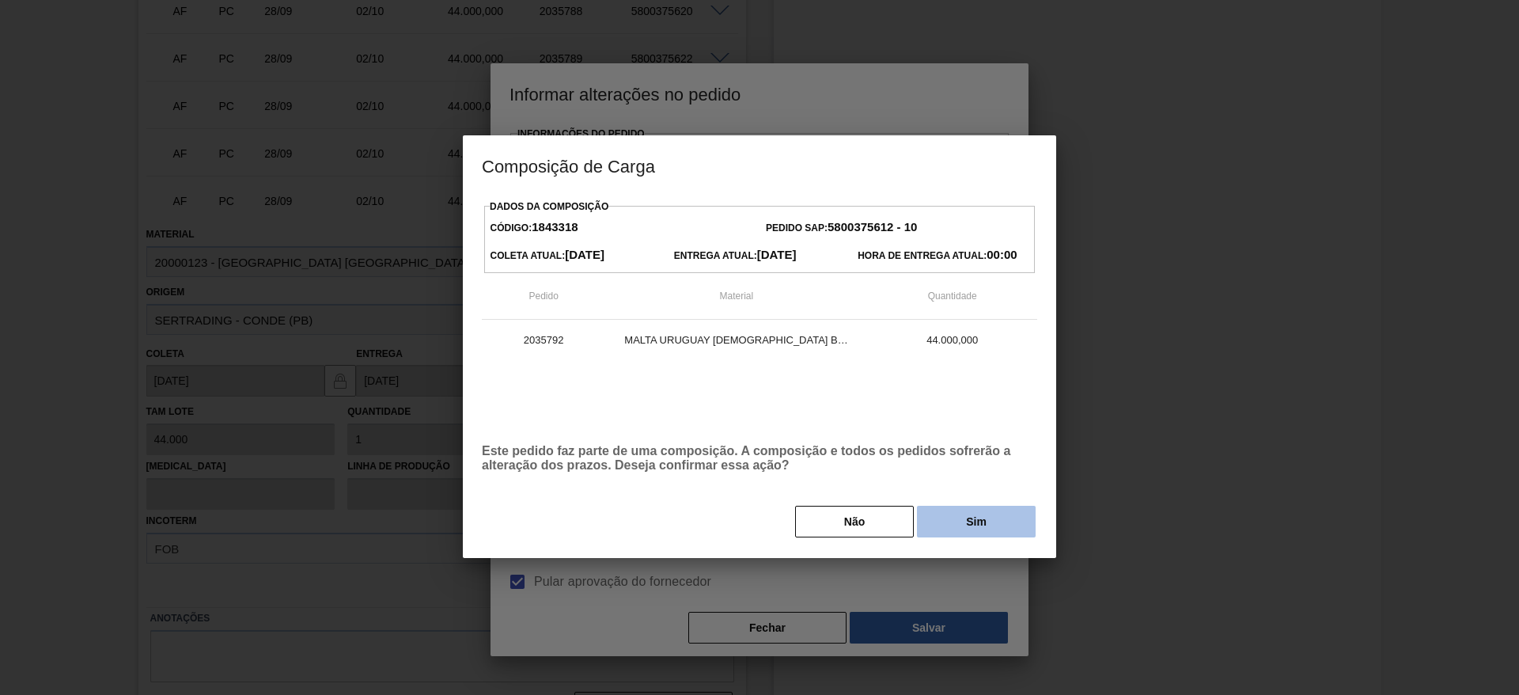
click at [962, 524] on button "Sim" at bounding box center [976, 522] width 119 height 32
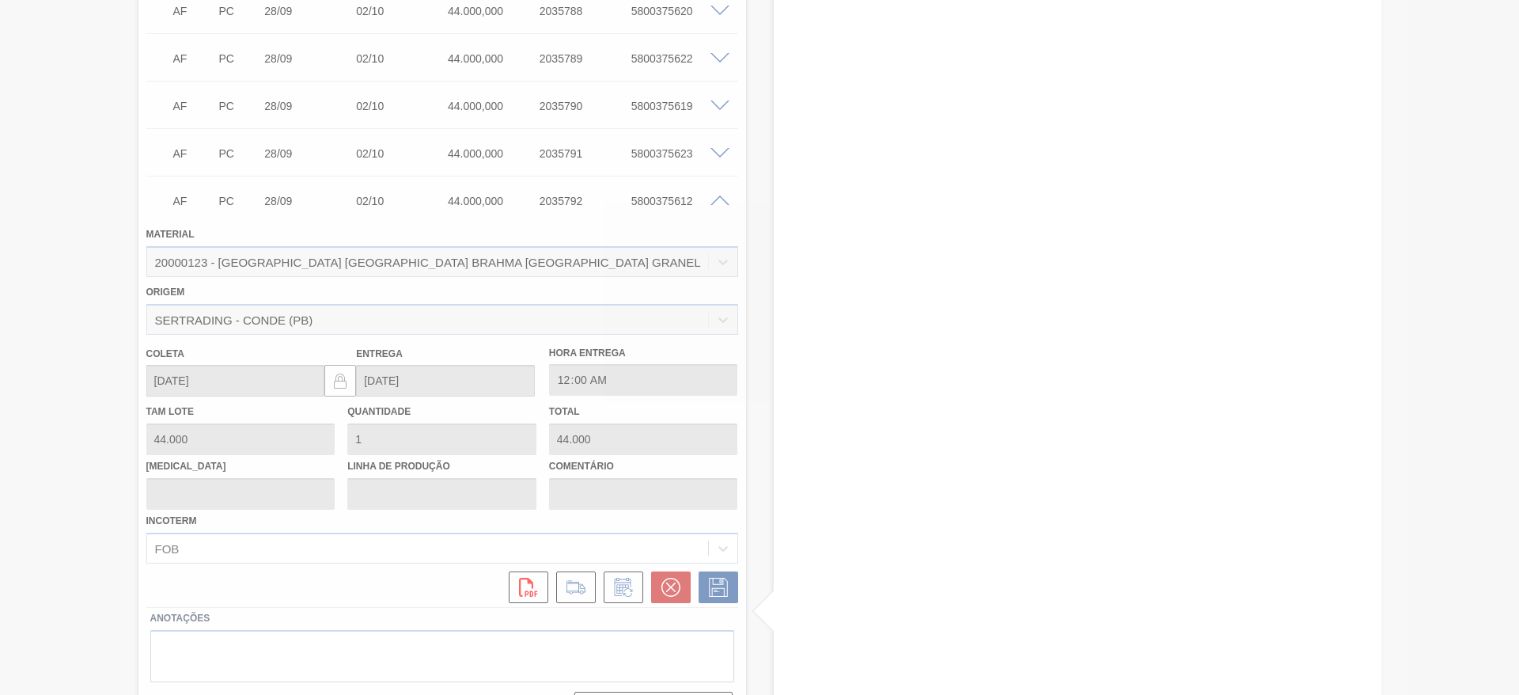
type input "."
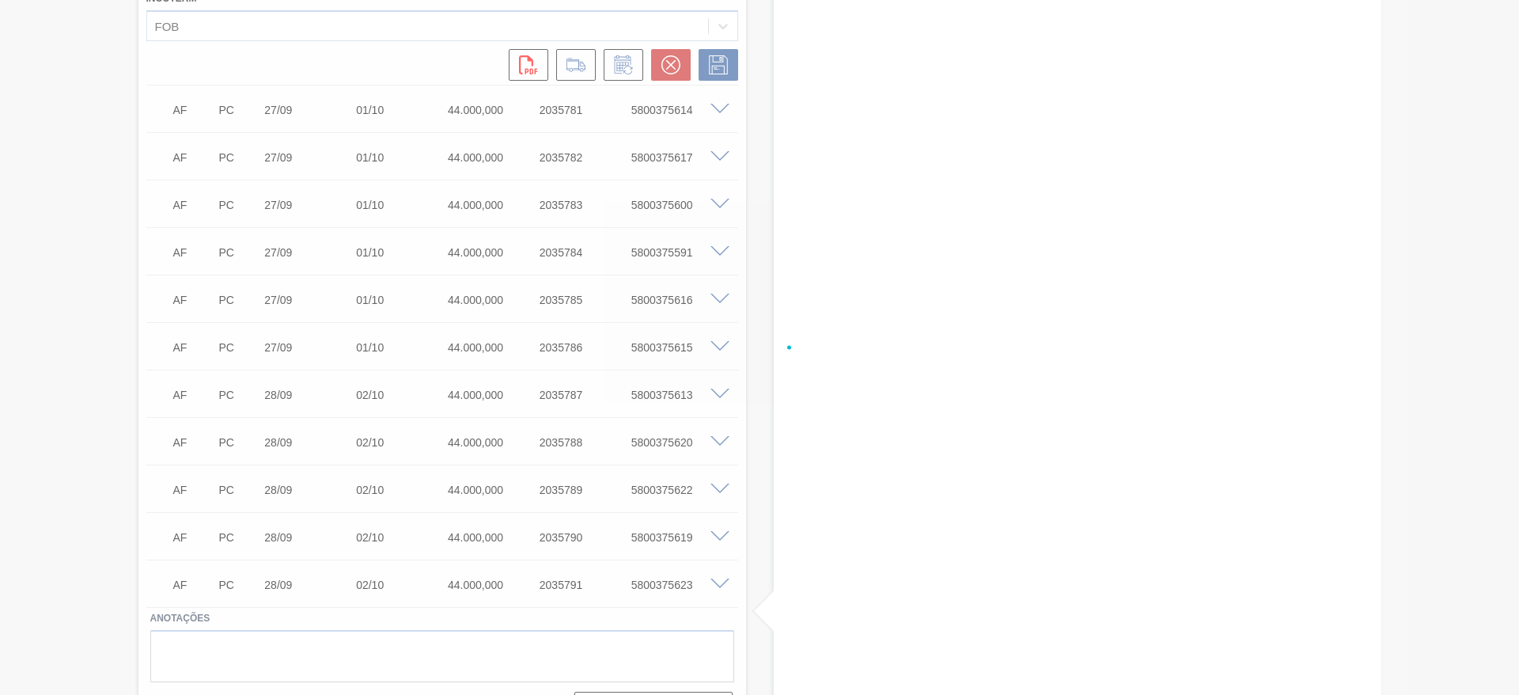
type input "[DATE]"
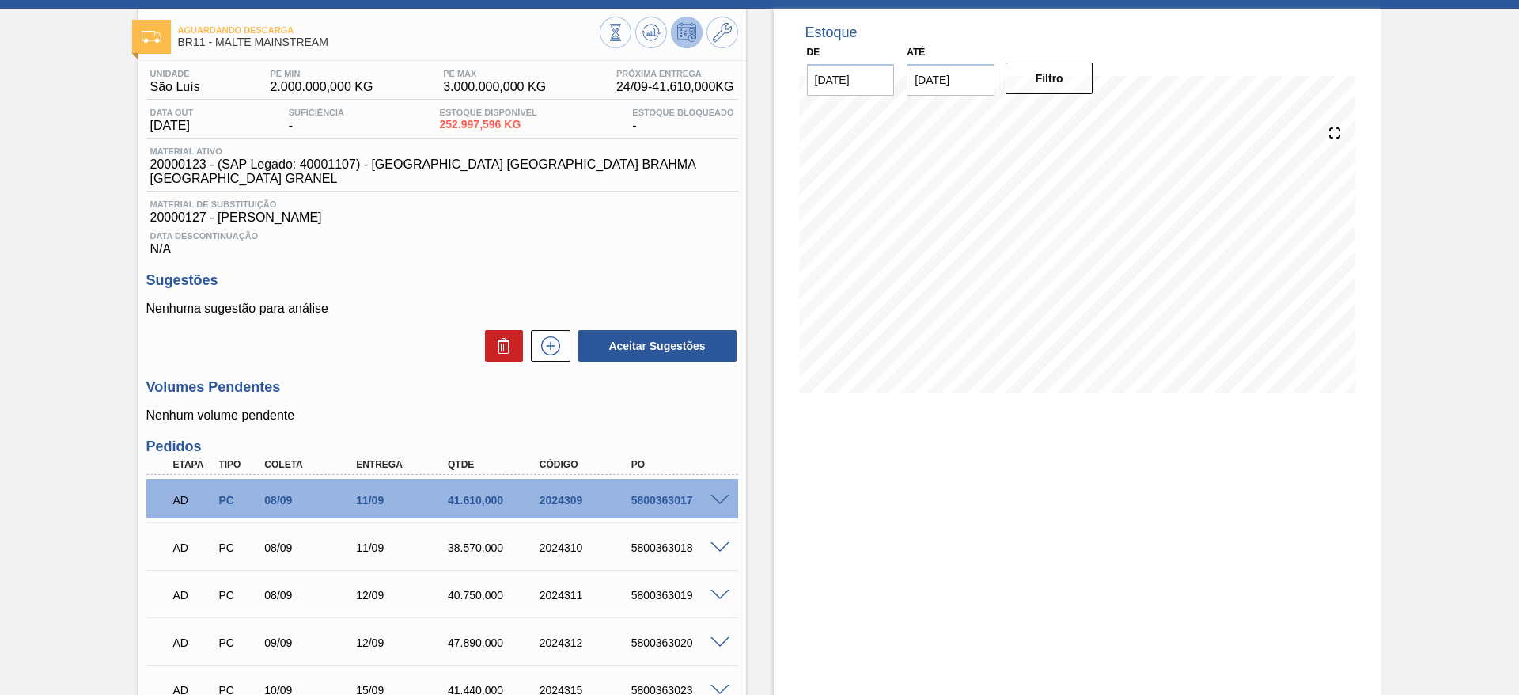
scroll to position [0, 0]
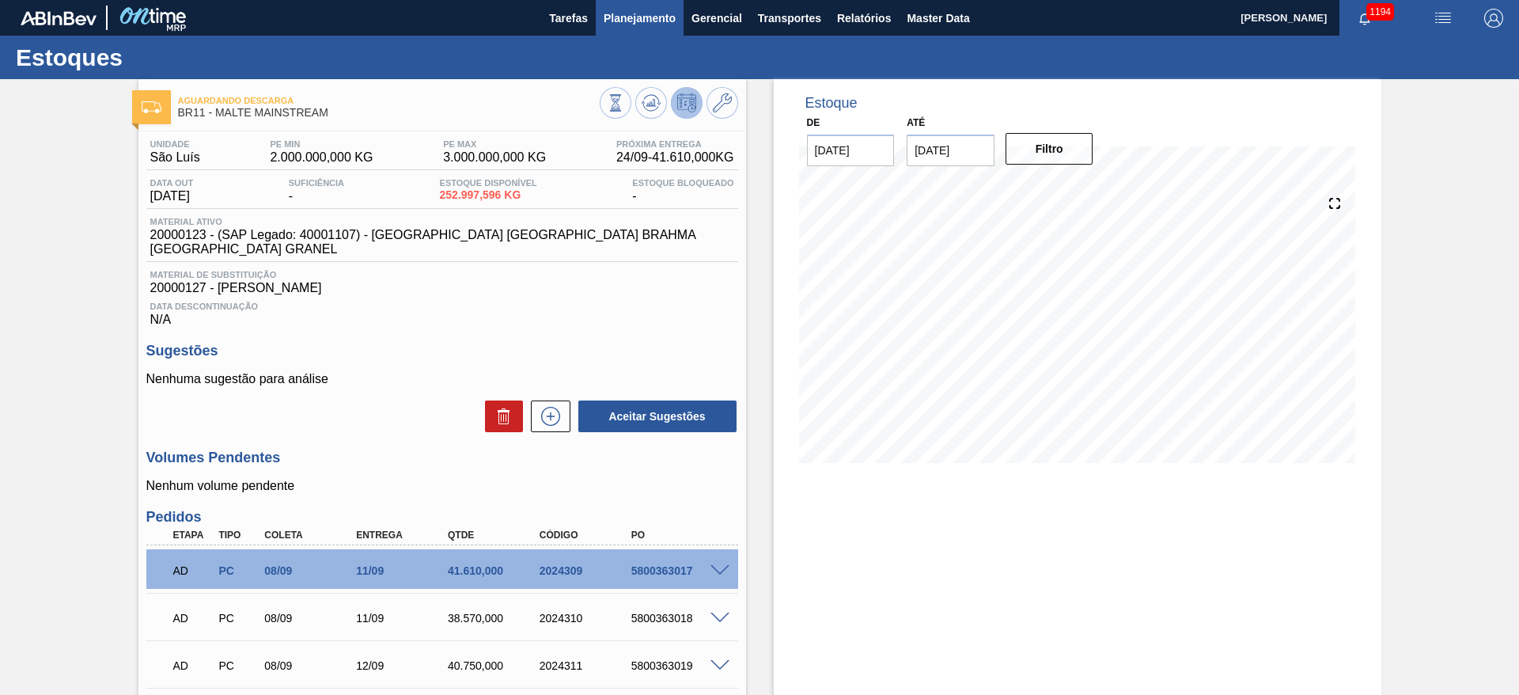
click at [635, 11] on span "Planejamento" at bounding box center [640, 18] width 72 height 19
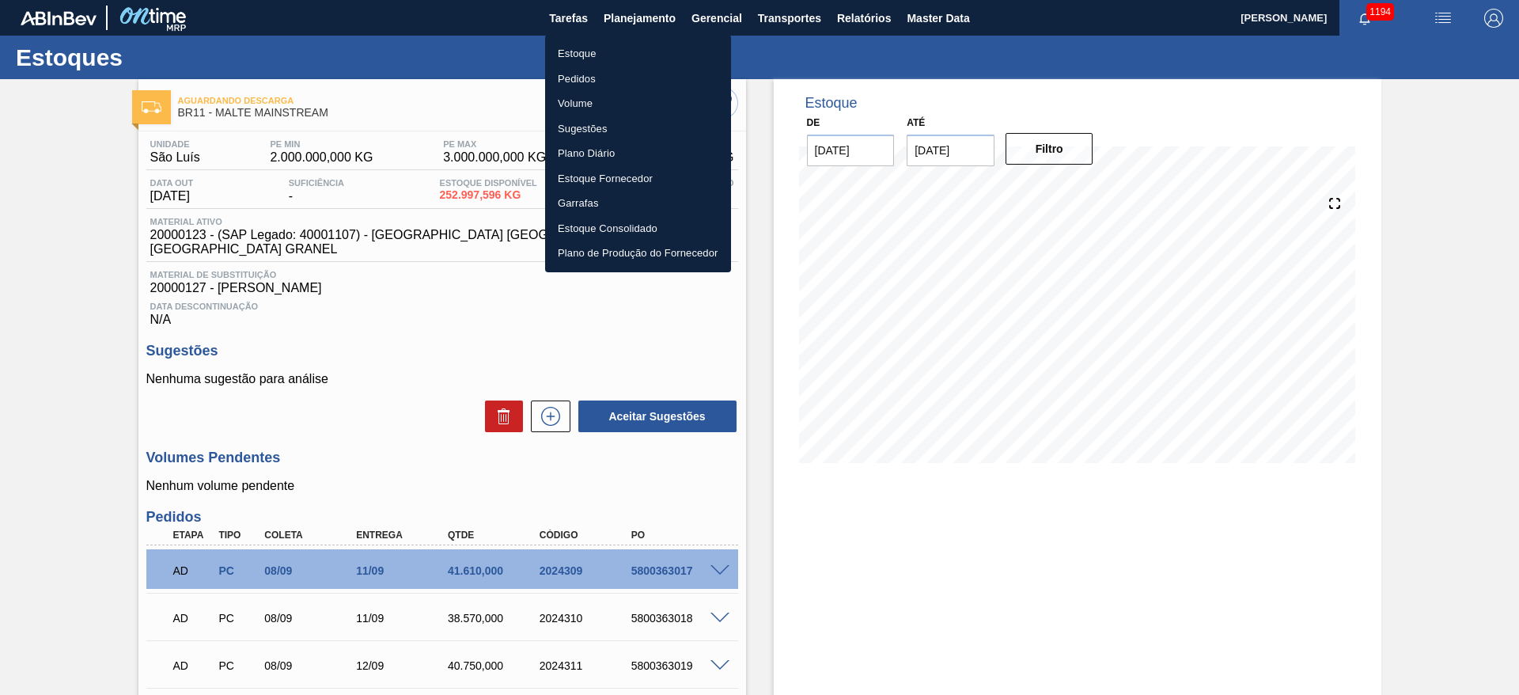
click at [589, 51] on li "Estoque" at bounding box center [638, 53] width 186 height 25
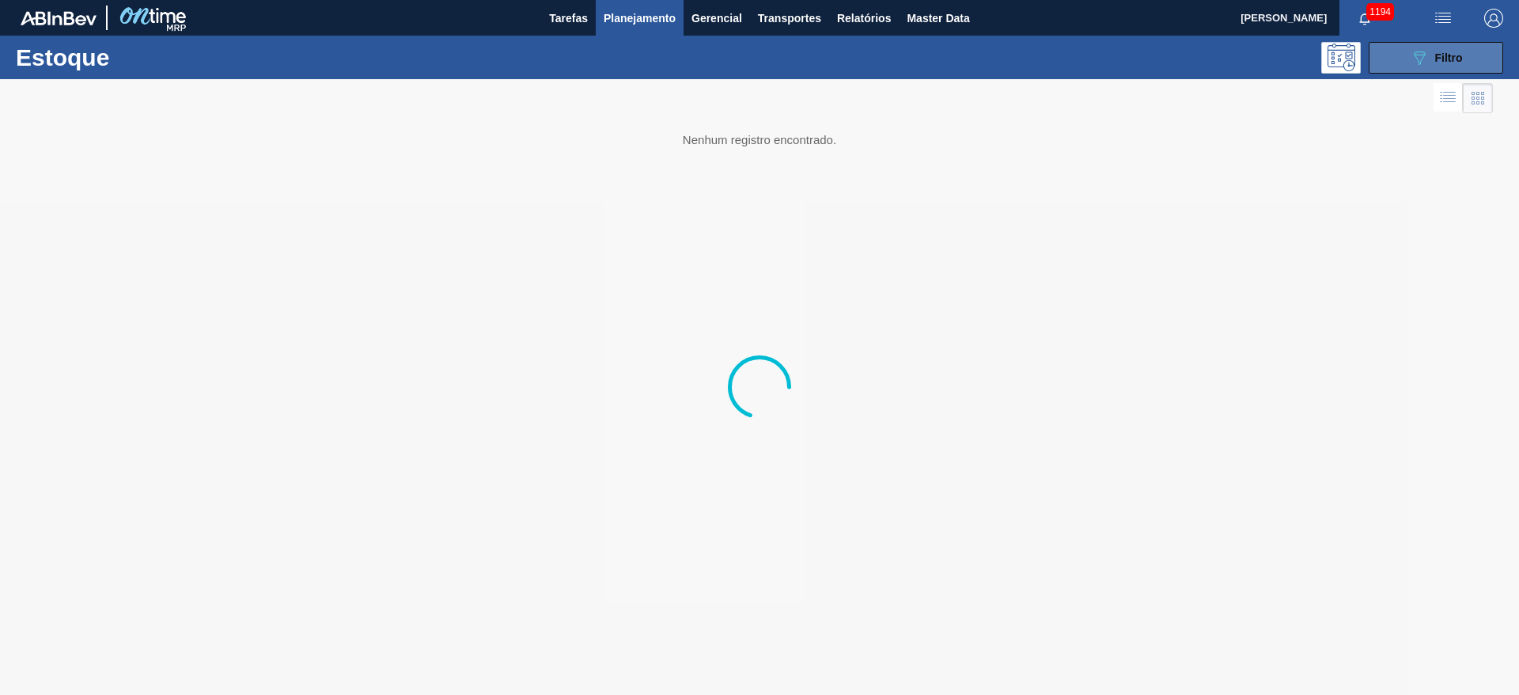
click at [1413, 62] on icon "089F7B8B-B2A5-4AFE-B5C0-19BA573D28AC" at bounding box center [1419, 57] width 19 height 19
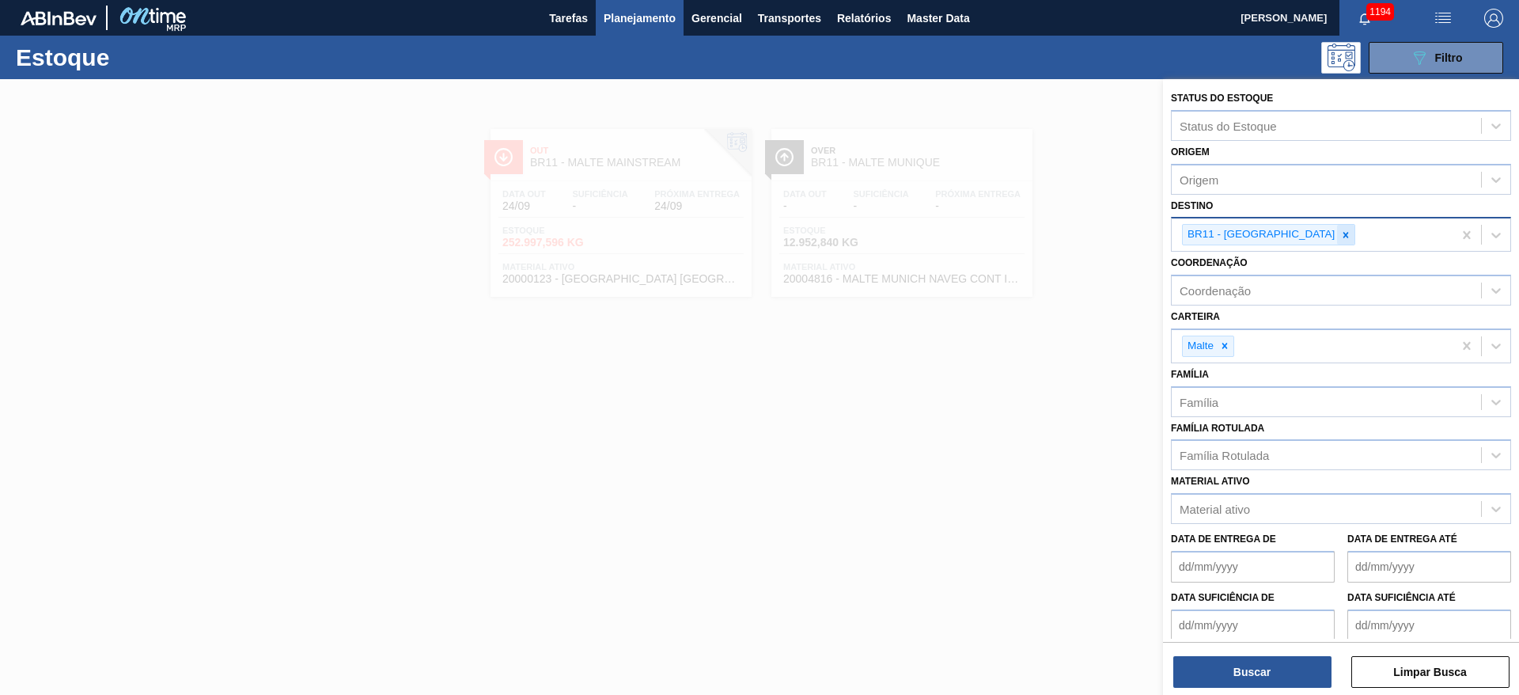
click at [1340, 233] on icon at bounding box center [1345, 234] width 11 height 11
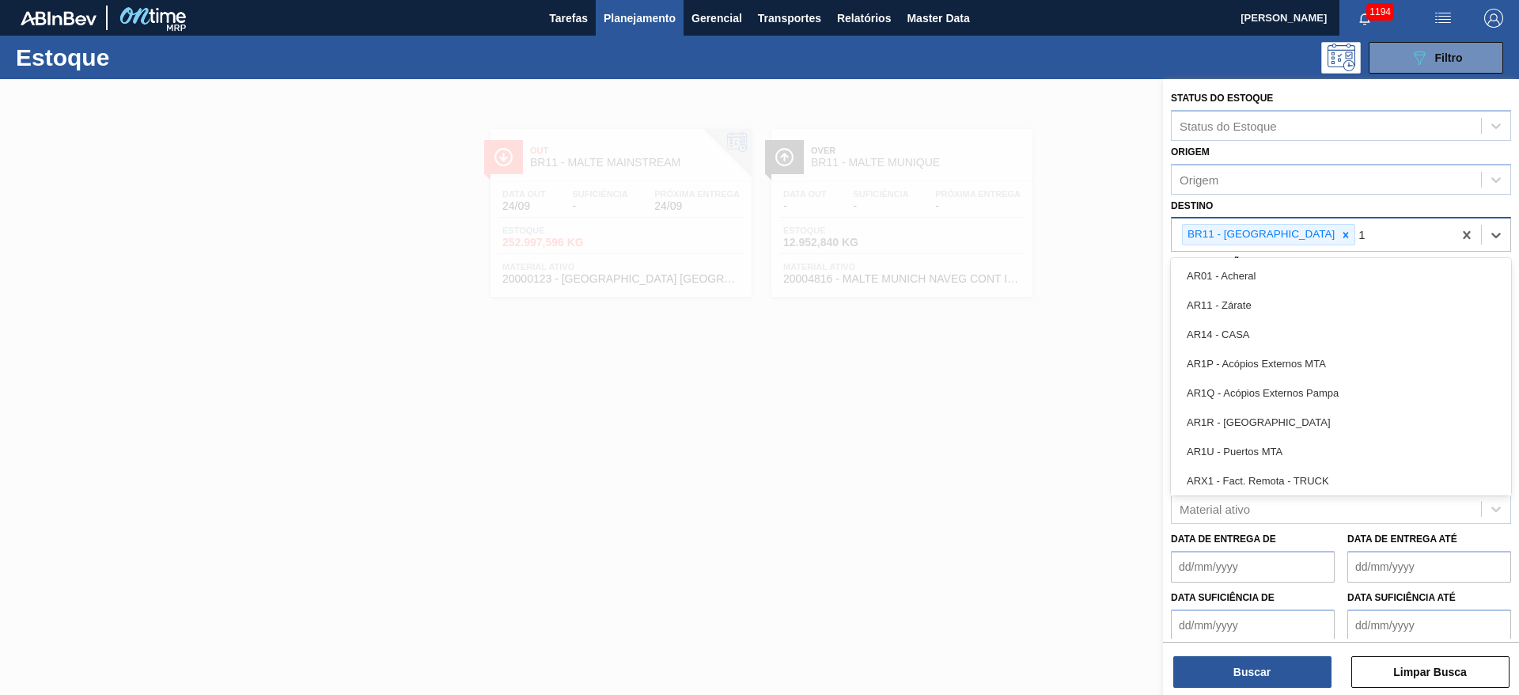
type input "16"
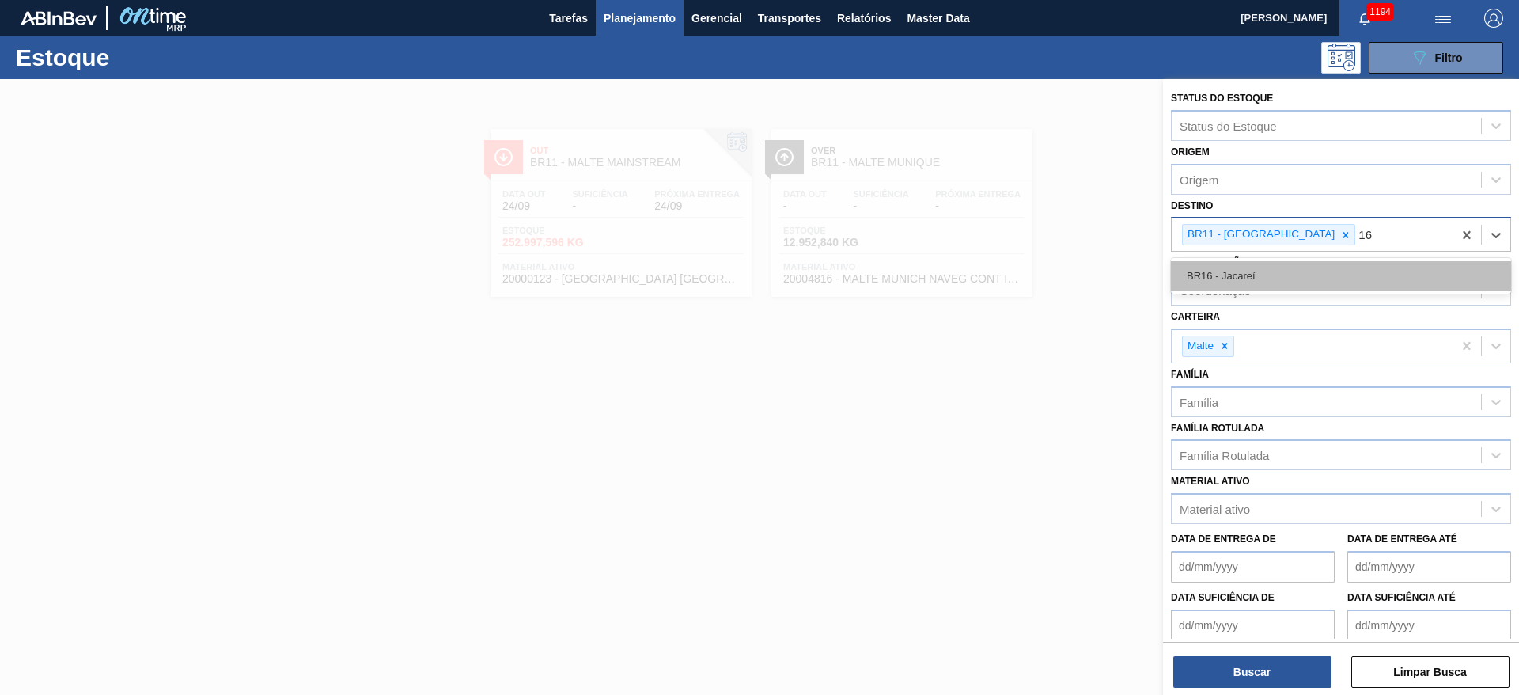
click at [1267, 273] on div "BR16 - Jacareí" at bounding box center [1341, 275] width 340 height 29
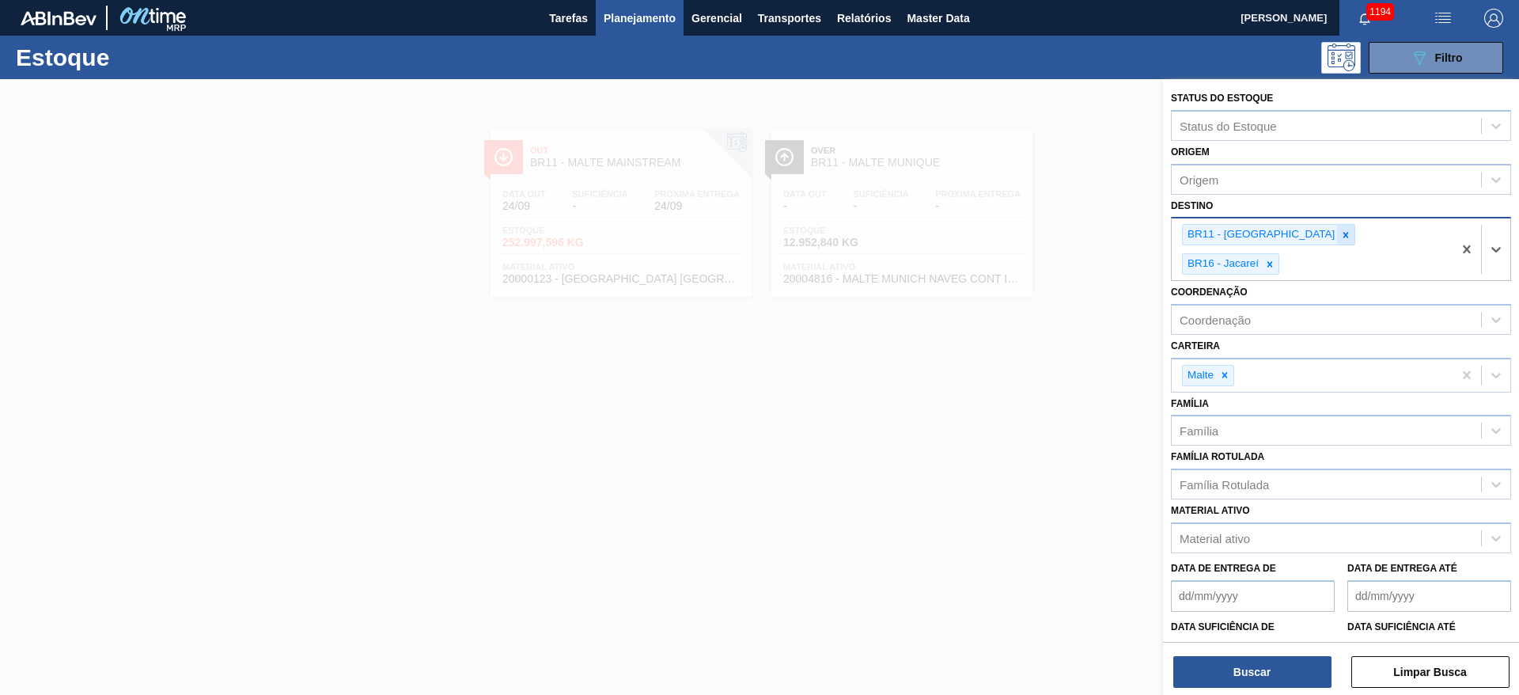
click at [1340, 229] on icon at bounding box center [1345, 234] width 11 height 11
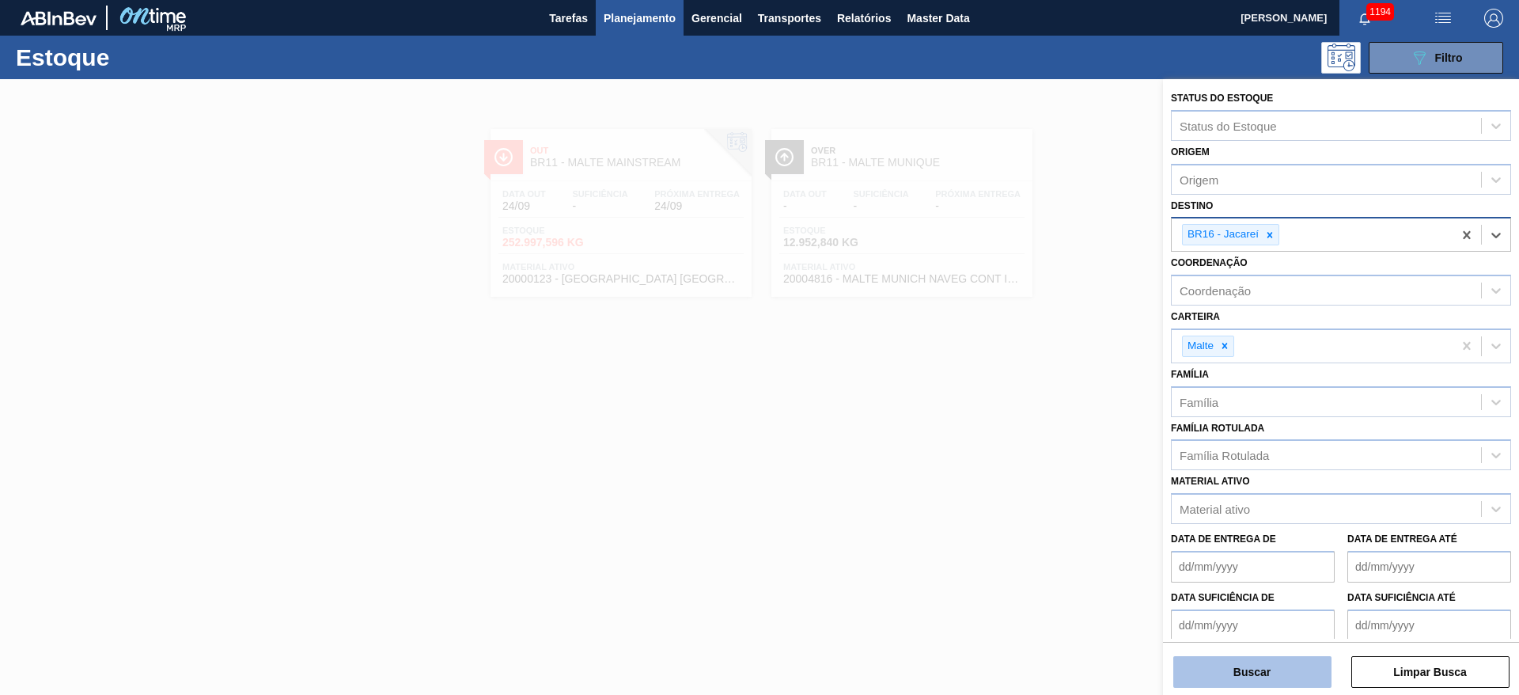
click at [1244, 668] on button "Buscar" at bounding box center [1252, 672] width 158 height 32
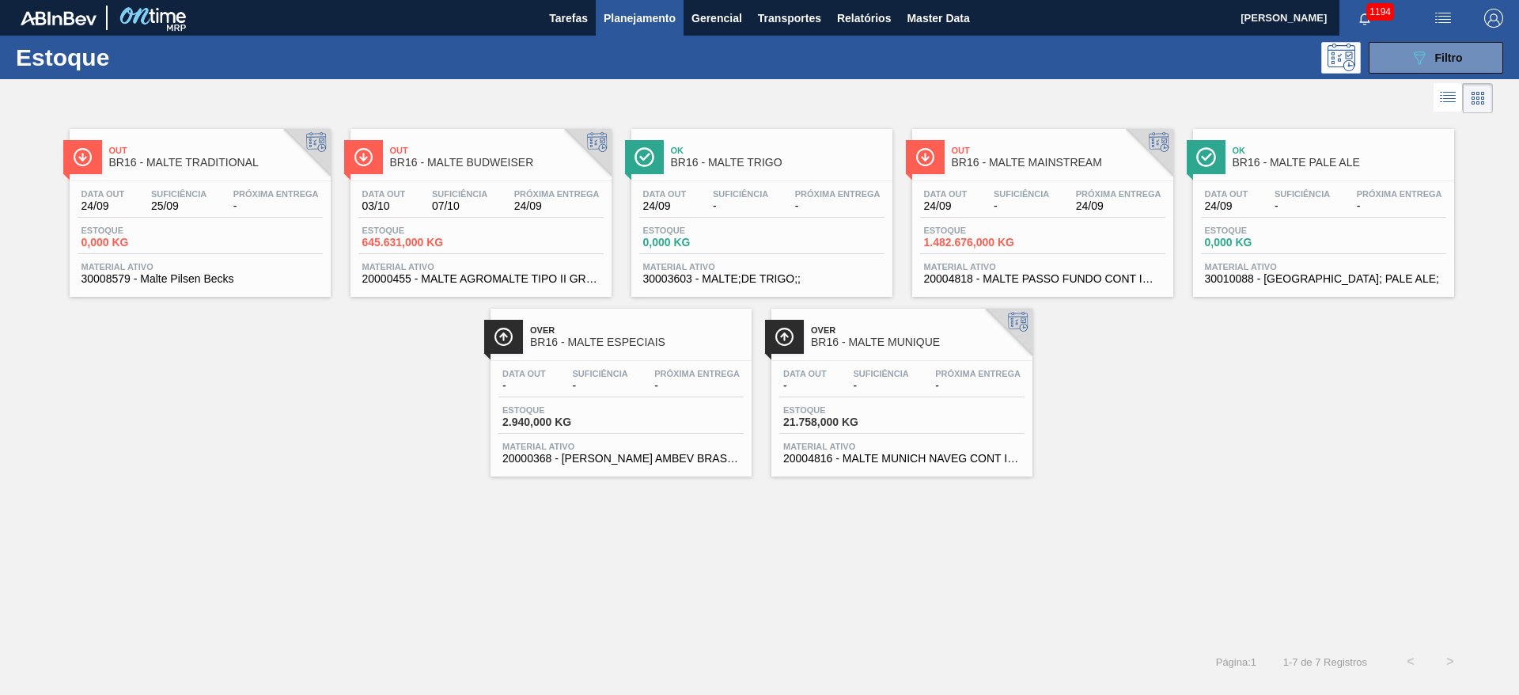
click at [1014, 233] on span "Estoque" at bounding box center [979, 229] width 111 height 9
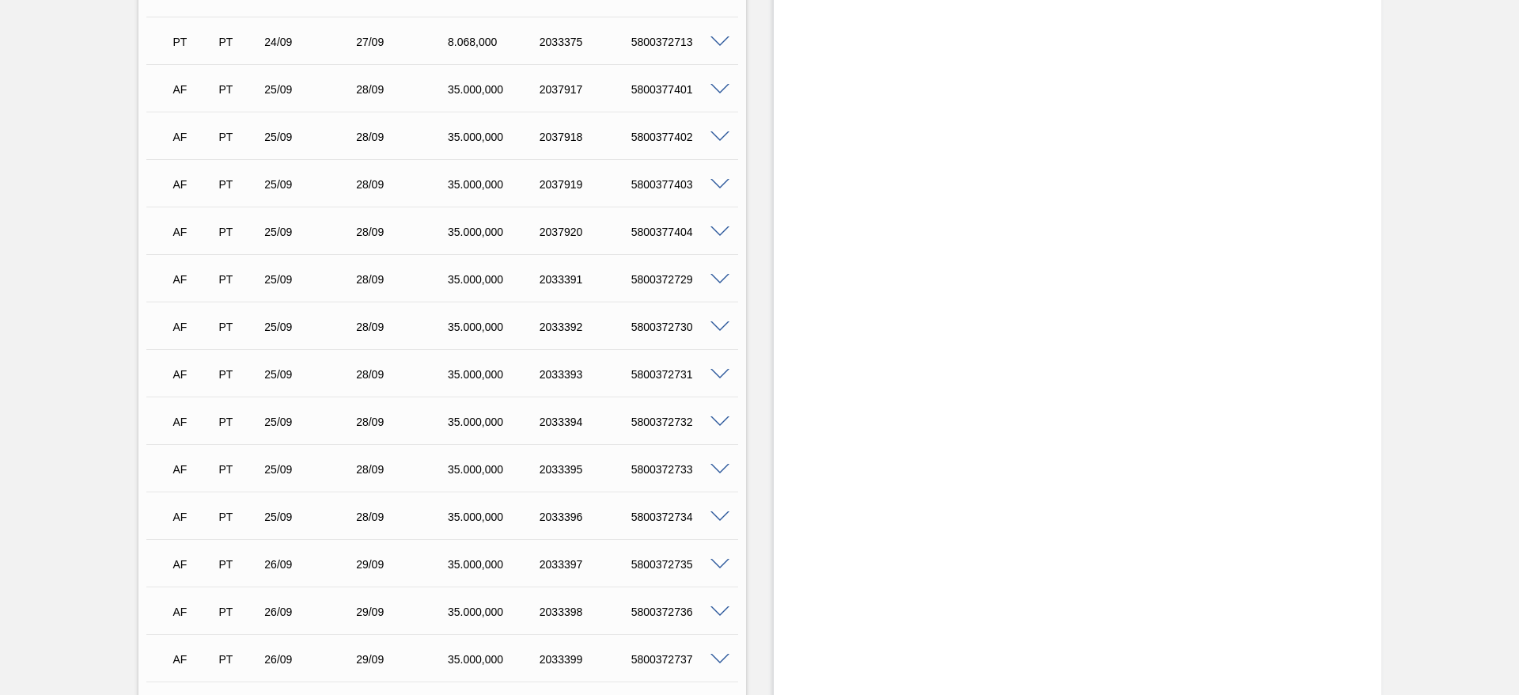
scroll to position [3560, 0]
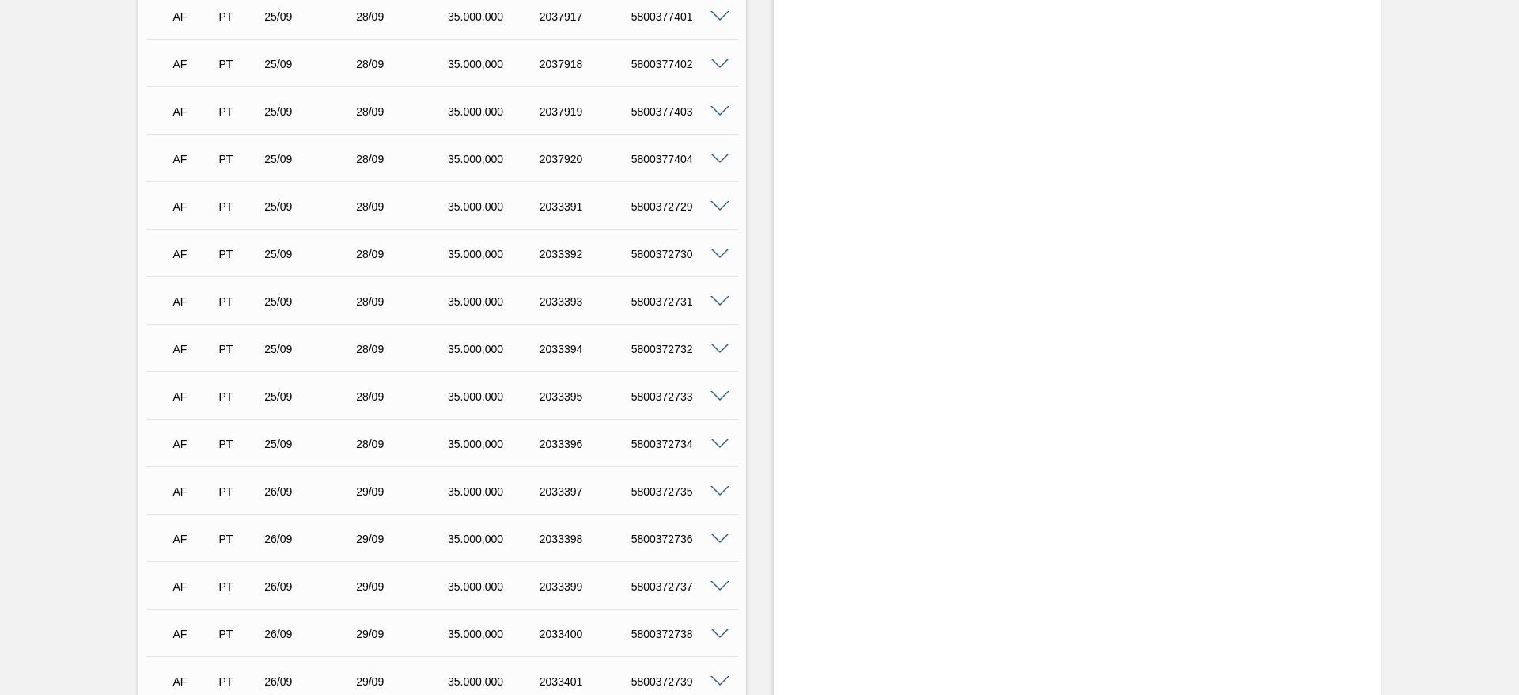
click at [718, 447] on span at bounding box center [719, 444] width 19 height 12
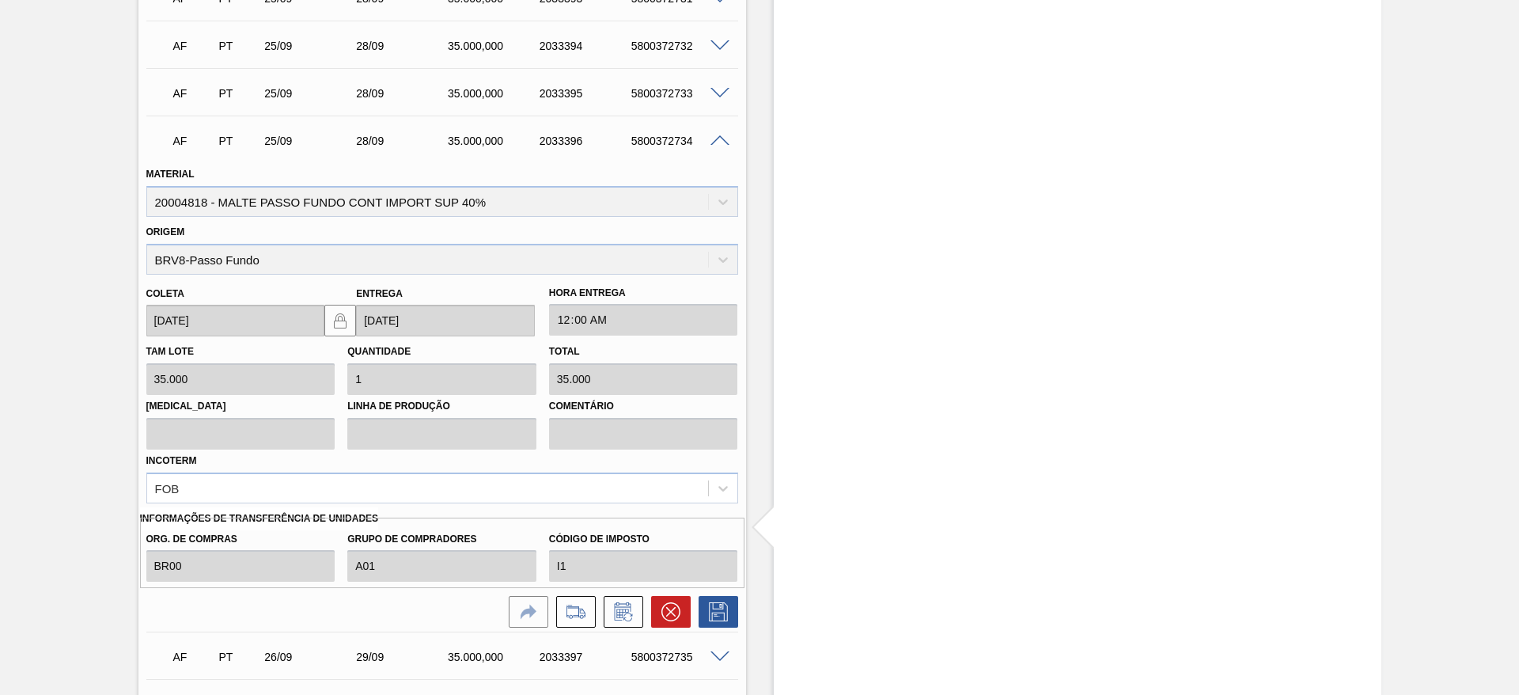
scroll to position [3916, 0]
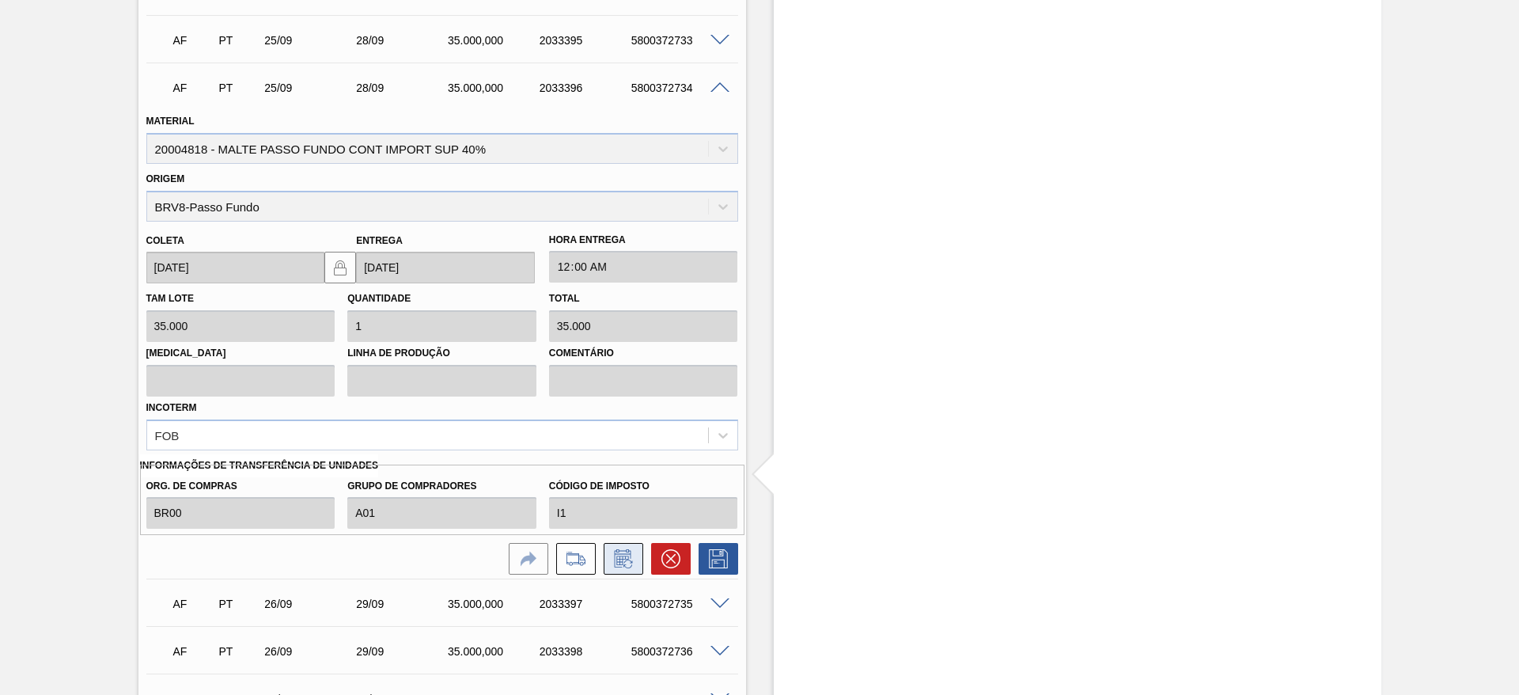
click at [626, 559] on icon at bounding box center [622, 560] width 12 height 9
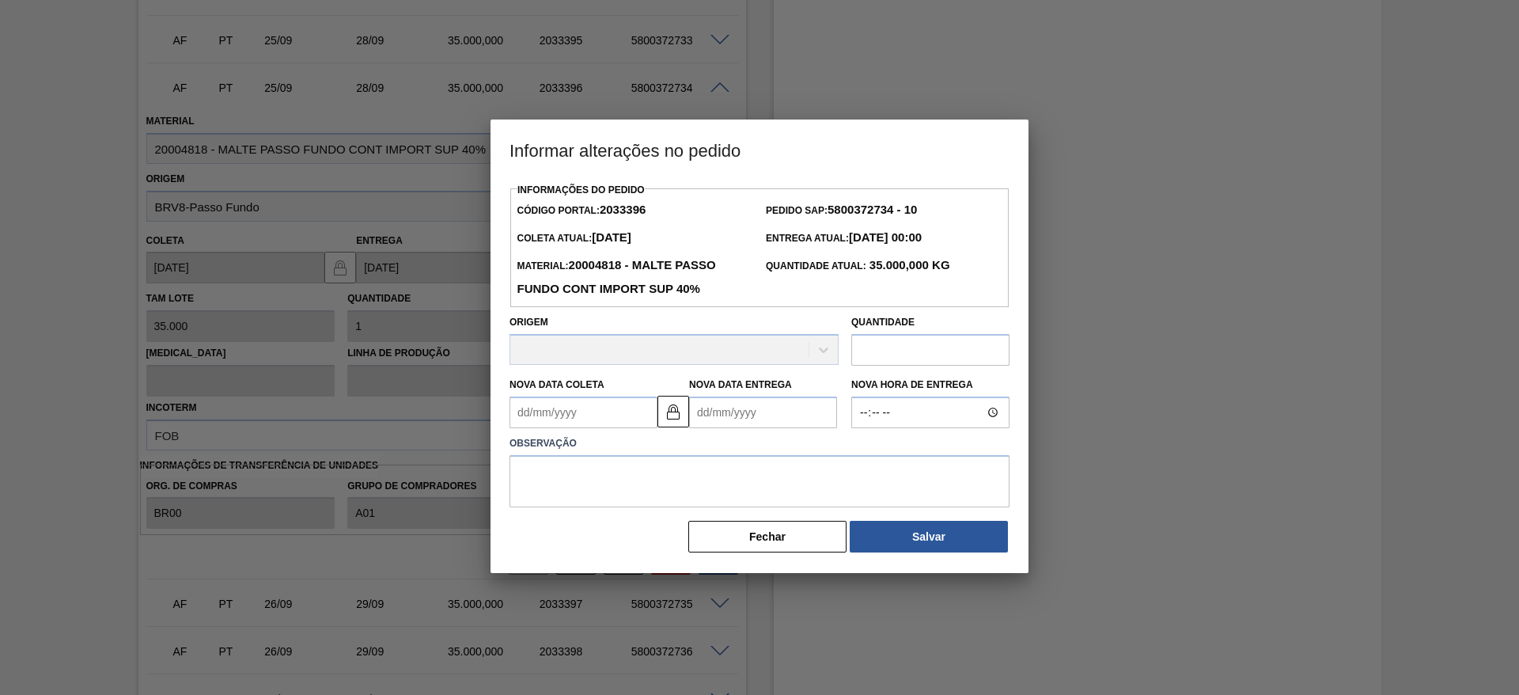
click at [523, 405] on Coleta2033396 "Nova Data Coleta" at bounding box center [584, 412] width 148 height 32
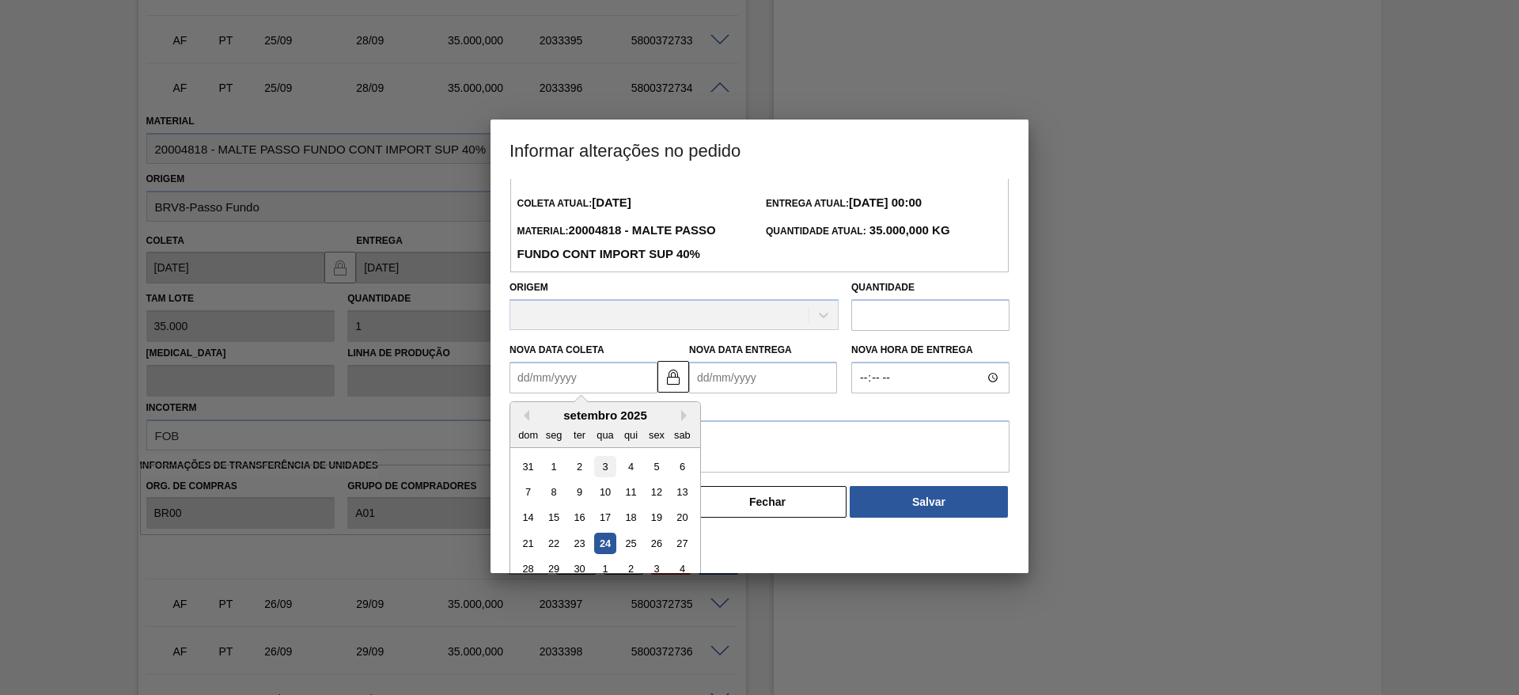
scroll to position [53, 0]
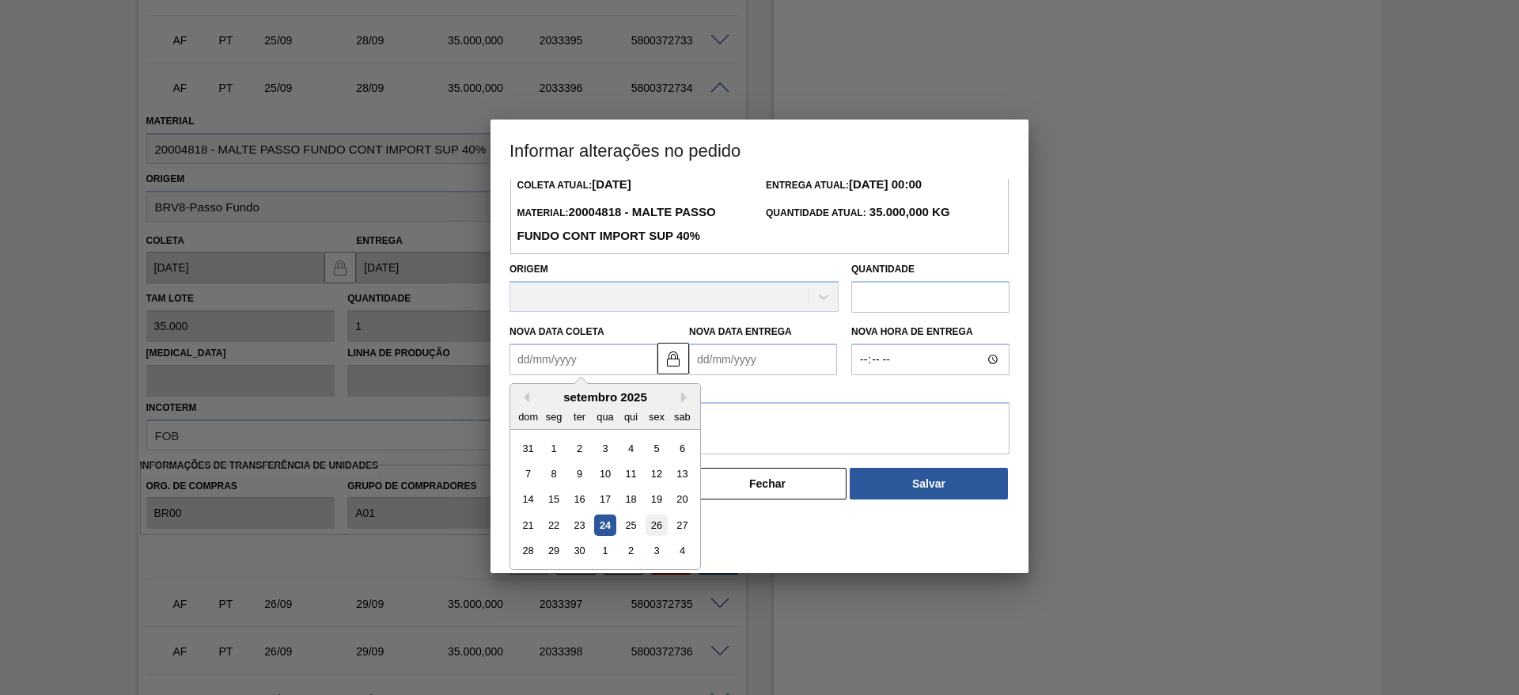
click at [657, 524] on div "26" at bounding box center [656, 524] width 21 height 21
type Coleta2033396 "[DATE]"
type Entrega2033396 "[DATE]"
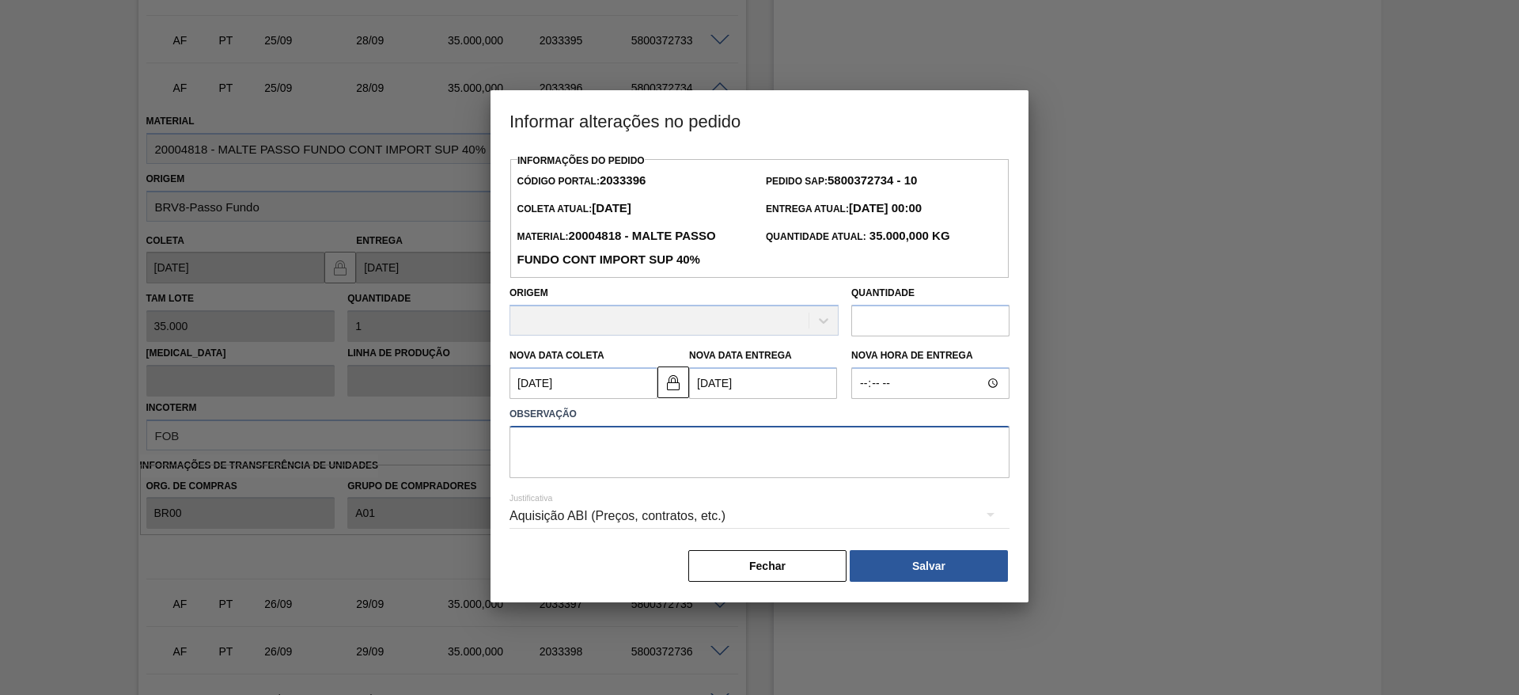
click at [555, 446] on textarea at bounding box center [760, 452] width 500 height 52
type textarea "."
click at [938, 570] on button "Salvar" at bounding box center [929, 566] width 158 height 32
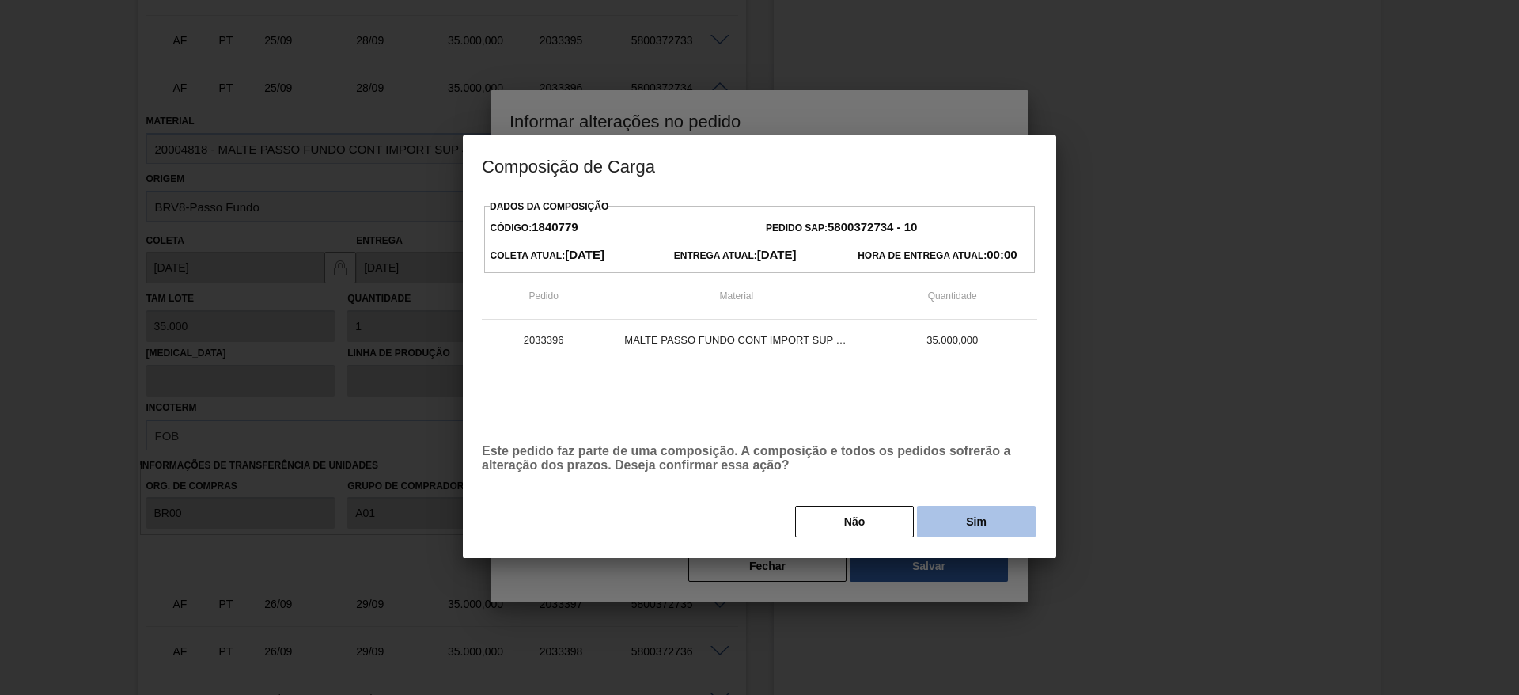
click at [972, 531] on button "Sim" at bounding box center [976, 522] width 119 height 32
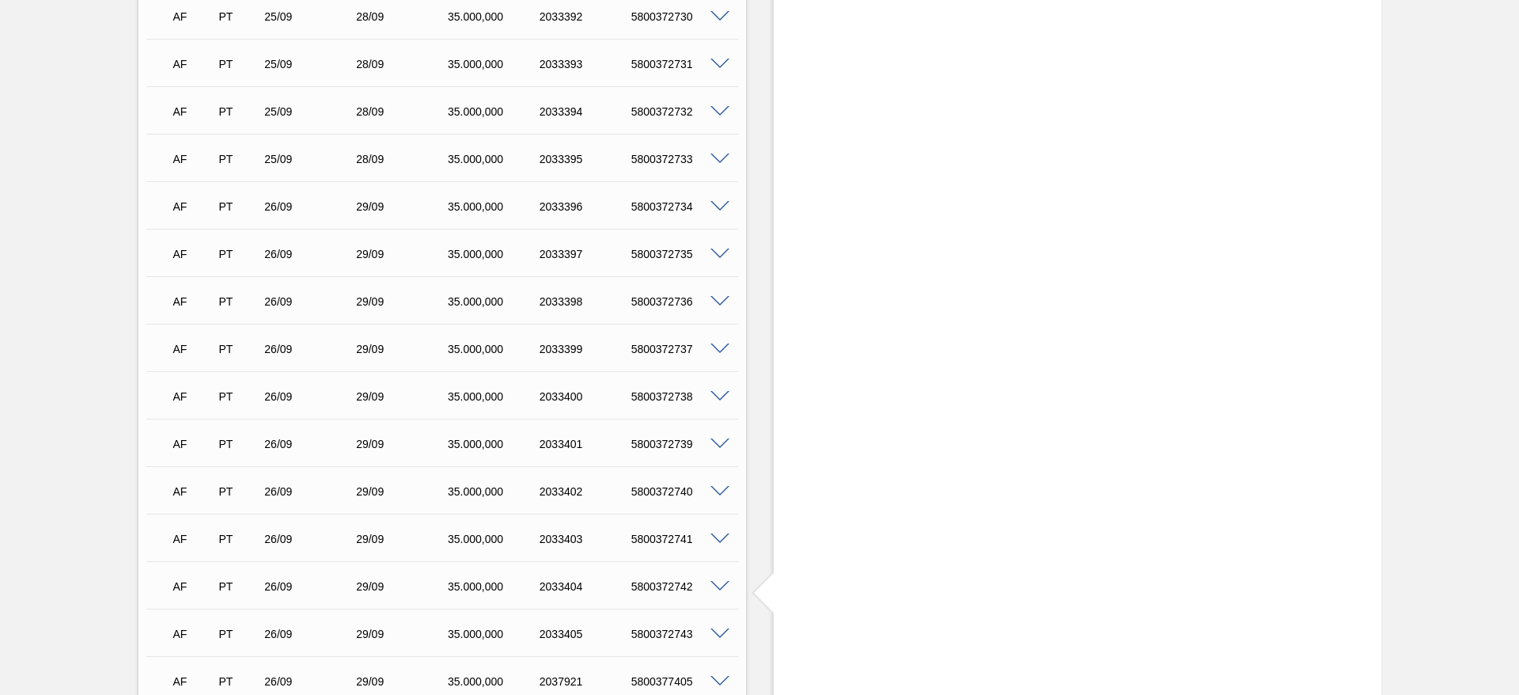
scroll to position [3513, 0]
click at [718, 394] on span at bounding box center [719, 397] width 19 height 12
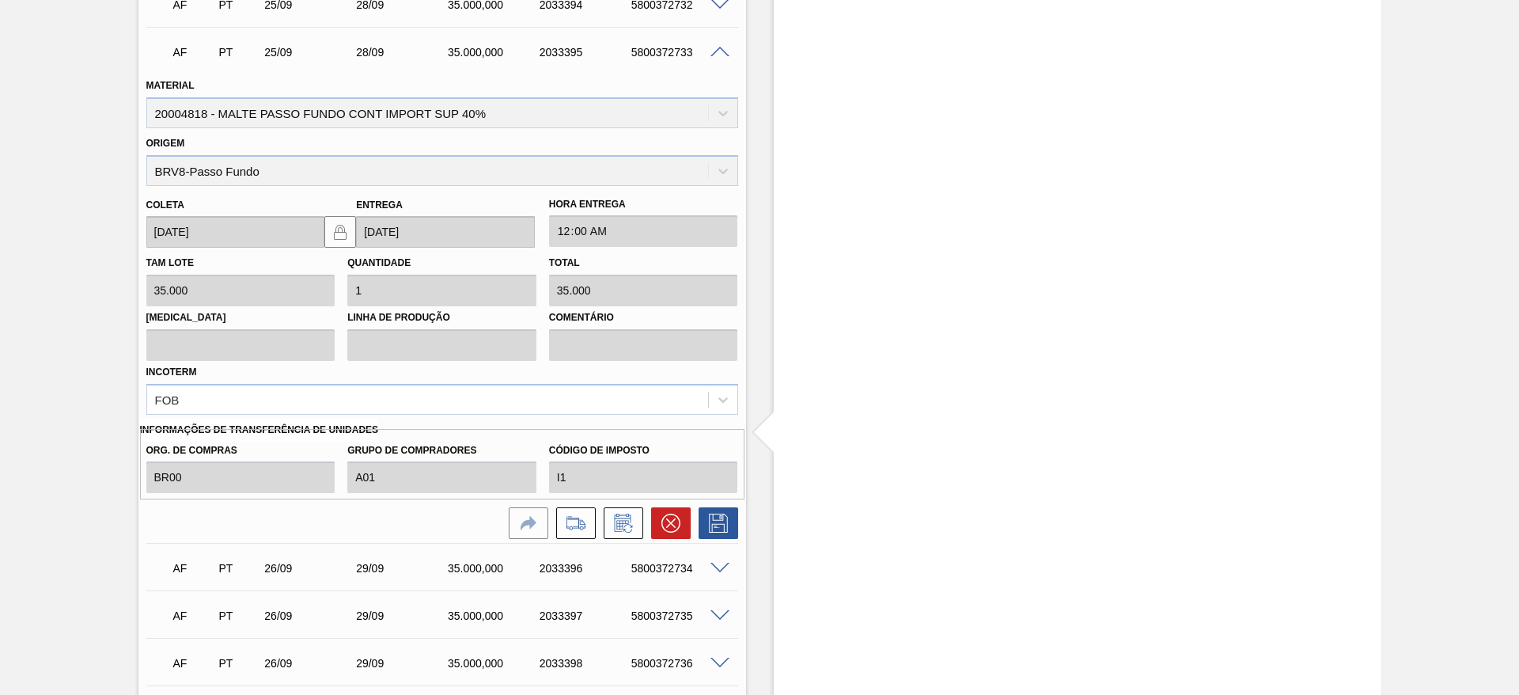
scroll to position [3987, 0]
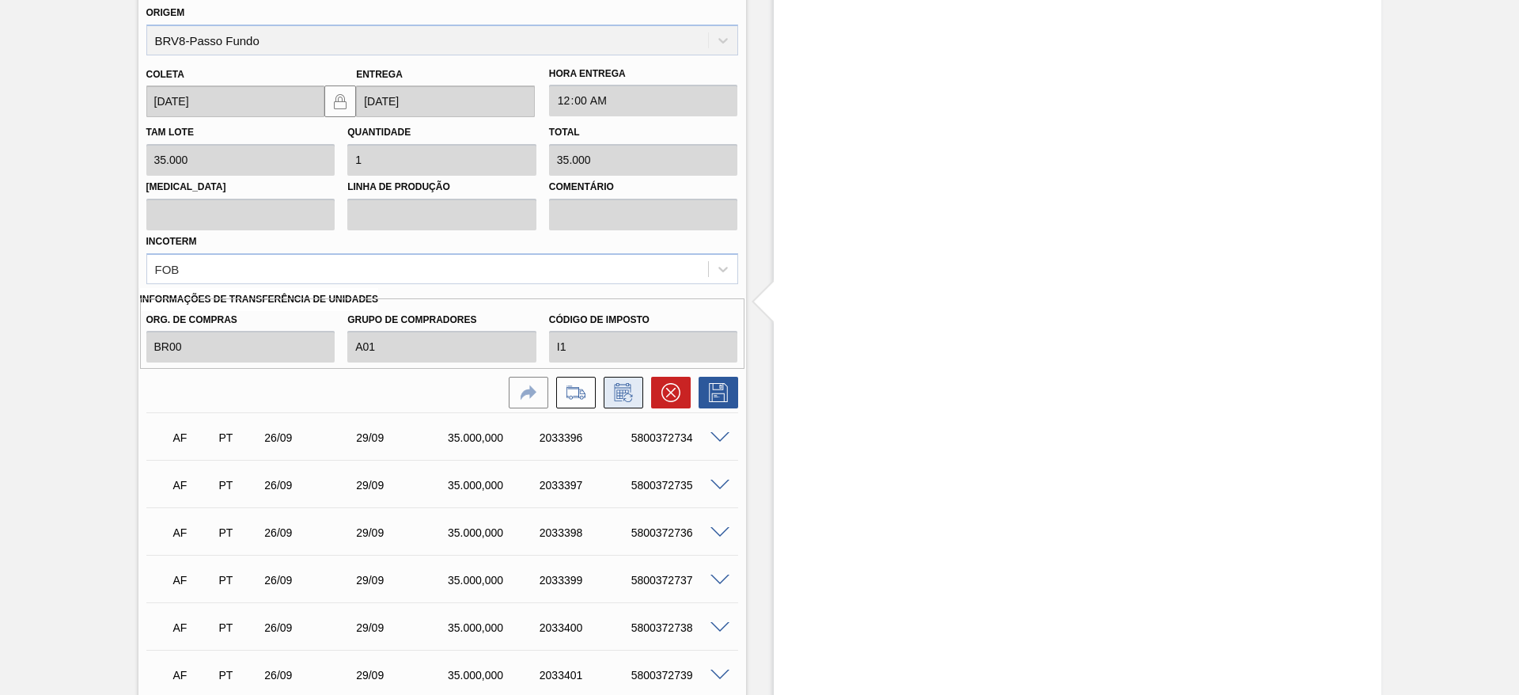
click at [624, 395] on icon at bounding box center [623, 392] width 25 height 19
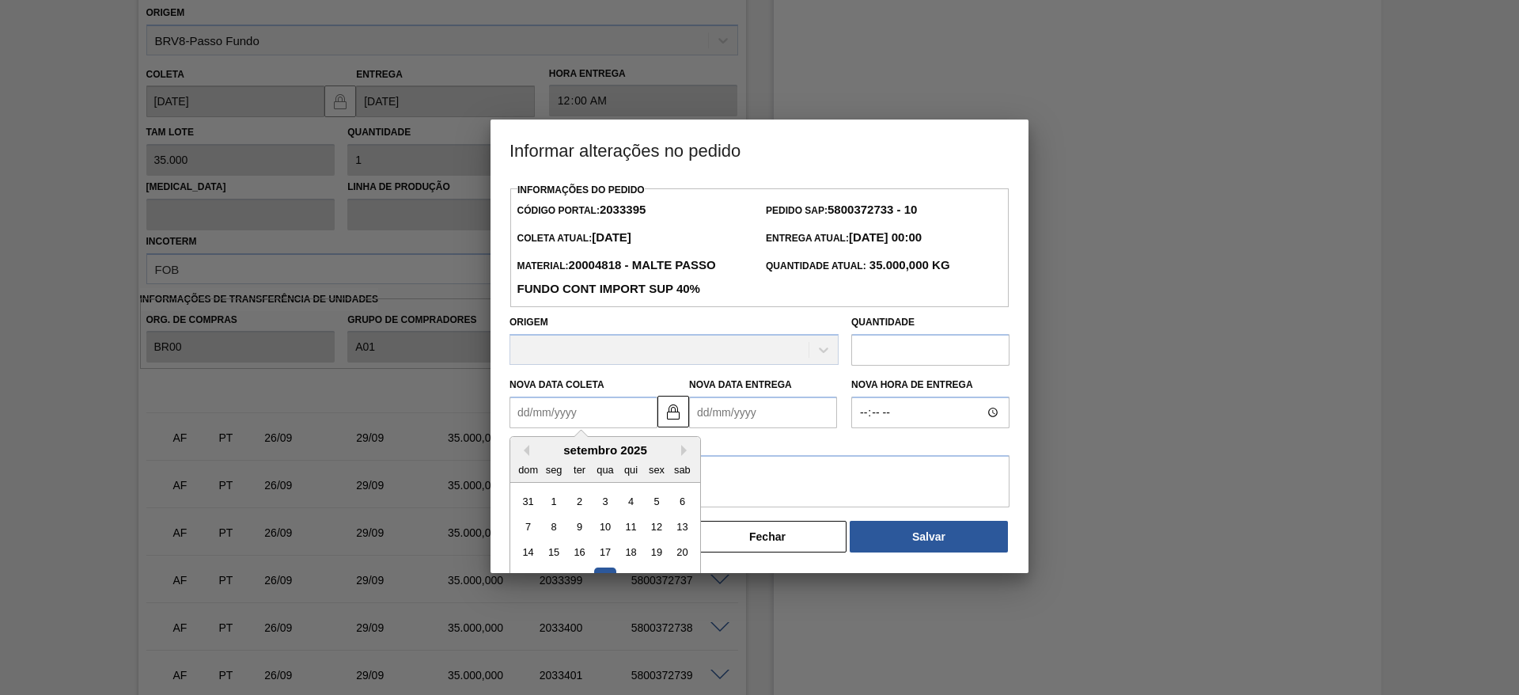
click at [517, 408] on Coleta2033395 "Nova Data Coleta" at bounding box center [584, 412] width 148 height 32
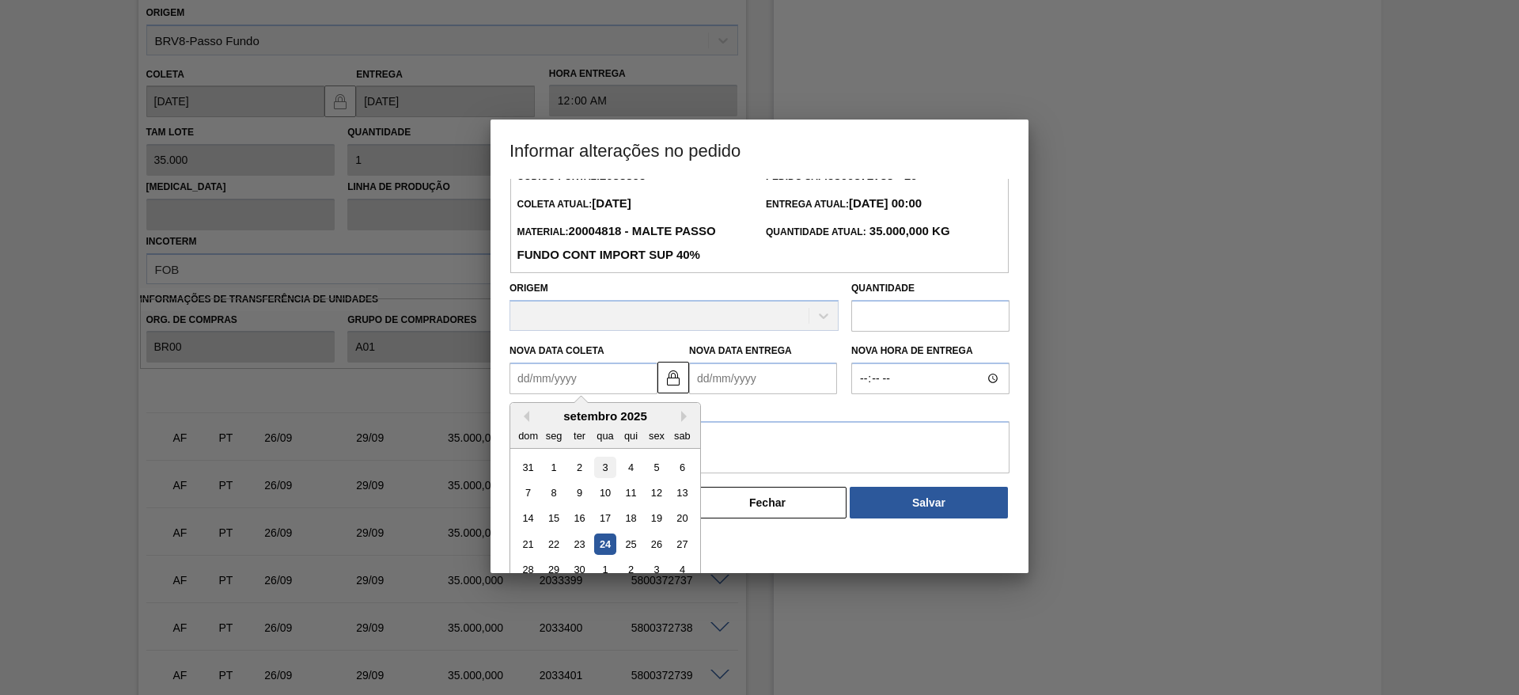
scroll to position [53, 0]
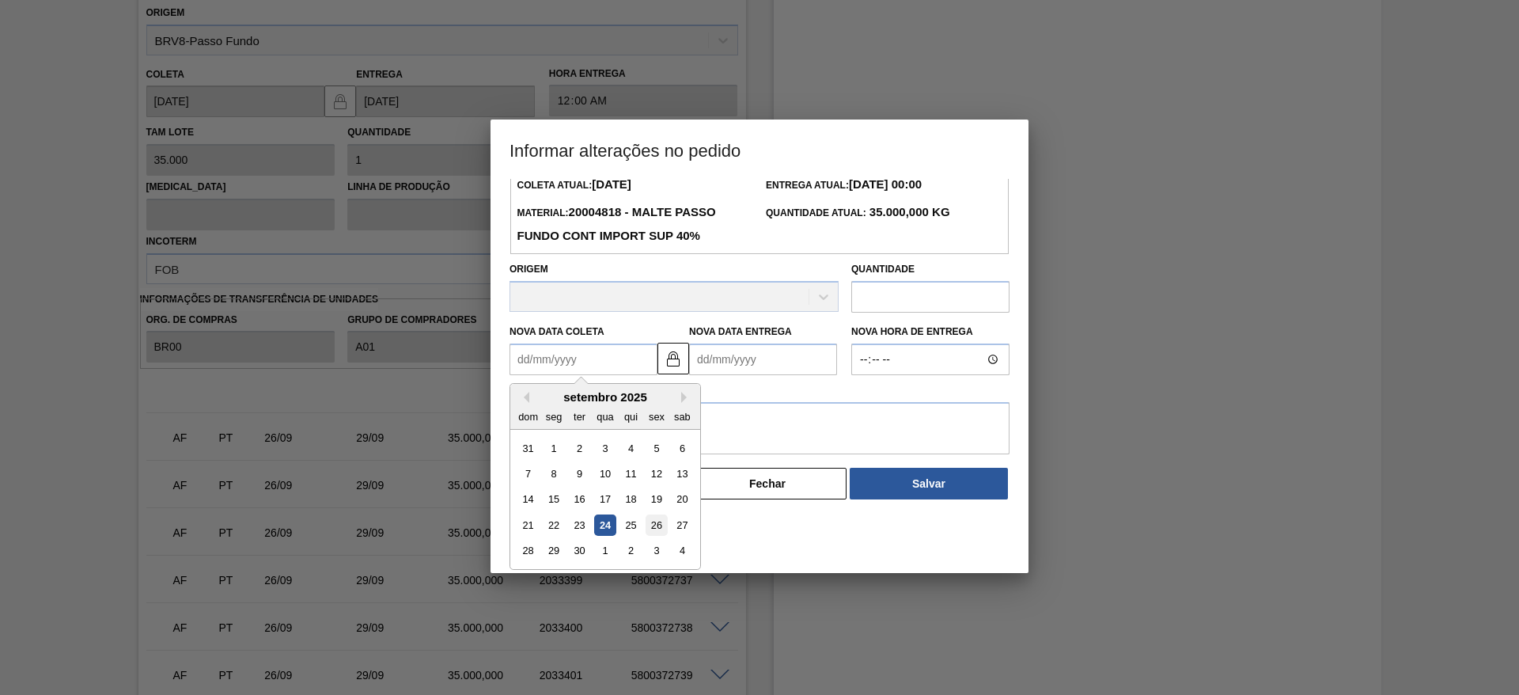
click at [657, 527] on div "26" at bounding box center [656, 524] width 21 height 21
type Coleta2033395 "[DATE]"
type Entrega2033395 "[DATE]"
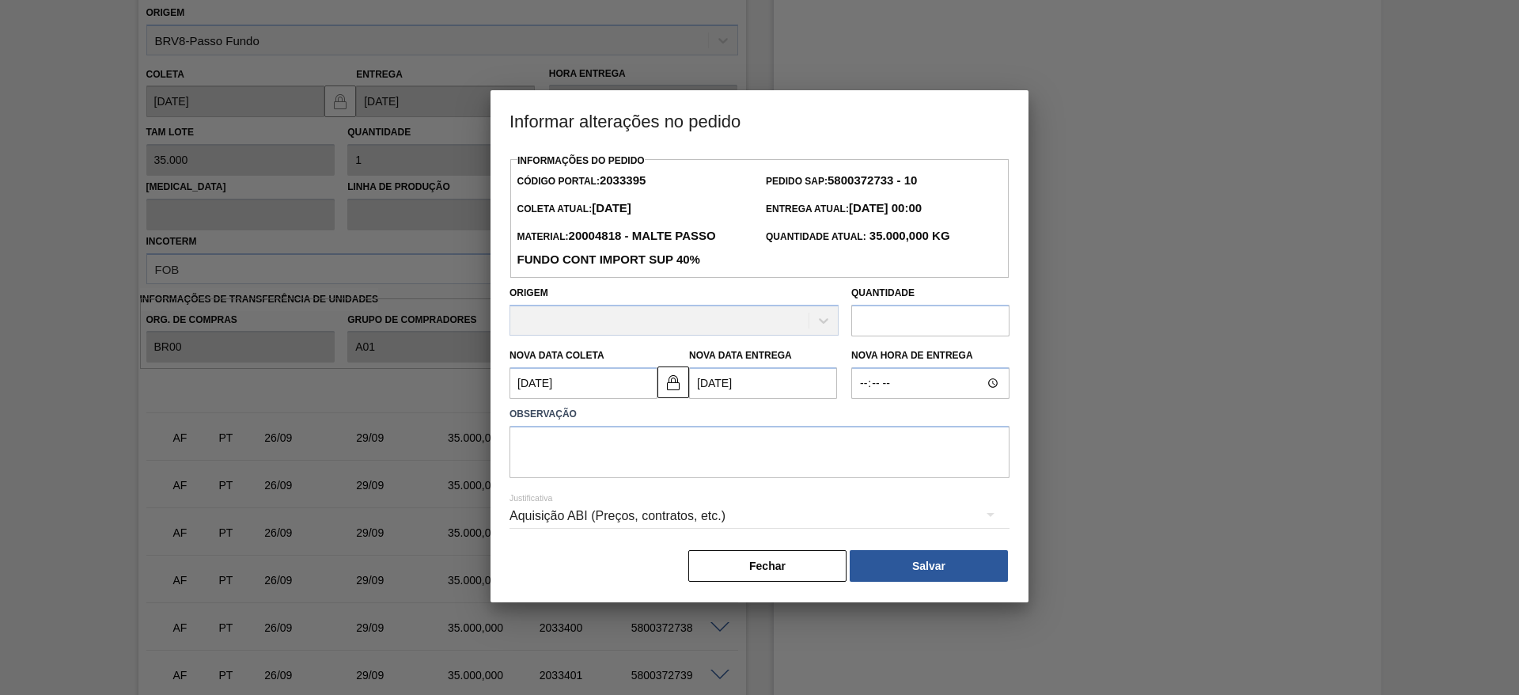
scroll to position [0, 0]
click at [547, 439] on textarea at bounding box center [760, 452] width 500 height 52
type textarea "."
click at [908, 572] on button "Salvar" at bounding box center [929, 566] width 158 height 32
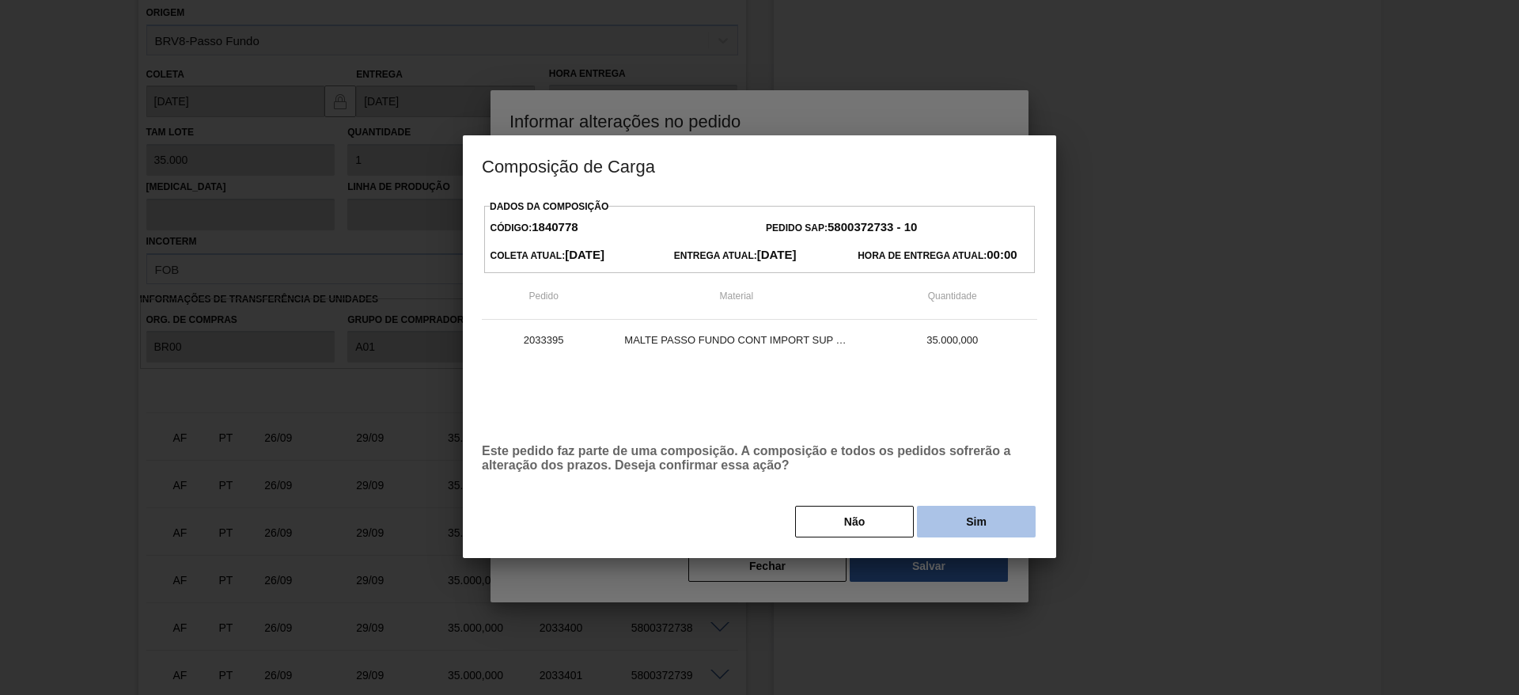
click at [982, 525] on button "Sim" at bounding box center [976, 522] width 119 height 32
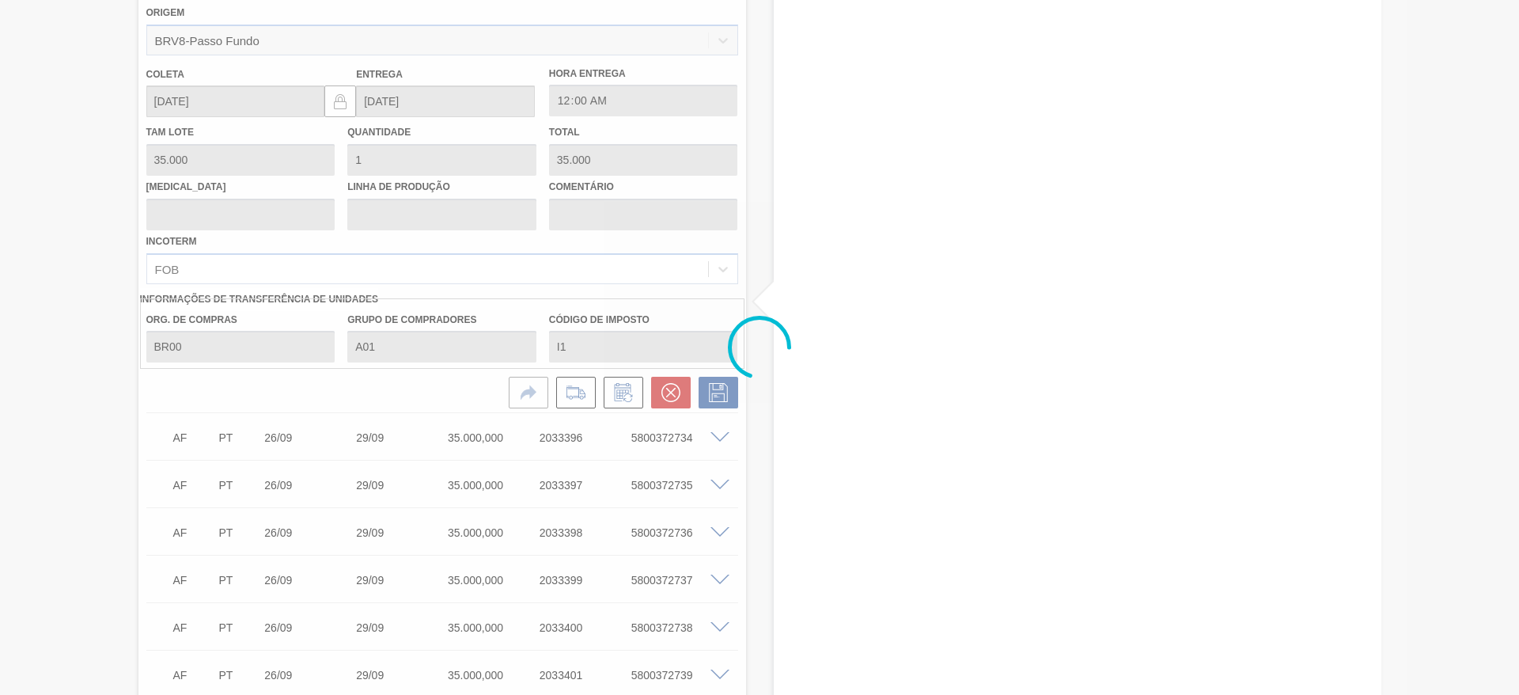
type input "."
type input "[DATE]"
